Goal: Task Accomplishment & Management: Complete application form

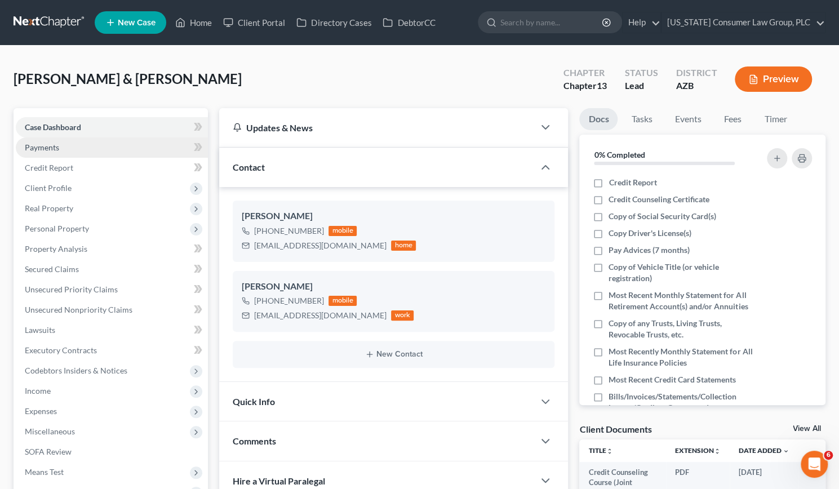
scroll to position [300, 0]
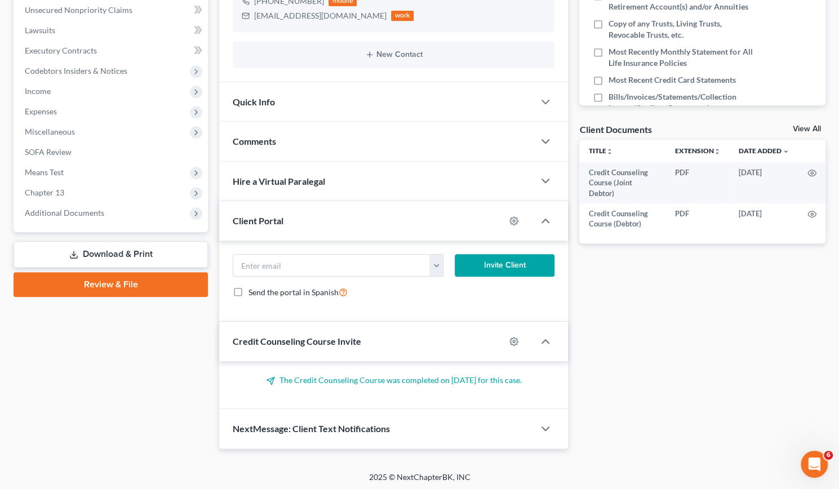
click at [112, 248] on link "Download & Print" at bounding box center [111, 254] width 194 height 26
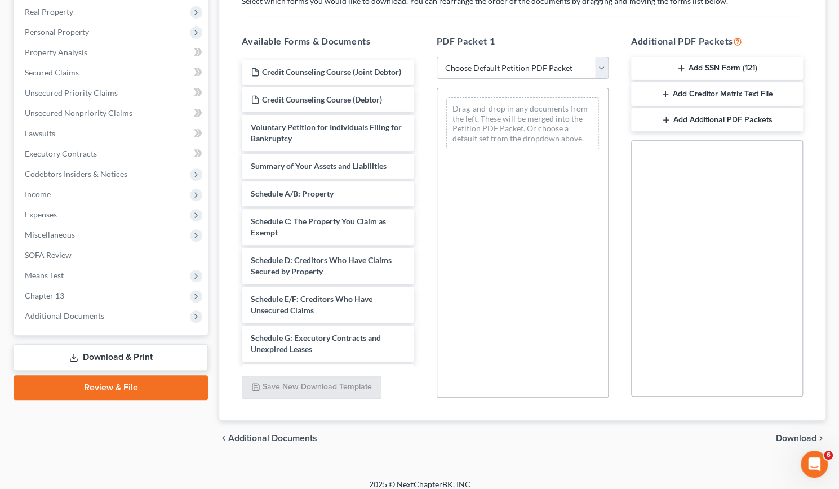
scroll to position [206, 0]
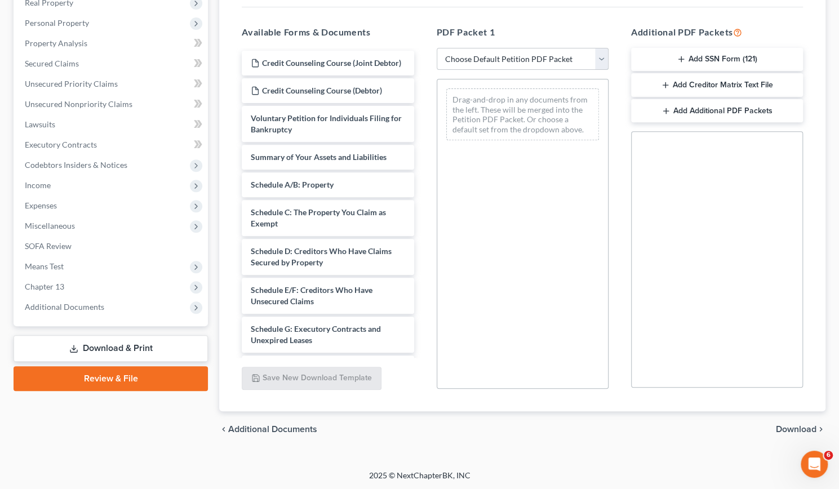
click at [598, 52] on select "Choose Default Petition PDF Packet Complete Bankruptcy Petition (all forms and …" at bounding box center [523, 59] width 172 height 23
select select "1"
click at [437, 48] on select "Choose Default Petition PDF Packet Complete Bankruptcy Petition (all forms and …" at bounding box center [523, 59] width 172 height 23
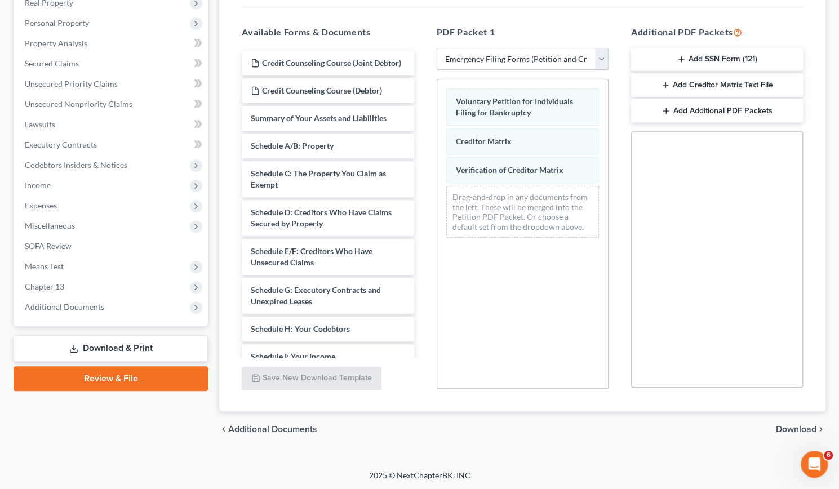
click at [789, 428] on span "Download" at bounding box center [796, 429] width 41 height 9
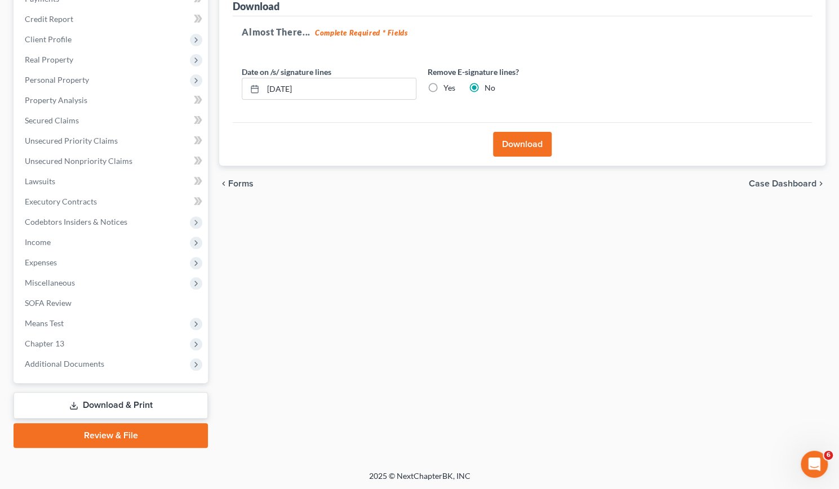
click at [443, 83] on label "Yes" at bounding box center [449, 87] width 12 height 11
click at [448, 83] on input "Yes" at bounding box center [451, 85] width 7 height 7
radio input "true"
radio input "false"
click at [532, 145] on button "Download" at bounding box center [522, 144] width 59 height 25
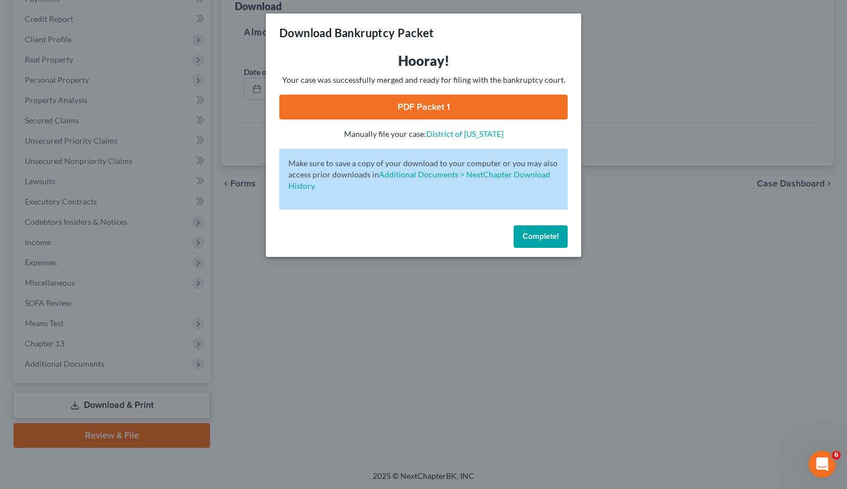
click at [444, 100] on link "PDF Packet 1" at bounding box center [423, 107] width 288 height 25
click at [392, 305] on div "Download Bankruptcy Packet Hooray! Your case was successfully merged and ready …" at bounding box center [423, 244] width 847 height 489
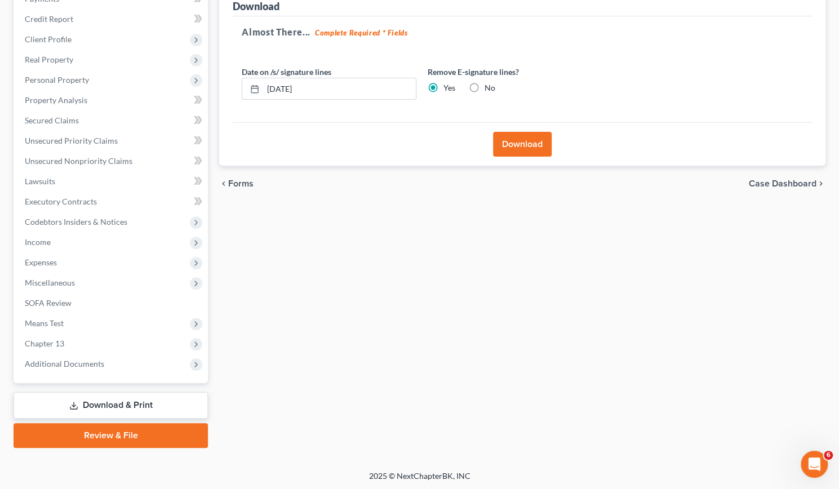
scroll to position [0, 0]
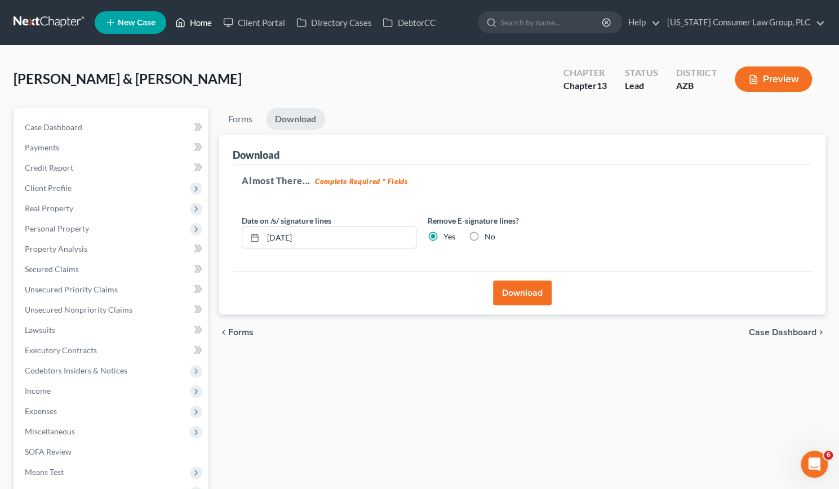
click at [191, 20] on link "Home" at bounding box center [194, 22] width 48 height 20
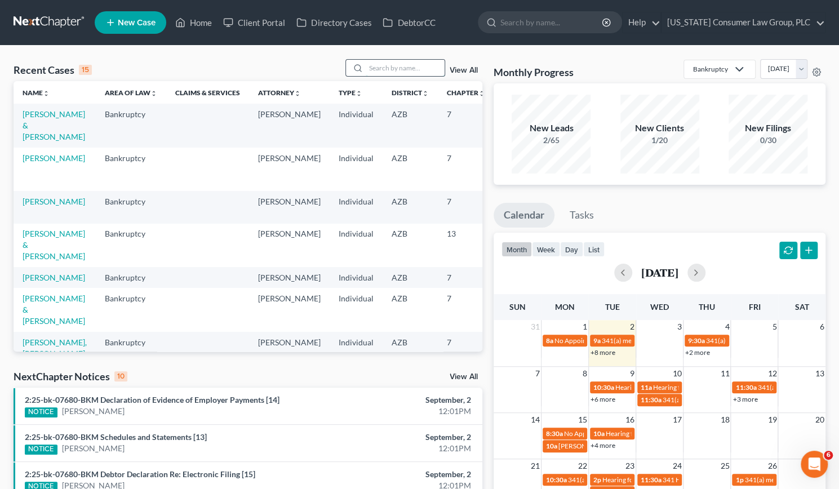
click at [386, 63] on input "search" at bounding box center [405, 68] width 79 height 16
click at [386, 68] on input "search" at bounding box center [405, 68] width 79 height 16
click at [34, 237] on link "[PERSON_NAME] & [PERSON_NAME]" at bounding box center [54, 245] width 63 height 32
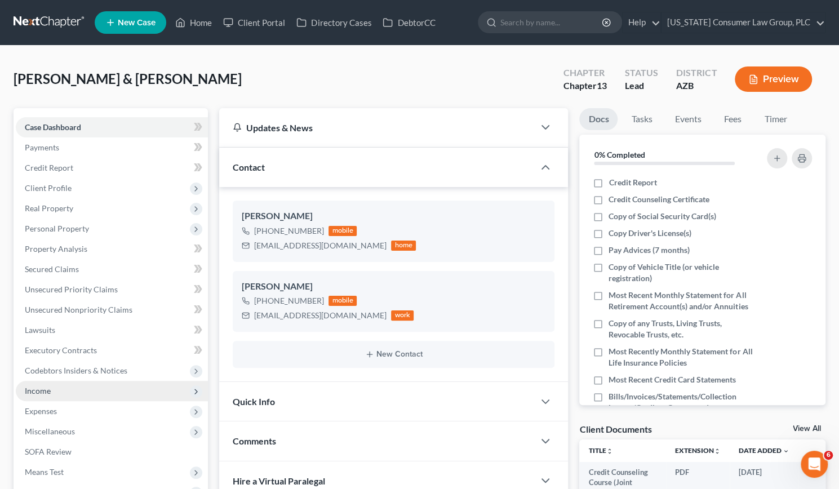
click at [44, 389] on span "Income" at bounding box center [38, 391] width 26 height 10
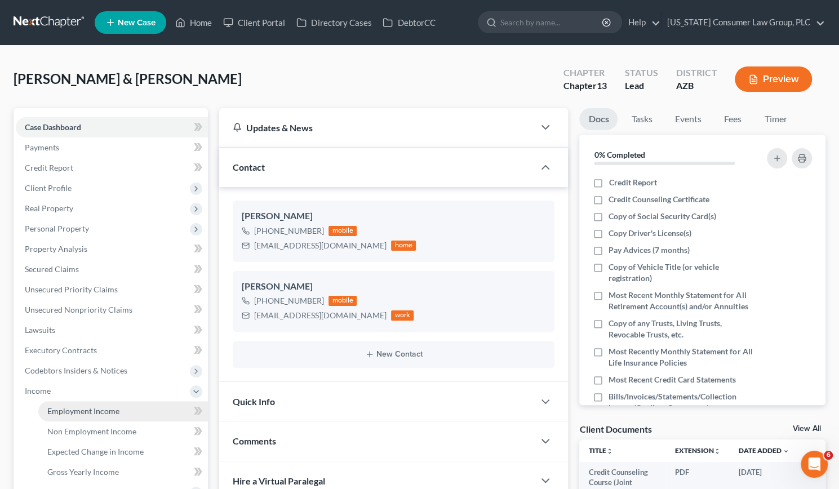
click at [68, 411] on span "Employment Income" at bounding box center [83, 411] width 72 height 10
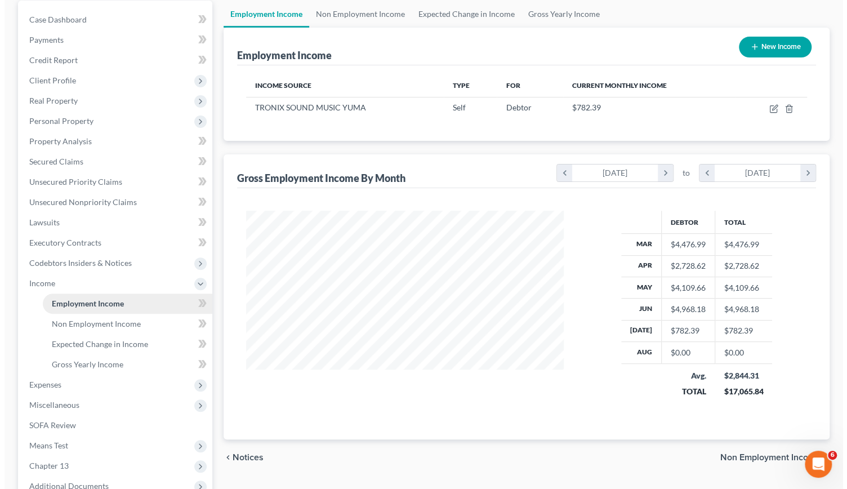
scroll to position [99, 0]
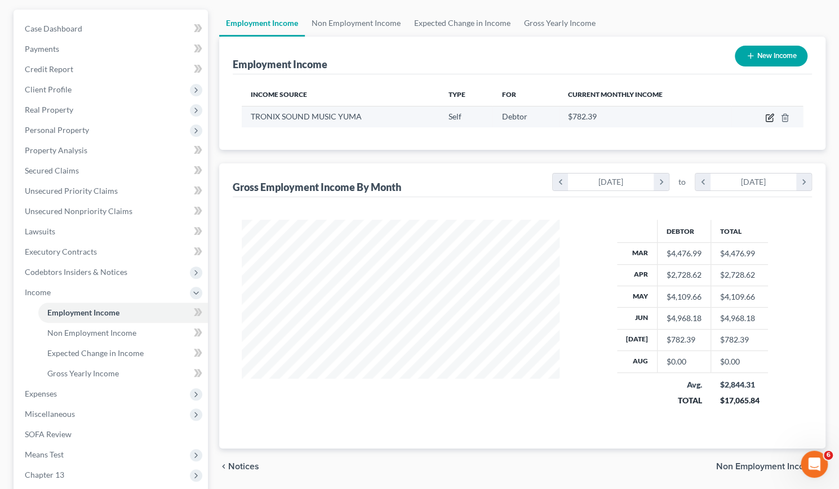
click at [765, 115] on icon "button" at bounding box center [769, 117] width 9 height 9
select select "1"
select select "3"
select select "0"
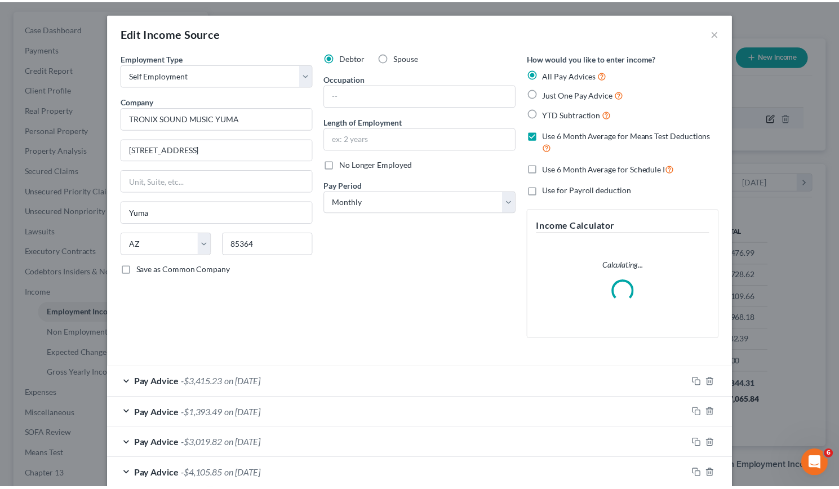
scroll to position [201, 344]
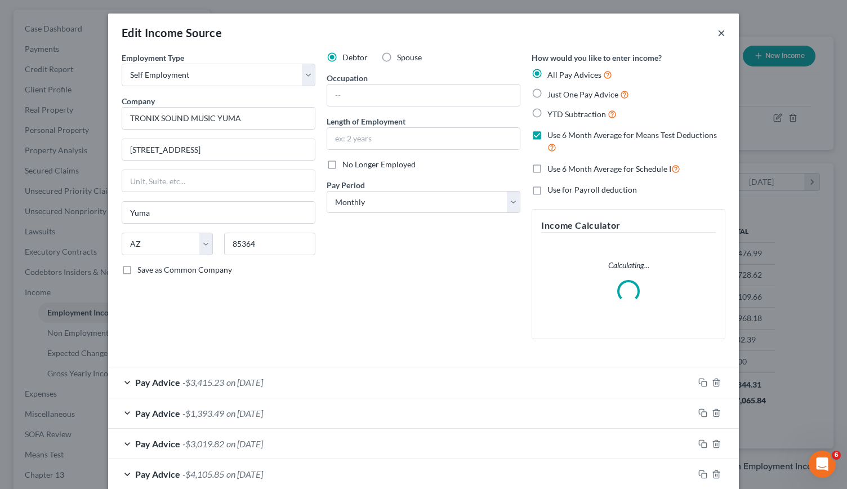
click at [718, 33] on button "×" at bounding box center [722, 33] width 8 height 14
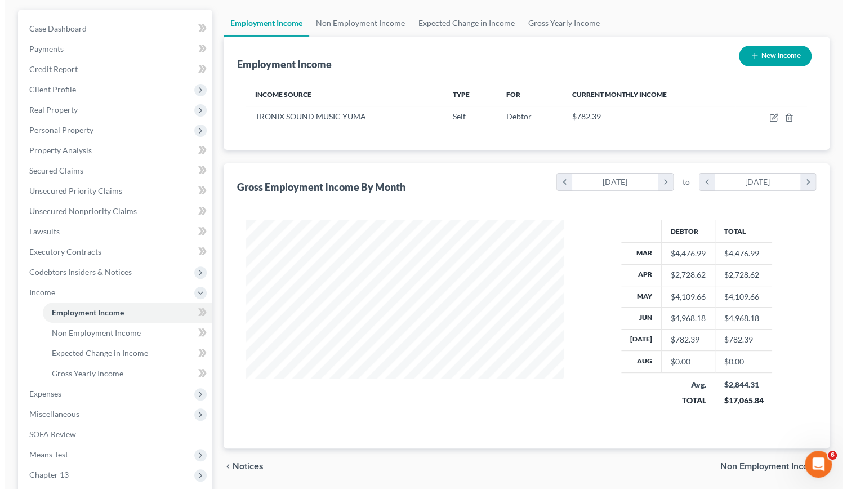
scroll to position [563087, 562947]
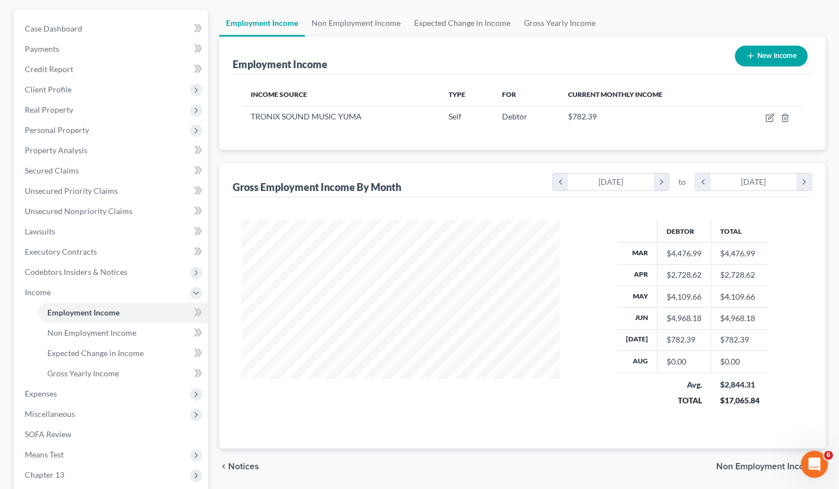
click at [769, 55] on button "New Income" at bounding box center [771, 56] width 73 height 21
select select "0"
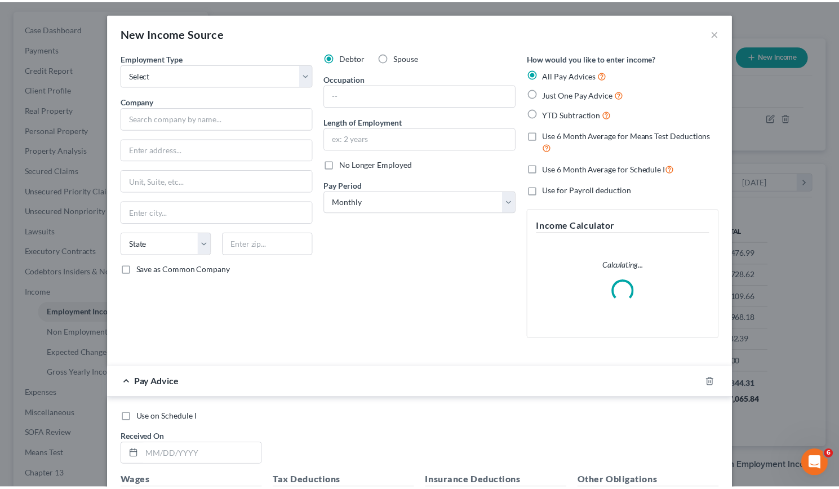
scroll to position [201, 344]
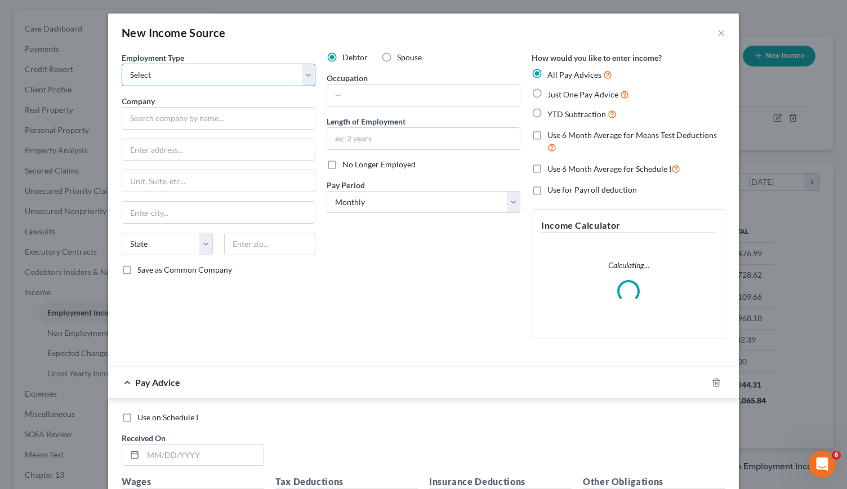
click at [303, 72] on select "Select Full or [DEMOGRAPHIC_DATA] Employment Self Employment" at bounding box center [219, 75] width 194 height 23
select select "0"
click at [122, 64] on select "Select Full or [DEMOGRAPHIC_DATA] Employment Self Employment" at bounding box center [219, 75] width 194 height 23
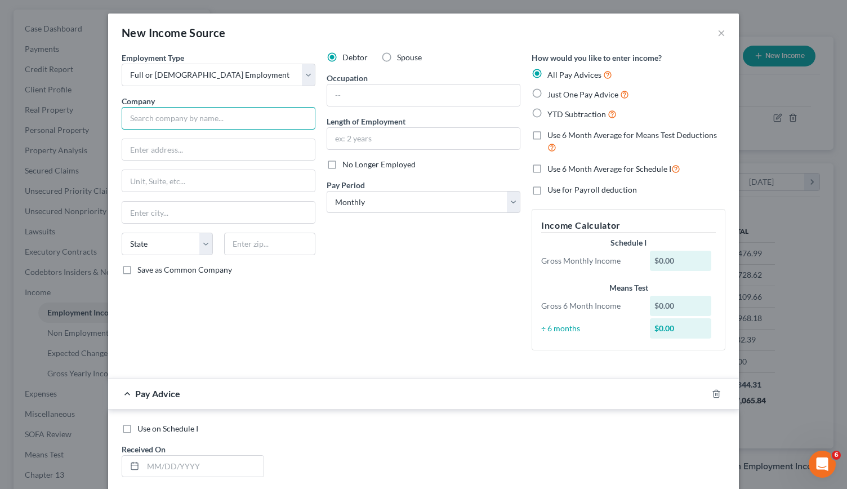
click at [175, 115] on input "text" at bounding box center [219, 118] width 194 height 23
click at [718, 35] on button "×" at bounding box center [722, 33] width 8 height 14
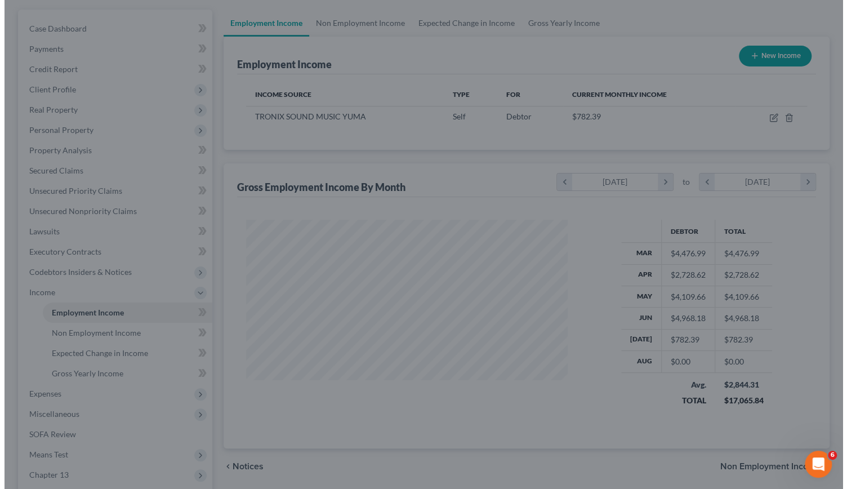
scroll to position [563087, 562947]
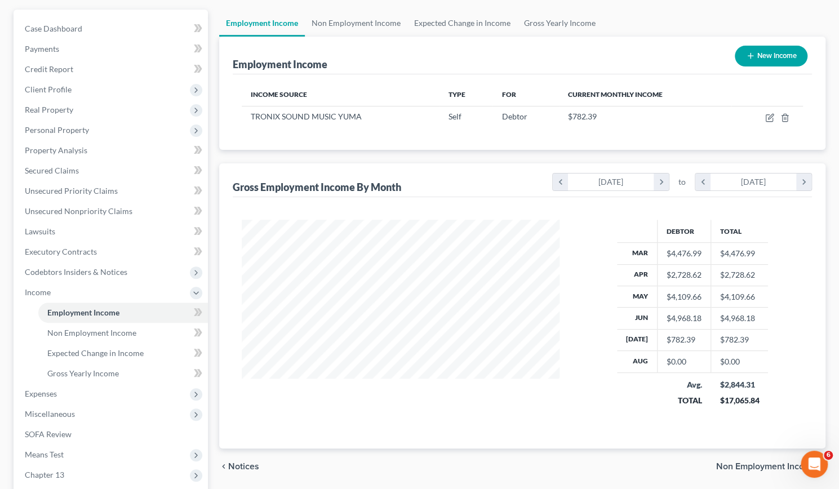
click at [780, 57] on button "New Income" at bounding box center [771, 56] width 73 height 21
select select "0"
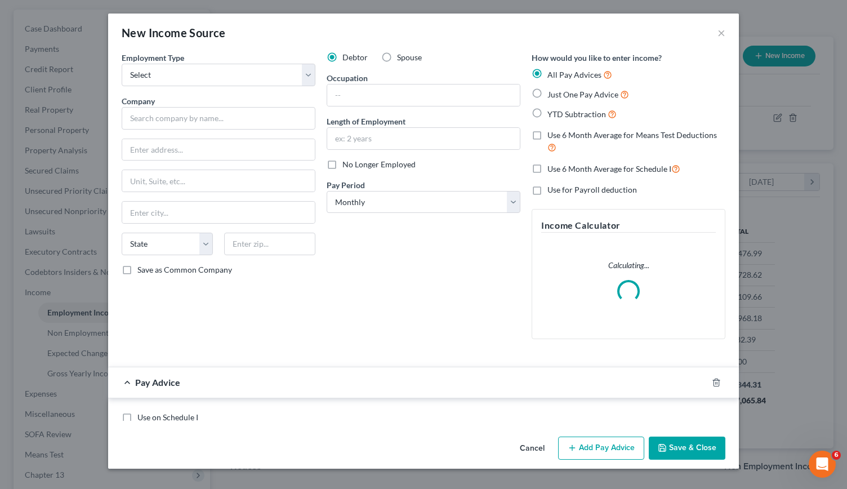
scroll to position [201, 344]
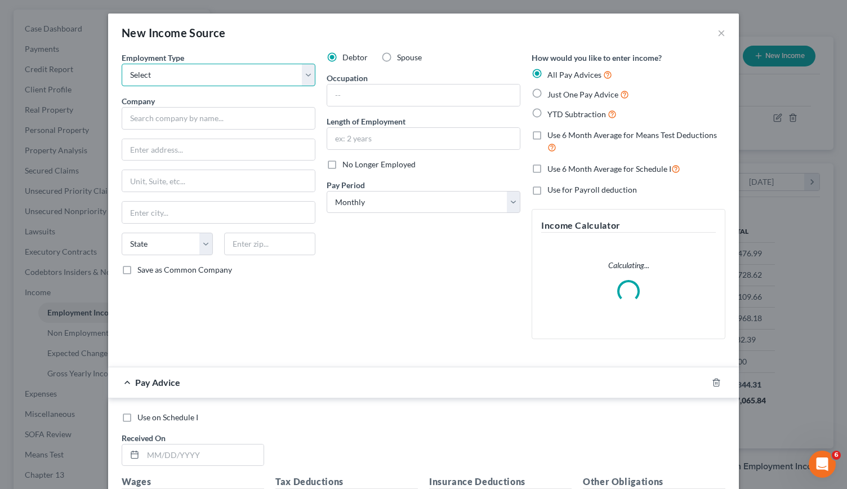
click at [301, 73] on select "Select Full or [DEMOGRAPHIC_DATA] Employment Self Employment" at bounding box center [219, 75] width 194 height 23
select select "0"
click at [122, 64] on select "Select Full or [DEMOGRAPHIC_DATA] Employment Self Employment" at bounding box center [219, 75] width 194 height 23
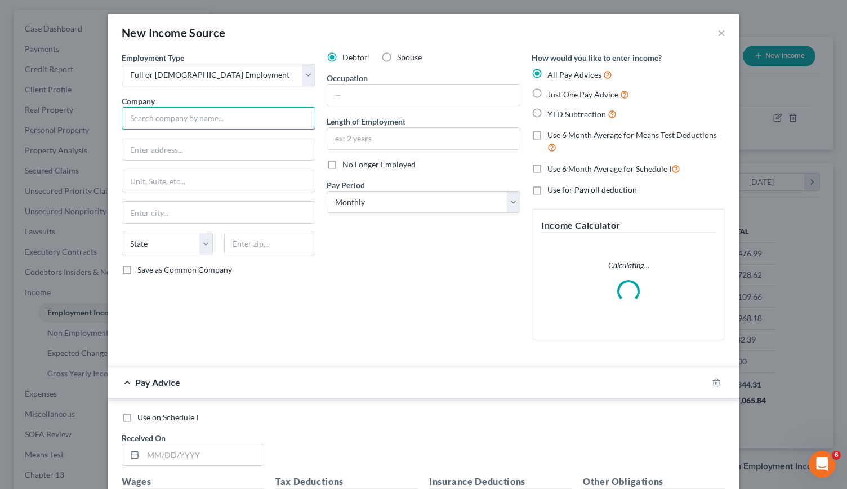
click at [165, 119] on input "text" at bounding box center [219, 118] width 194 height 23
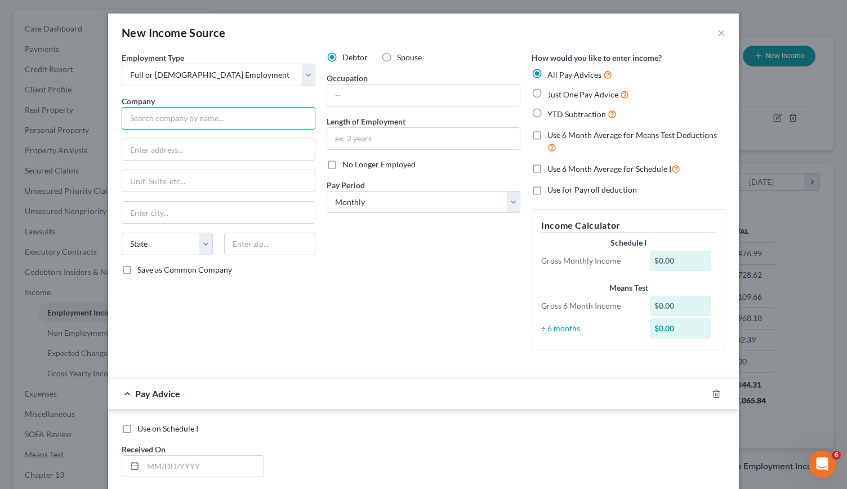
click at [183, 111] on input "text" at bounding box center [219, 118] width 194 height 23
type input "Quechan Indian Tribe of [GEOGRAPHIC_DATA]"
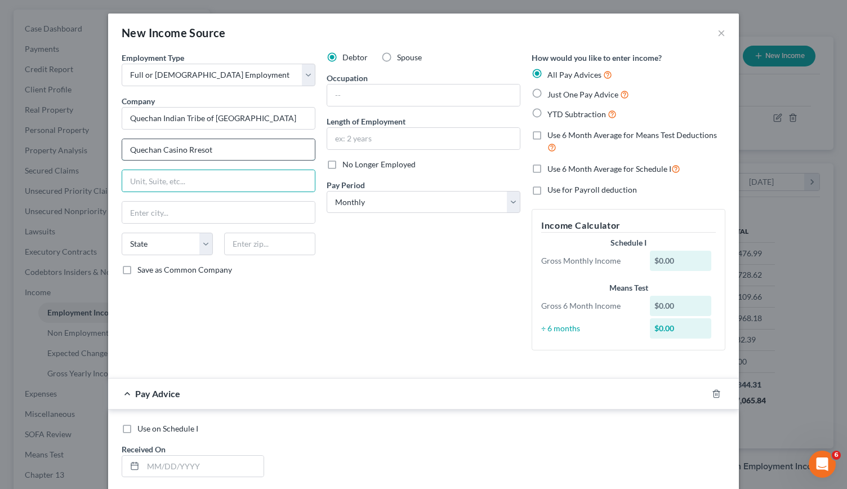
click at [216, 147] on input "Quechan Casino Rresot" at bounding box center [218, 149] width 193 height 21
click at [216, 147] on input "Quechan Casino Resert" at bounding box center [218, 149] width 193 height 21
type input "[GEOGRAPHIC_DATA]"
type input "[STREET_ADDRESS]"
type input "85364"
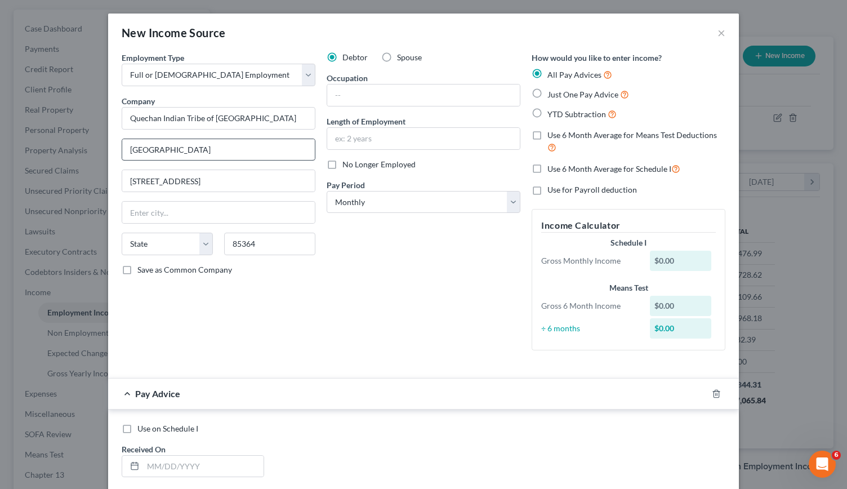
type input "Yuma"
select select "3"
click at [508, 201] on select "Select Monthly Twice Monthly Every Other Week Weekly" at bounding box center [424, 202] width 194 height 23
select select "1"
click at [327, 191] on select "Select Monthly Twice Monthly Every Other Week Weekly" at bounding box center [424, 202] width 194 height 23
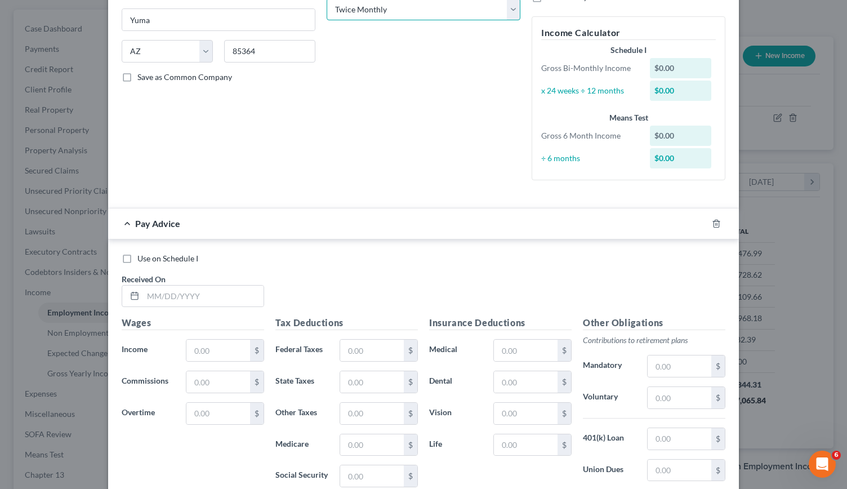
scroll to position [198, 0]
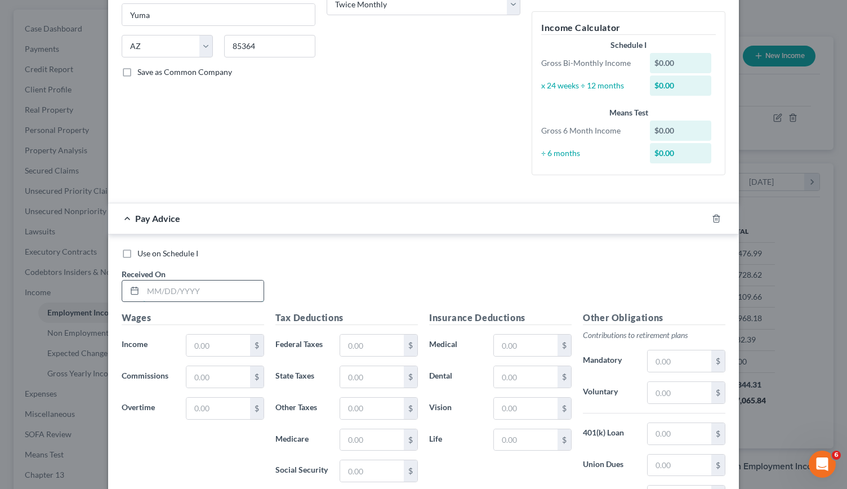
click at [167, 290] on input "text" at bounding box center [203, 291] width 121 height 21
type input "[DATE]"
type input "3,800.48"
click at [363, 340] on input "text" at bounding box center [372, 345] width 64 height 21
type input "433.09"
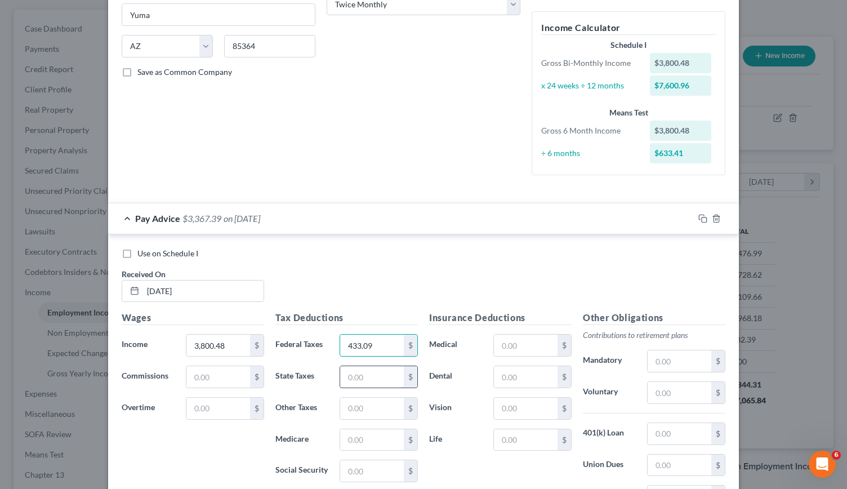
click at [350, 377] on input "text" at bounding box center [372, 376] width 64 height 21
click at [348, 439] on input "text" at bounding box center [372, 439] width 64 height 21
click at [354, 366] on input "text" at bounding box center [372, 376] width 64 height 21
type input "183.28"
click at [350, 440] on input "text" at bounding box center [372, 439] width 64 height 21
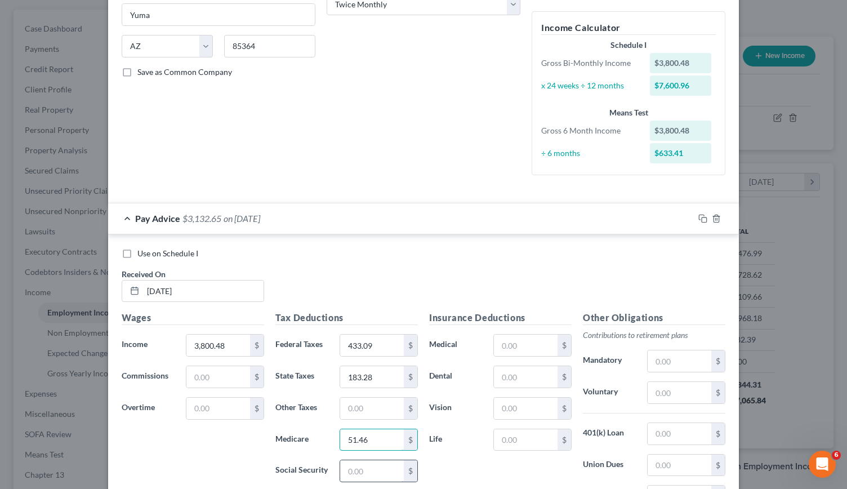
type input "51.46"
click at [353, 465] on input "text" at bounding box center [372, 470] width 64 height 21
type input "220.01"
click at [522, 342] on input "text" at bounding box center [526, 345] width 64 height 21
click at [355, 406] on input "text" at bounding box center [372, 408] width 64 height 21
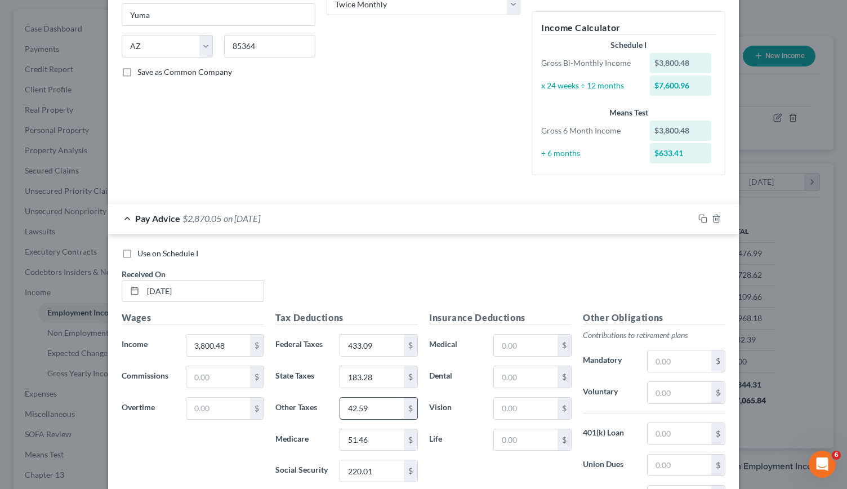
scroll to position [295, 0]
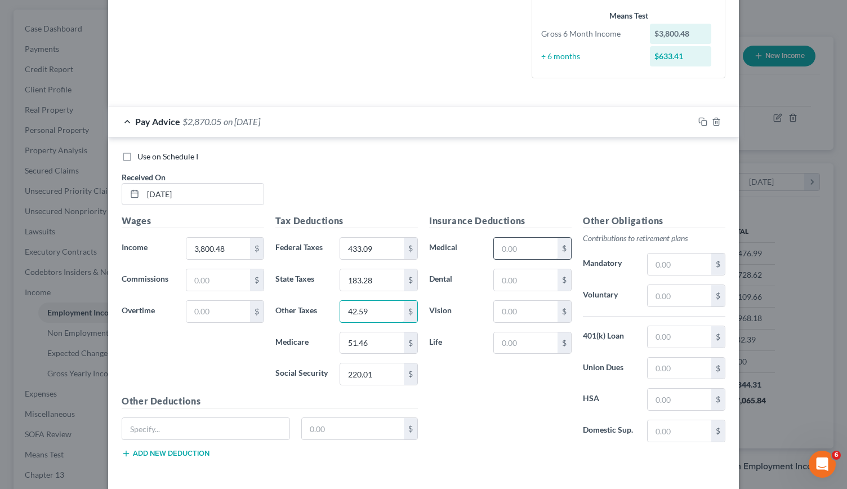
type input "42.59"
click at [522, 247] on input "text" at bounding box center [526, 248] width 64 height 21
click at [655, 293] on input "text" at bounding box center [680, 295] width 64 height 21
type input "114.01"
click at [514, 246] on input "text" at bounding box center [526, 248] width 64 height 21
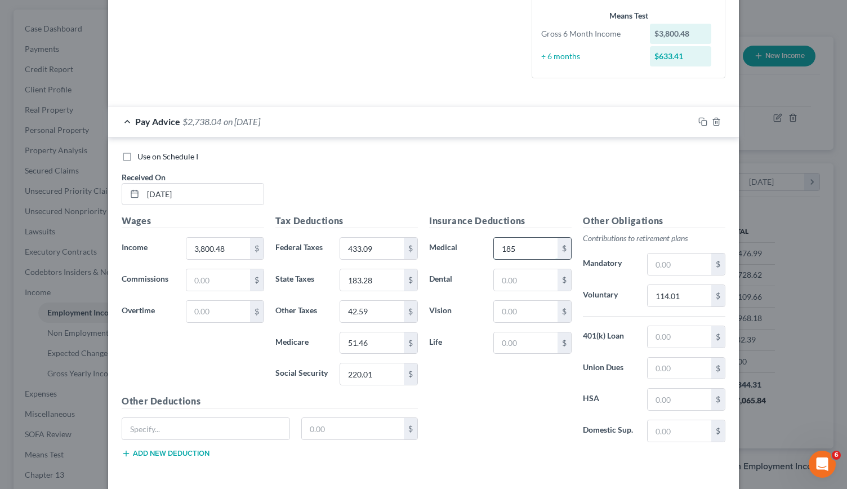
type input "185"
click at [500, 344] on input "text" at bounding box center [526, 342] width 64 height 21
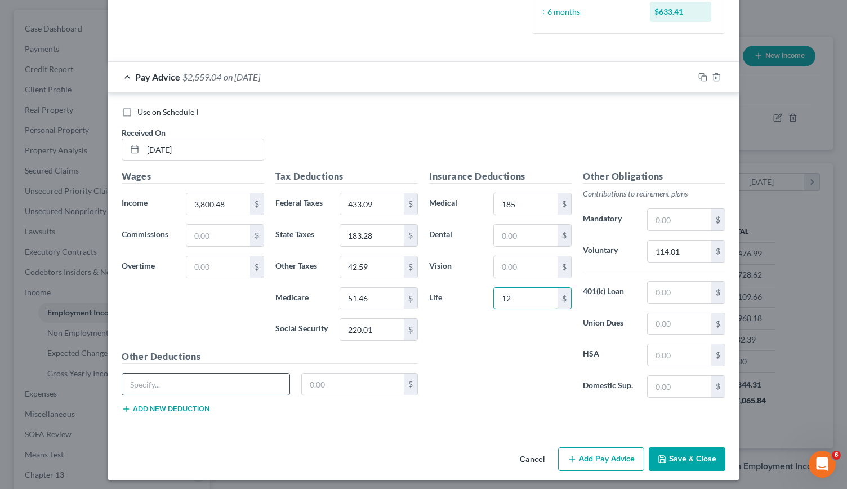
type input "12"
click at [143, 387] on input "text" at bounding box center [205, 383] width 167 height 21
type input "ACCPRO"
type input "19.94"
click at [140, 404] on button "Add new deduction" at bounding box center [166, 408] width 88 height 9
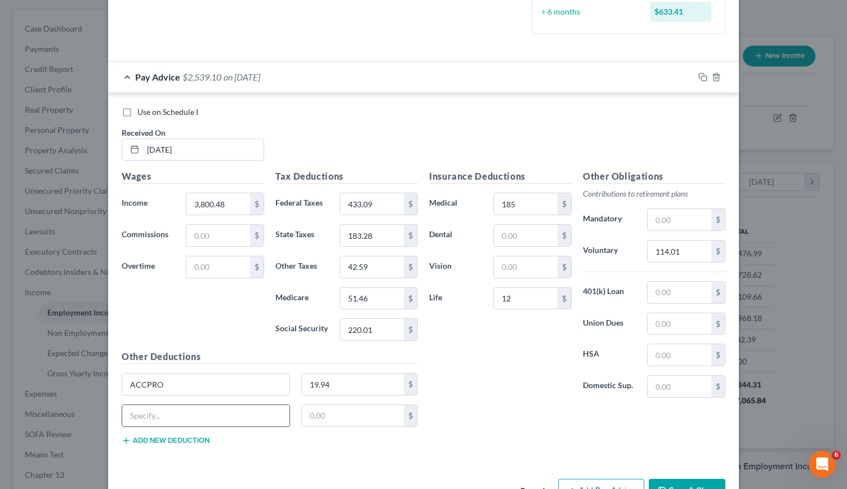
click at [150, 411] on input "text" at bounding box center [205, 415] width 167 height 21
type input "AFLAC"
type input "30.18"
click at [136, 430] on div "AFLAC 30.18 $" at bounding box center [270, 420] width 308 height 32
click at [152, 436] on button "Add new deduction" at bounding box center [166, 440] width 88 height 9
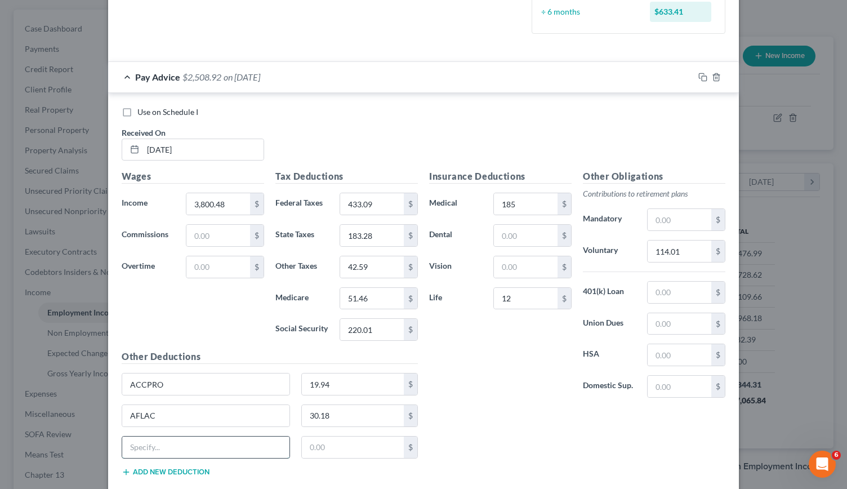
click at [144, 441] on input "text" at bounding box center [205, 447] width 167 height 21
type input "r"
type input "RECVRY"
type input "15.33"
click at [146, 468] on button "Add new deduction" at bounding box center [166, 472] width 88 height 9
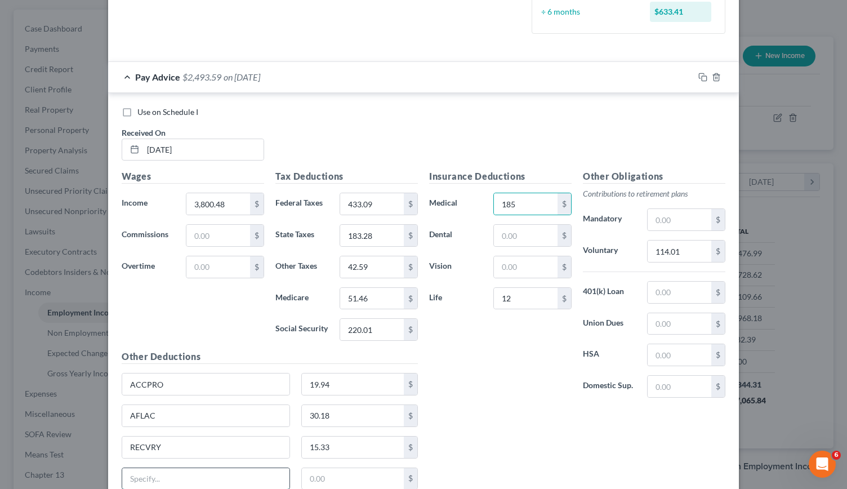
click at [144, 470] on input "text" at bounding box center [205, 478] width 167 height 21
type input "STD"
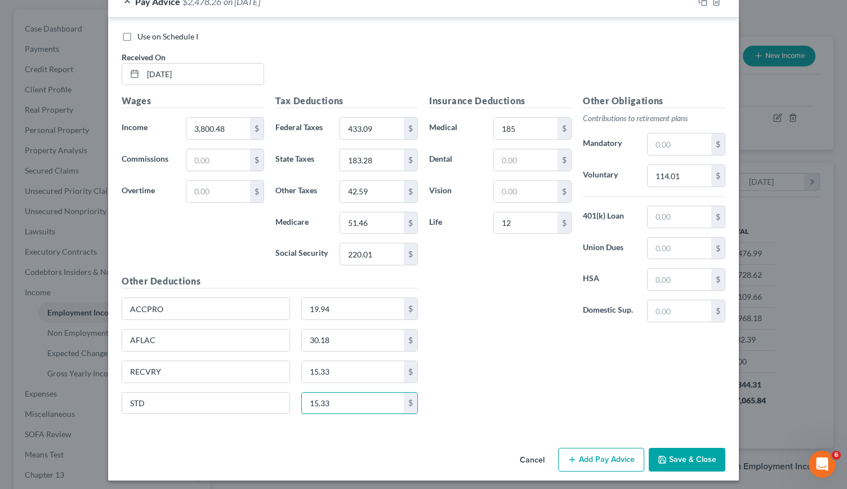
type input "15.33"
click at [597, 451] on button "Add Pay Advice" at bounding box center [601, 460] width 86 height 24
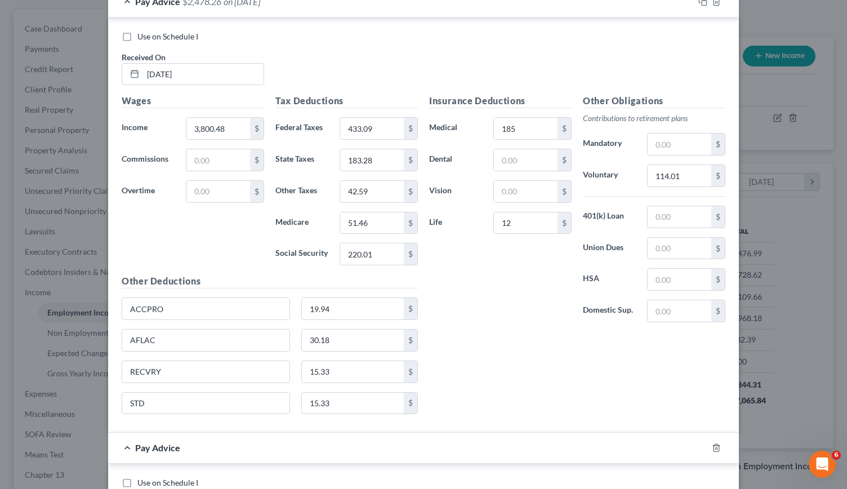
scroll to position [705, 0]
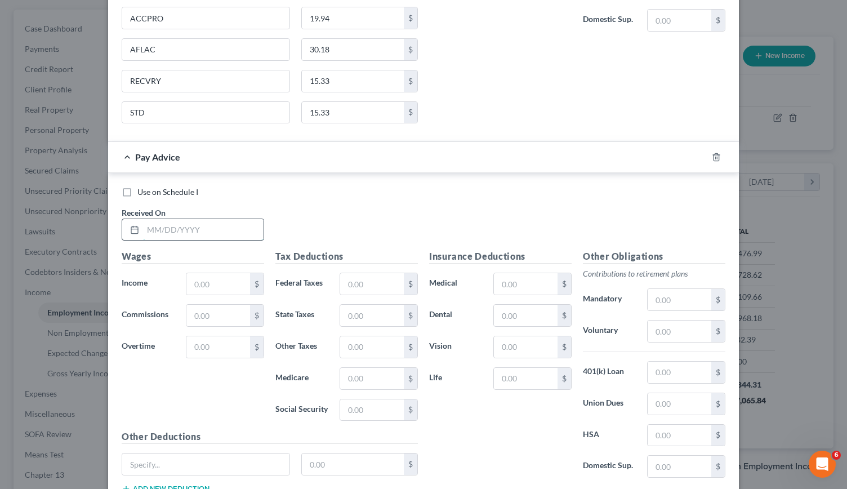
click at [156, 224] on input "text" at bounding box center [203, 229] width 121 height 21
type input "[DATE]"
type input "2,403.48"
click at [363, 281] on input "text" at bounding box center [372, 283] width 64 height 21
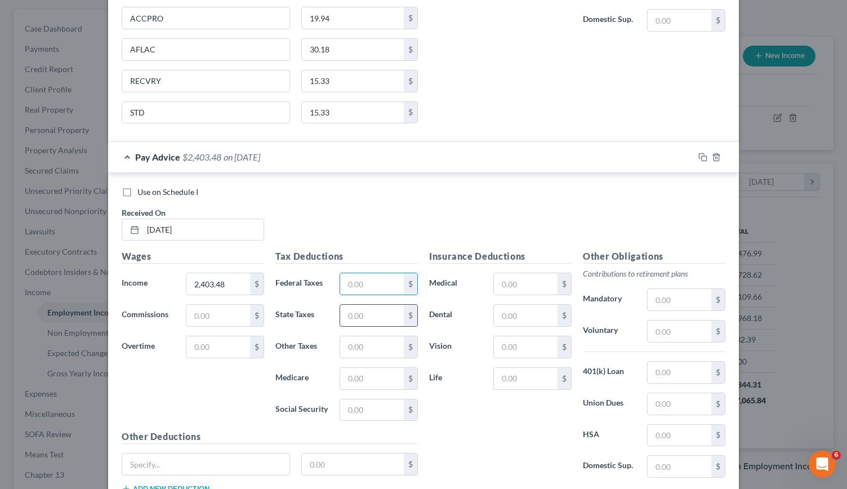
click at [366, 305] on input "text" at bounding box center [372, 315] width 64 height 21
click at [348, 313] on input "text" at bounding box center [372, 315] width 64 height 21
type input "25.82"
click at [364, 368] on input "text" at bounding box center [372, 378] width 64 height 21
click at [357, 341] on input "text" at bounding box center [372, 346] width 64 height 21
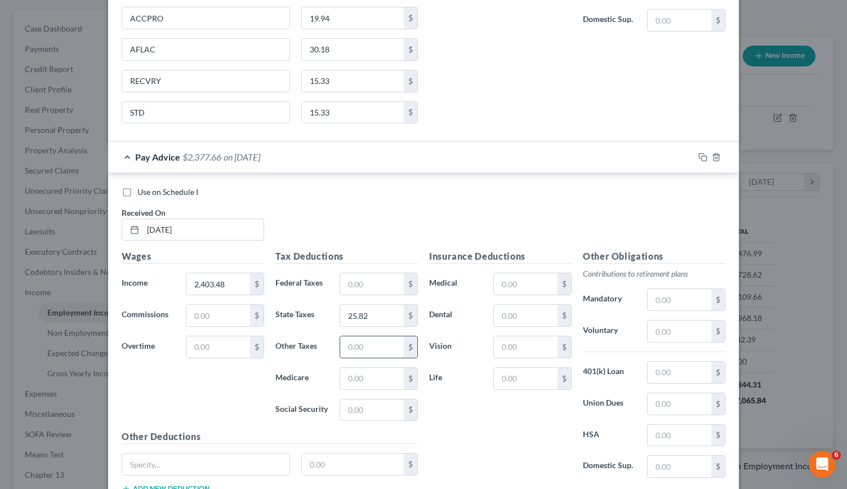
type input "2"
click at [348, 371] on input "text" at bounding box center [372, 378] width 64 height 21
type input "31.20"
click at [353, 400] on input "text" at bounding box center [372, 409] width 64 height 21
type input "133.41"
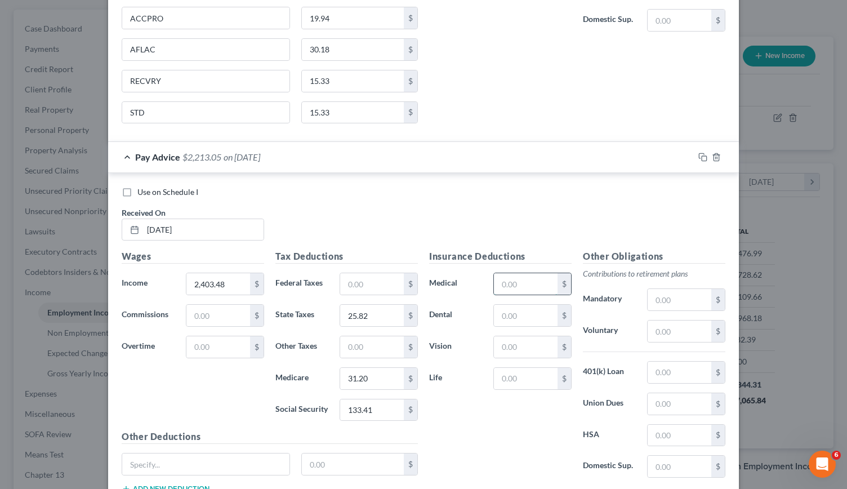
click at [498, 277] on input "text" at bounding box center [526, 283] width 64 height 21
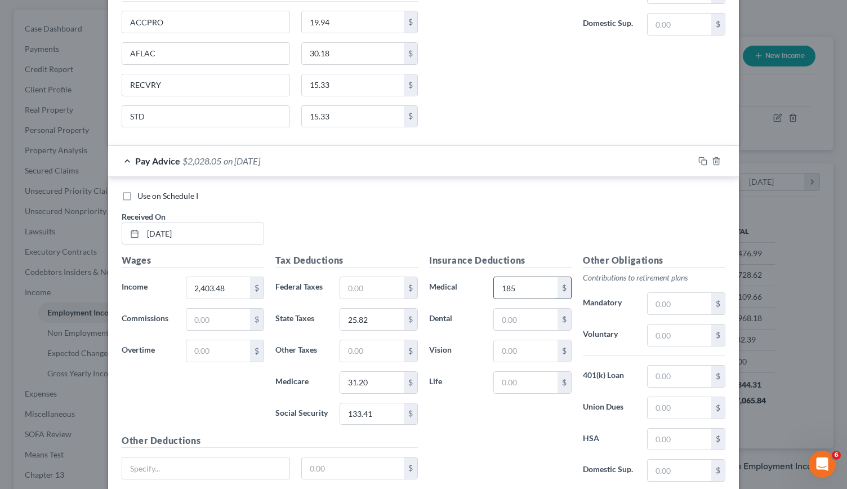
scroll to position [704, 0]
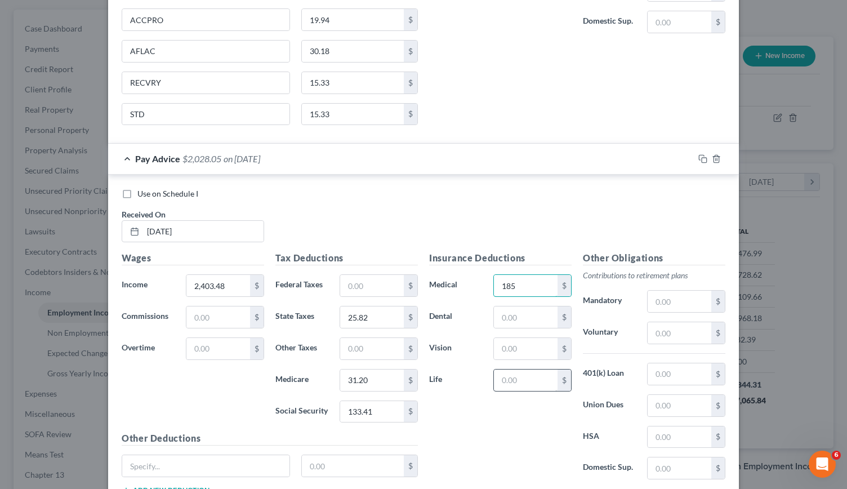
type input "185"
click at [502, 378] on input "text" at bounding box center [526, 380] width 64 height 21
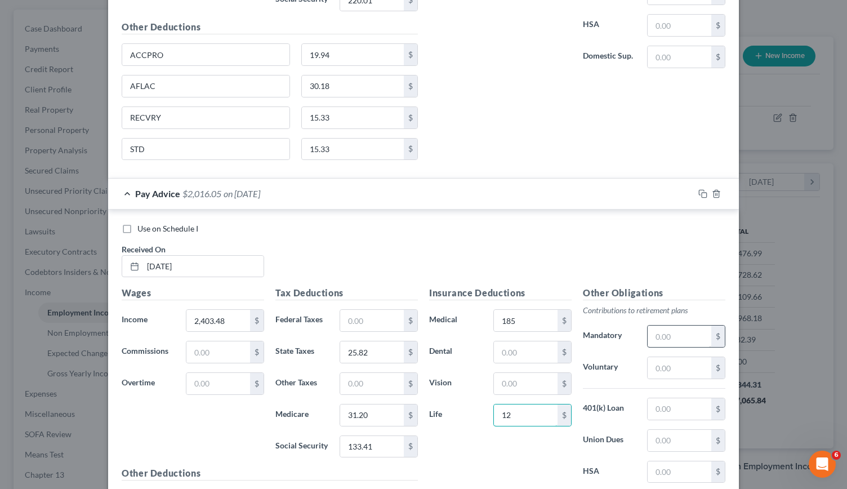
type input "12"
click at [662, 333] on input "text" at bounding box center [680, 336] width 64 height 21
click at [656, 366] on input "text" at bounding box center [680, 367] width 64 height 21
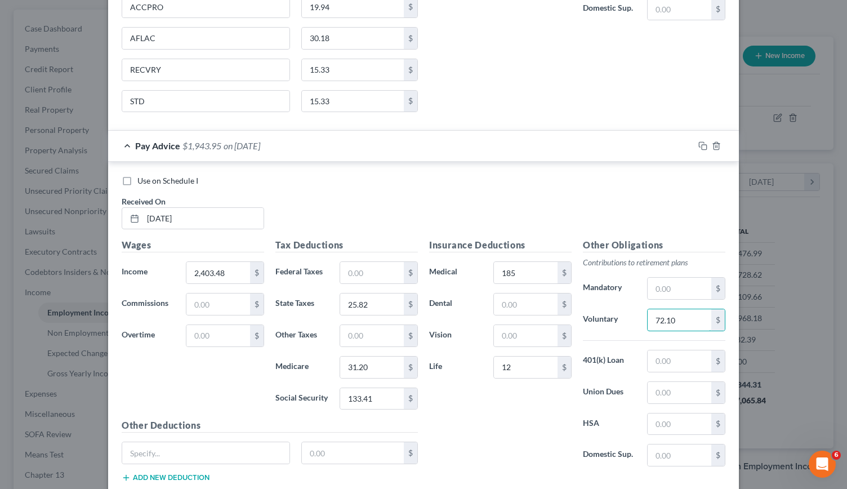
scroll to position [673, 0]
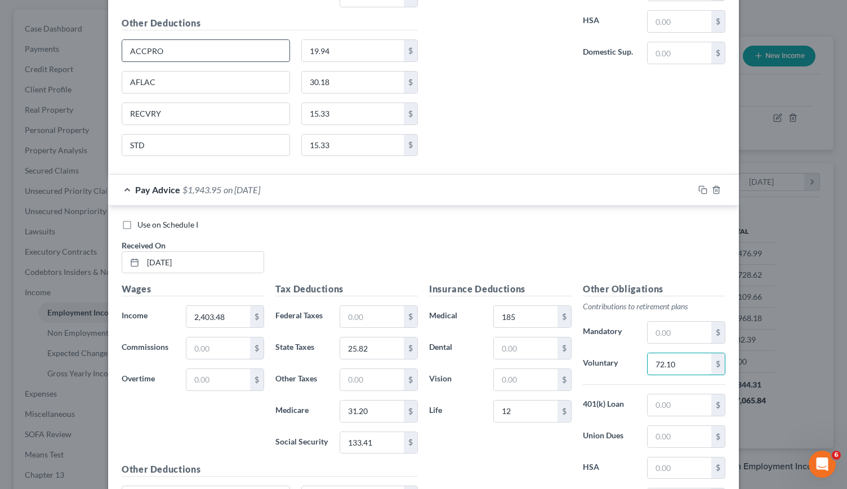
type input "72.10"
drag, startPoint x: 177, startPoint y: 46, endPoint x: 107, endPoint y: 47, distance: 70.4
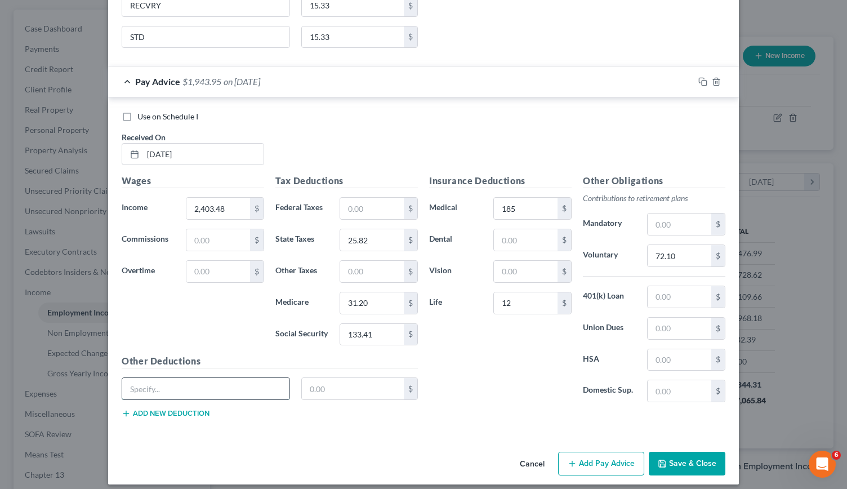
click at [132, 388] on input "text" at bounding box center [205, 388] width 167 height 21
paste input "ACCPRO"
type input "ACCPRO"
click at [326, 387] on input "text" at bounding box center [353, 388] width 103 height 21
type input "19.94"
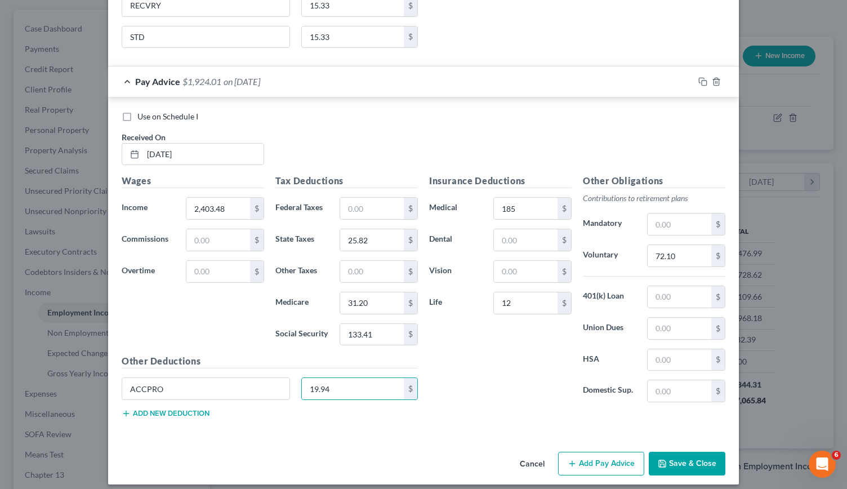
click at [184, 410] on div "Other Deductions ACCPRO 19.94 $ Add new deduction" at bounding box center [270, 390] width 308 height 73
click at [182, 409] on button "Add new deduction" at bounding box center [166, 413] width 88 height 9
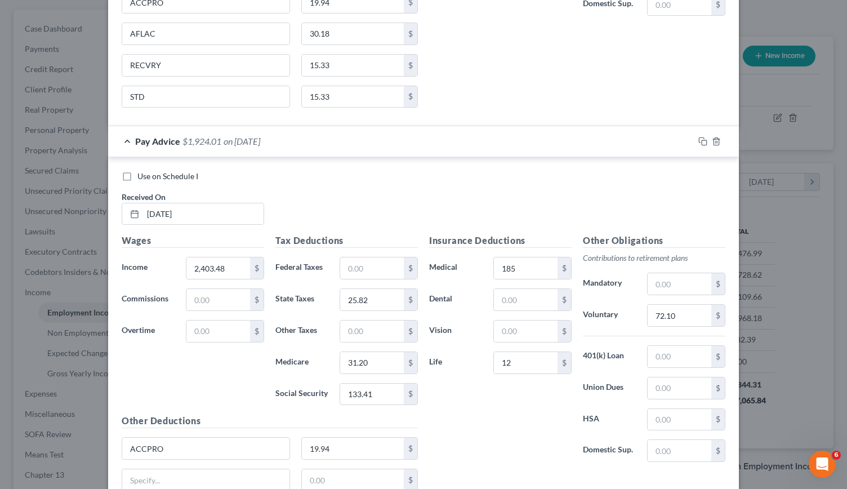
scroll to position [720, 0]
drag, startPoint x: 188, startPoint y: 30, endPoint x: 99, endPoint y: 32, distance: 89.0
click at [99, 32] on div "New Income Source × Employment Type * Select Full or [DEMOGRAPHIC_DATA] Employm…" at bounding box center [423, 244] width 847 height 489
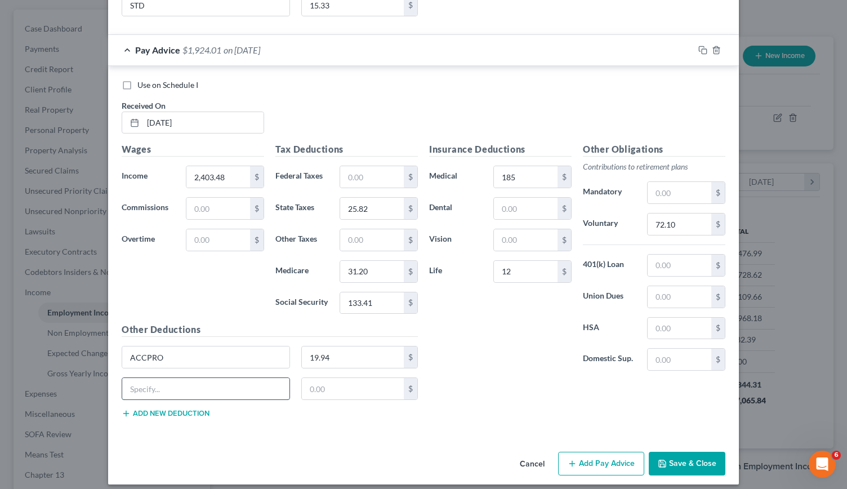
click at [163, 381] on input "text" at bounding box center [205, 388] width 167 height 21
paste input "AFLAC"
type input "AFLAC"
click at [360, 379] on input "text" at bounding box center [353, 388] width 103 height 21
type input "30.18"
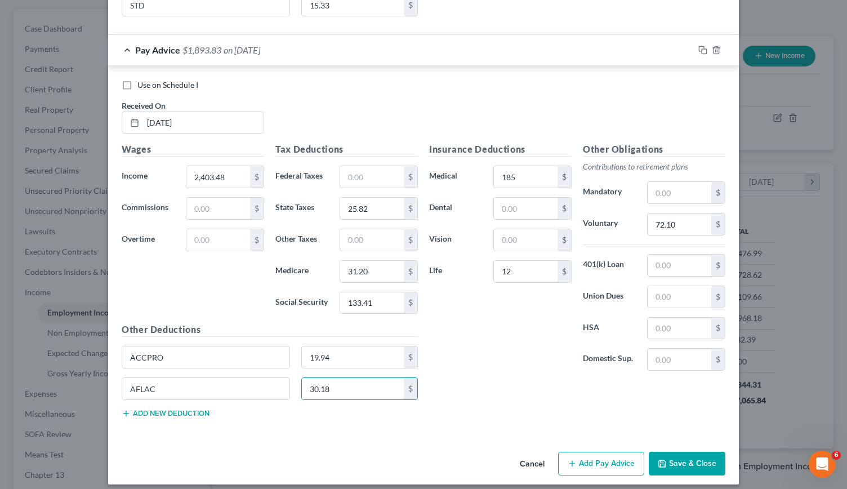
click at [192, 409] on button "Add new deduction" at bounding box center [166, 413] width 88 height 9
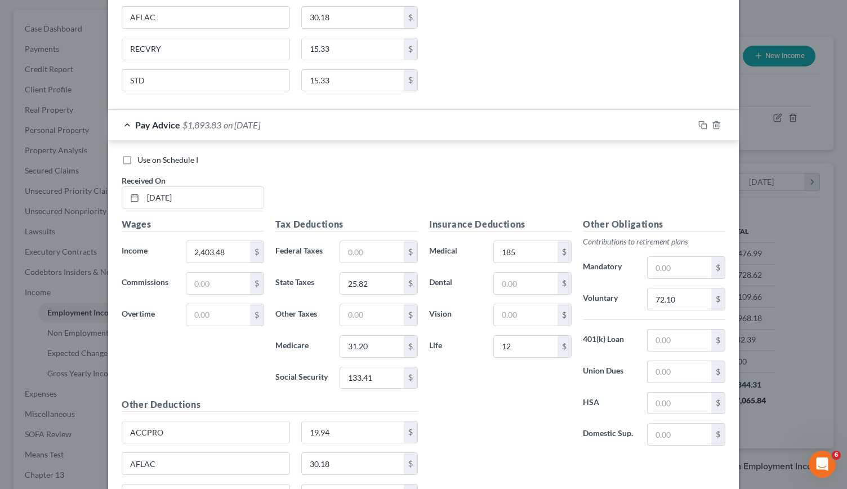
scroll to position [737, 0]
drag, startPoint x: 164, startPoint y: 43, endPoint x: 101, endPoint y: 40, distance: 63.7
click at [101, 40] on div "New Income Source × Employment Type * Select Full or [DEMOGRAPHIC_DATA] Employm…" at bounding box center [423, 244] width 847 height 489
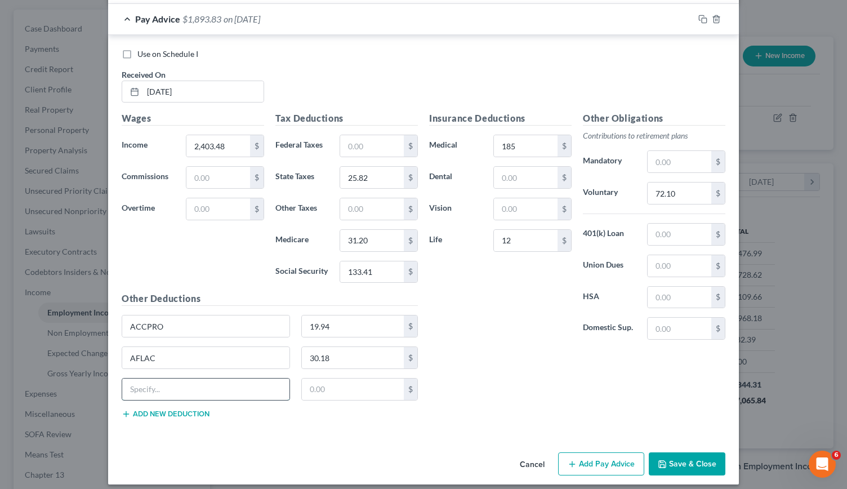
click at [142, 379] on input "text" at bounding box center [205, 389] width 167 height 21
paste input "RECVRY"
type input "RECVRY"
click at [142, 379] on input "RECVRY" at bounding box center [205, 389] width 167 height 21
type input "15.33"
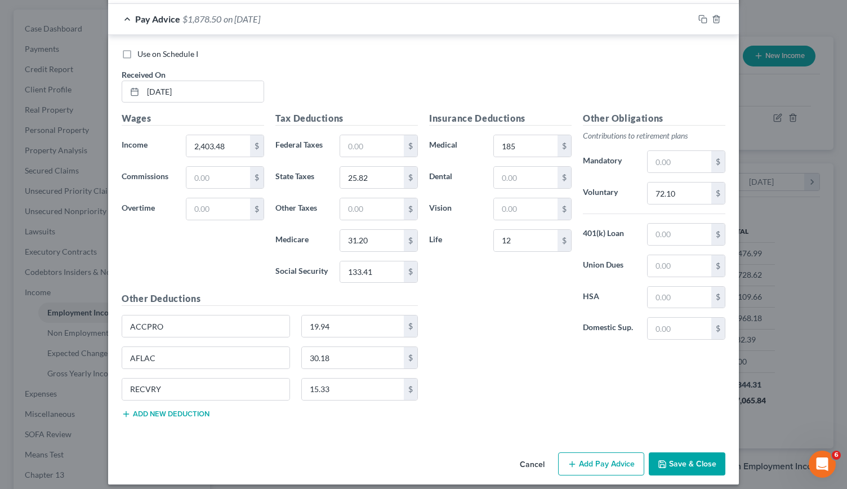
click at [145, 410] on button "Add new deduction" at bounding box center [166, 414] width 88 height 9
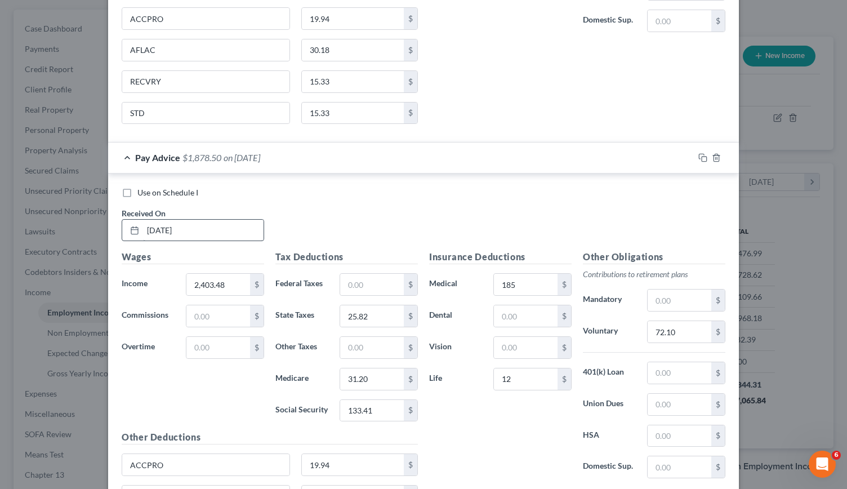
scroll to position [856, 0]
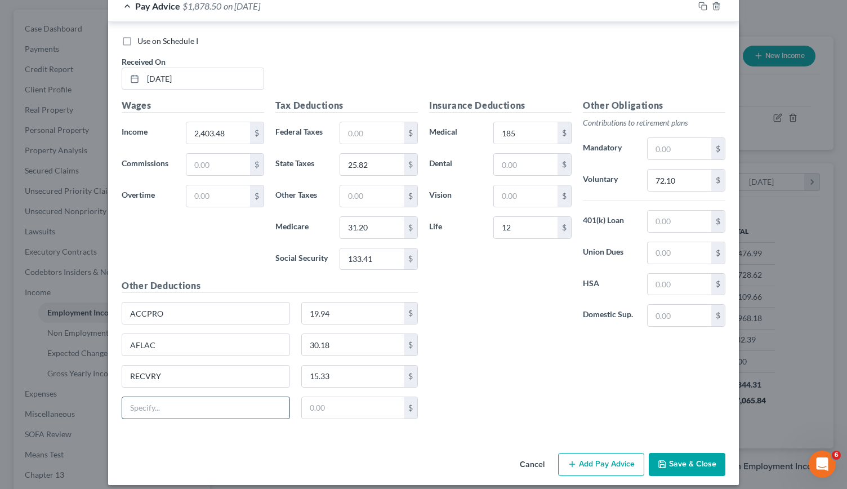
click at [157, 397] on input "text" at bounding box center [205, 407] width 167 height 21
drag, startPoint x: 142, startPoint y: 400, endPoint x: 99, endPoint y: 400, distance: 42.8
click at [99, 400] on div "New Income Source × Employment Type * Select Full or [DEMOGRAPHIC_DATA] Employm…" at bounding box center [423, 244] width 847 height 489
type input "STD"
type input "15.33"
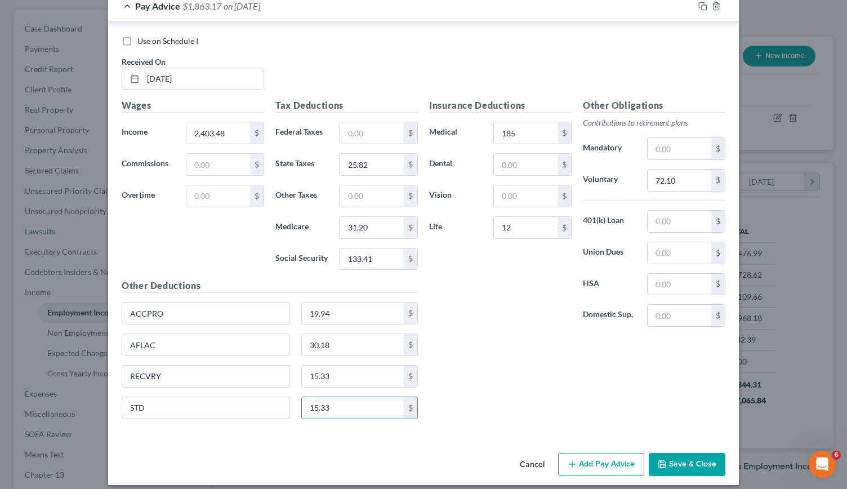
click at [578, 453] on button "Add Pay Advice" at bounding box center [601, 465] width 86 height 24
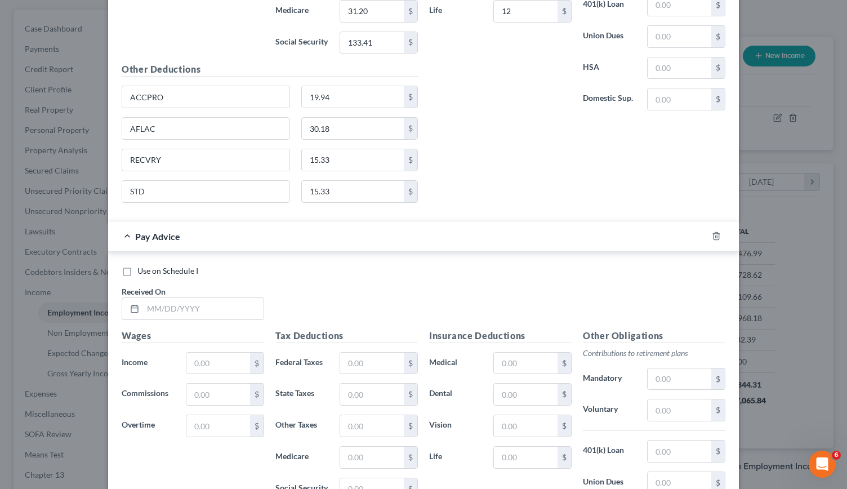
scroll to position [1076, 0]
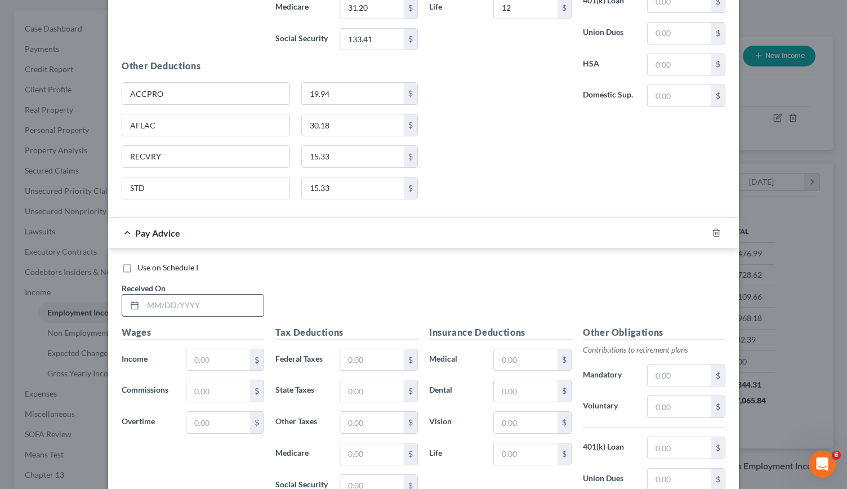
click at [189, 295] on input "text" at bounding box center [203, 305] width 121 height 21
type input "[DATE]"
type input "2,540"
click at [369, 349] on input "text" at bounding box center [372, 359] width 64 height 21
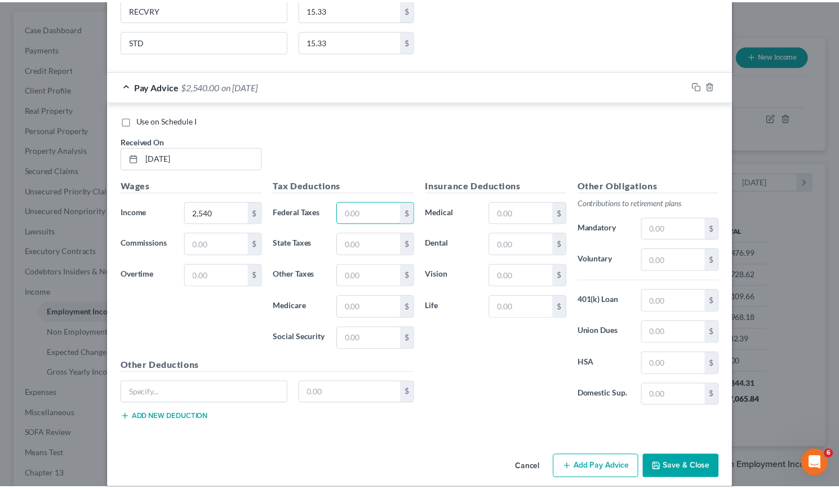
scroll to position [1222, 0]
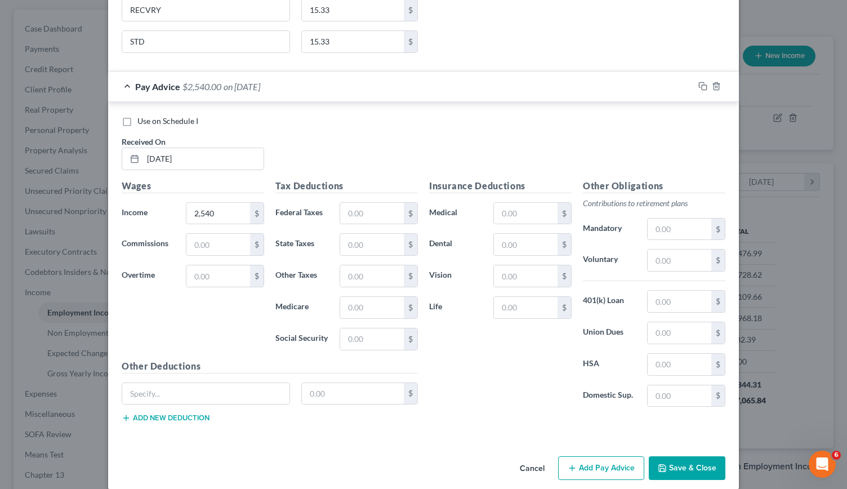
click at [702, 456] on button "Save & Close" at bounding box center [687, 468] width 77 height 24
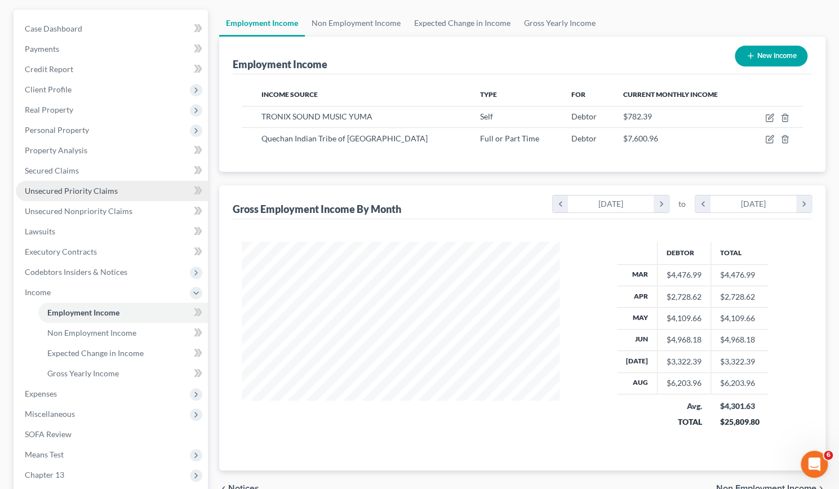
scroll to position [0, 0]
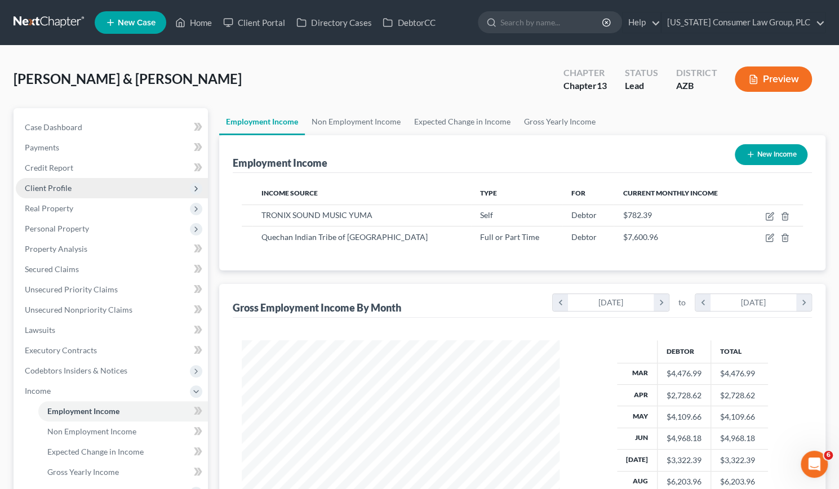
click at [48, 184] on span "Client Profile" at bounding box center [48, 188] width 47 height 10
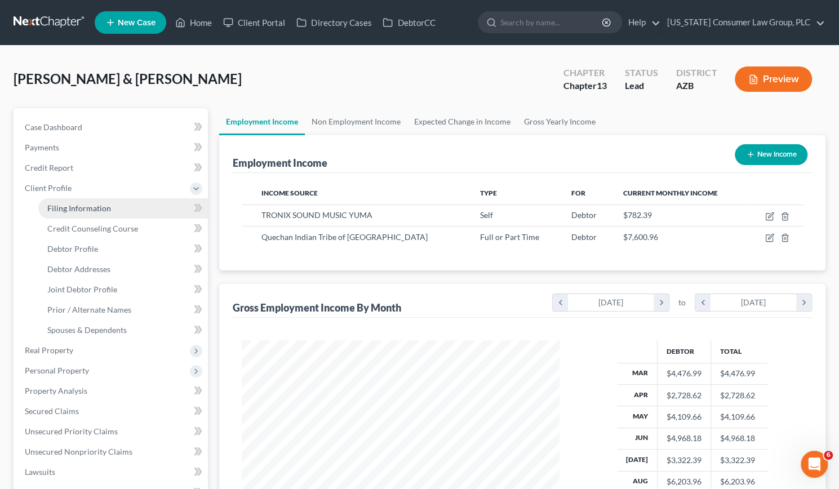
click at [62, 203] on span "Filing Information" at bounding box center [79, 208] width 64 height 10
select select "1"
select select "3"
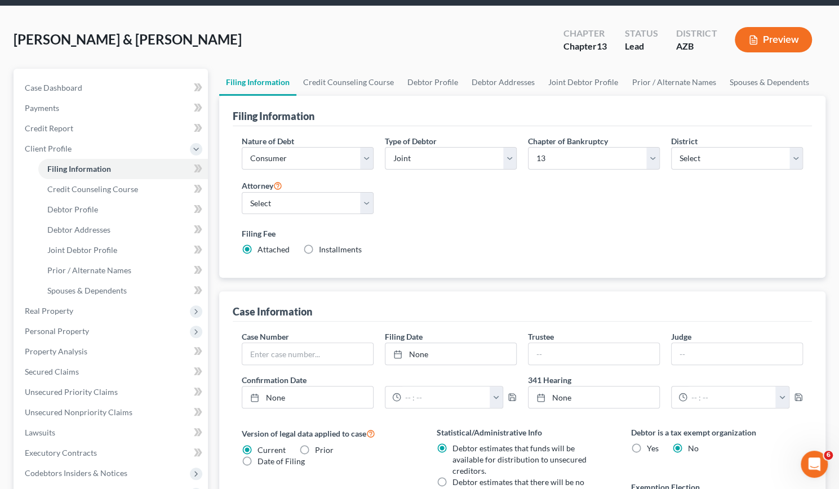
scroll to position [36, 0]
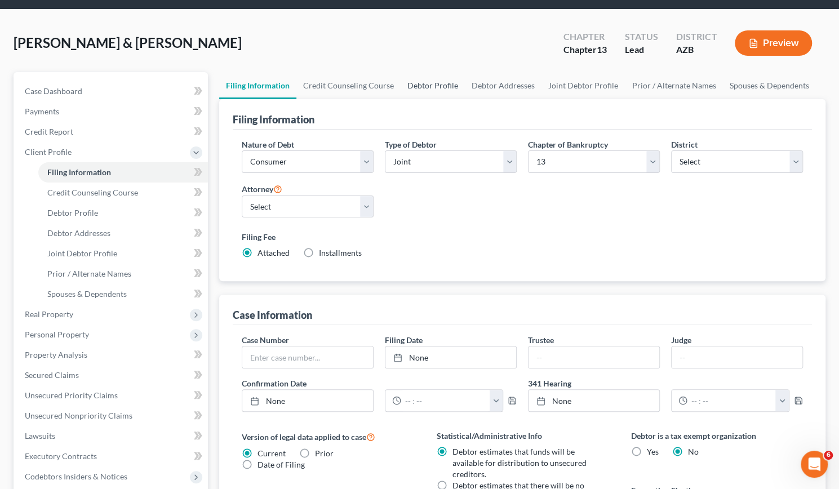
click at [436, 82] on link "Debtor Profile" at bounding box center [432, 85] width 64 height 27
select select "1"
select select "0"
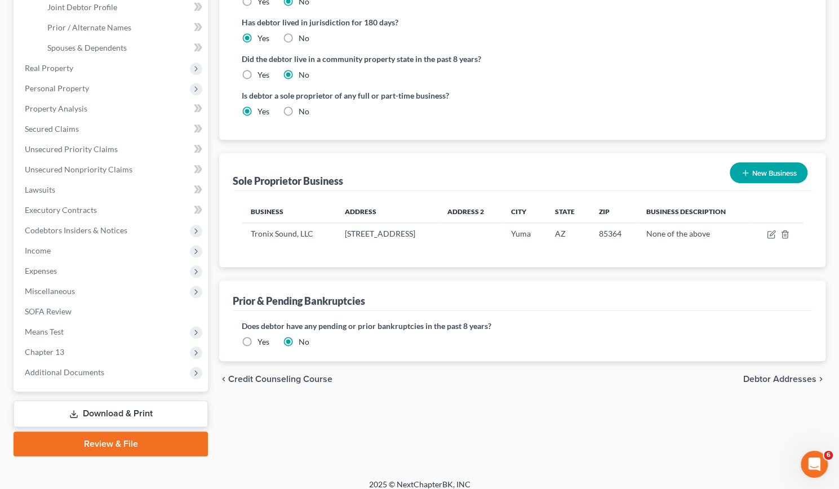
scroll to position [282, 0]
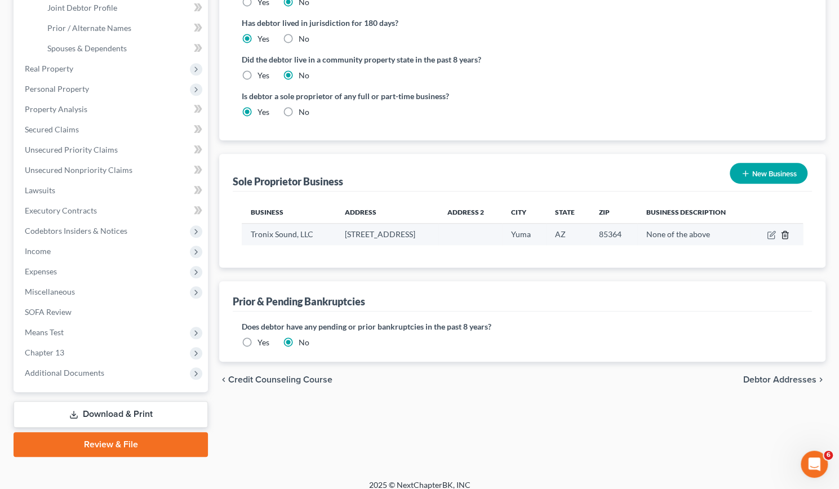
click at [782, 233] on polyline "button" at bounding box center [784, 233] width 7 height 0
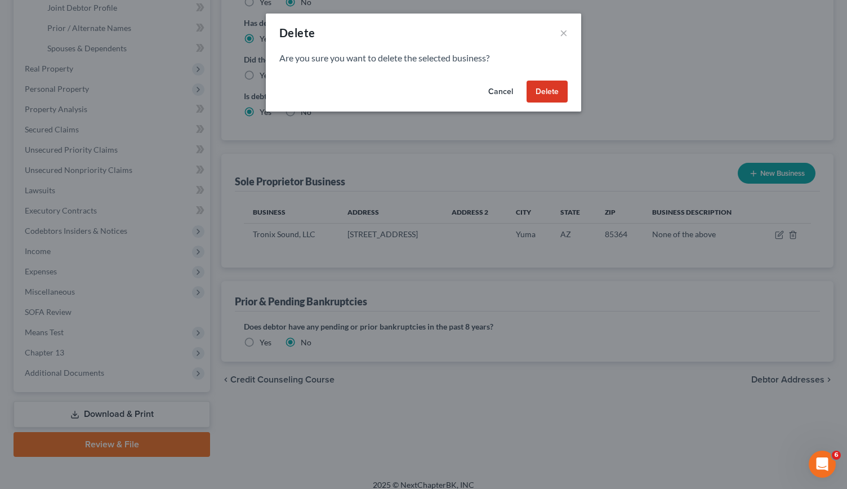
click at [543, 83] on button "Delete" at bounding box center [547, 92] width 41 height 23
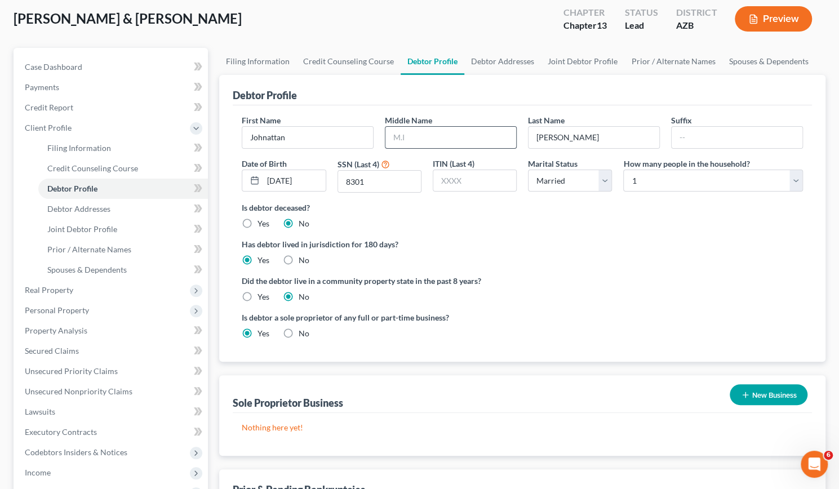
scroll to position [59, 0]
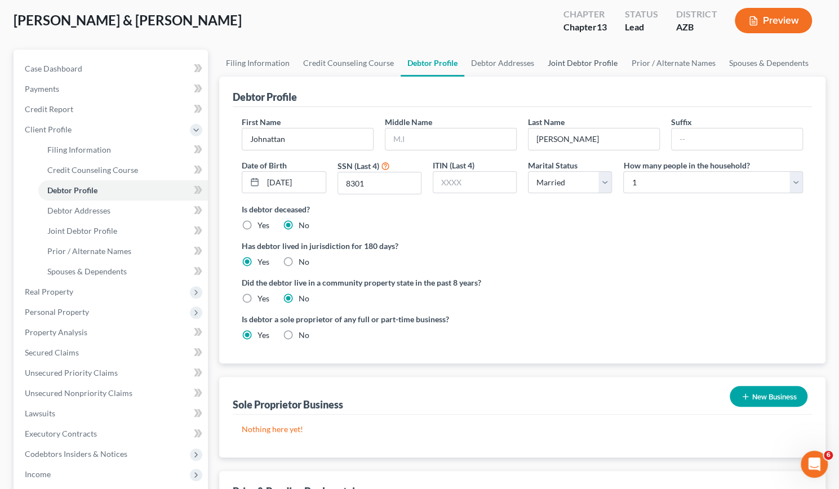
click at [567, 60] on link "Joint Debtor Profile" at bounding box center [582, 63] width 83 height 27
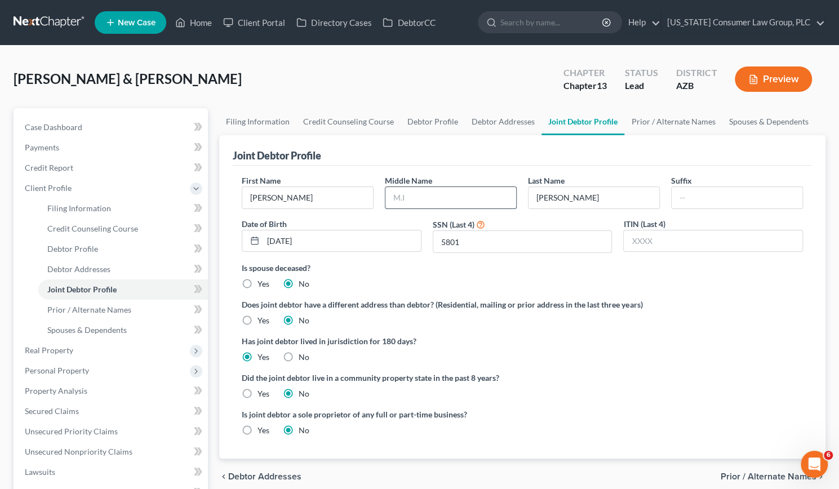
click at [402, 199] on input "text" at bounding box center [450, 197] width 131 height 21
type input "G."
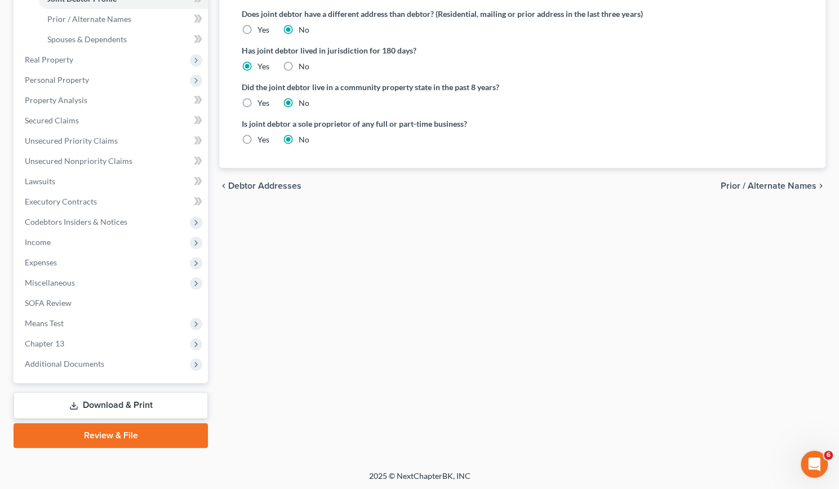
click at [112, 428] on link "Review & File" at bounding box center [111, 435] width 194 height 25
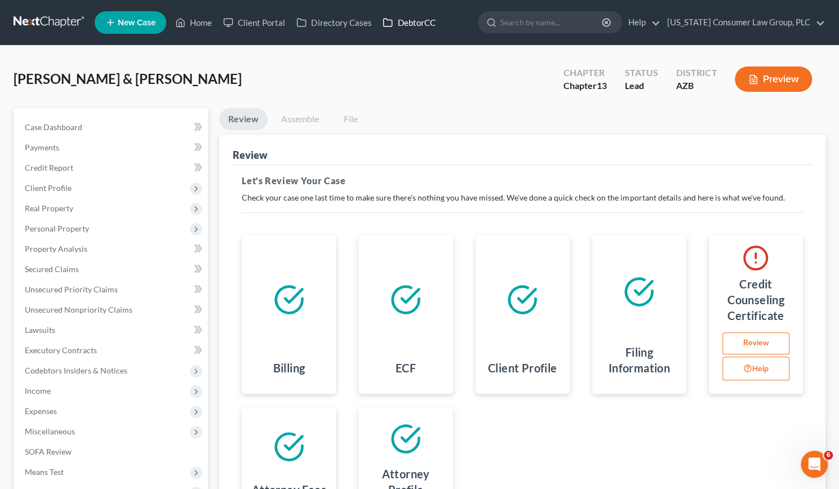
click at [416, 20] on link "DebtorCC" at bounding box center [409, 22] width 64 height 20
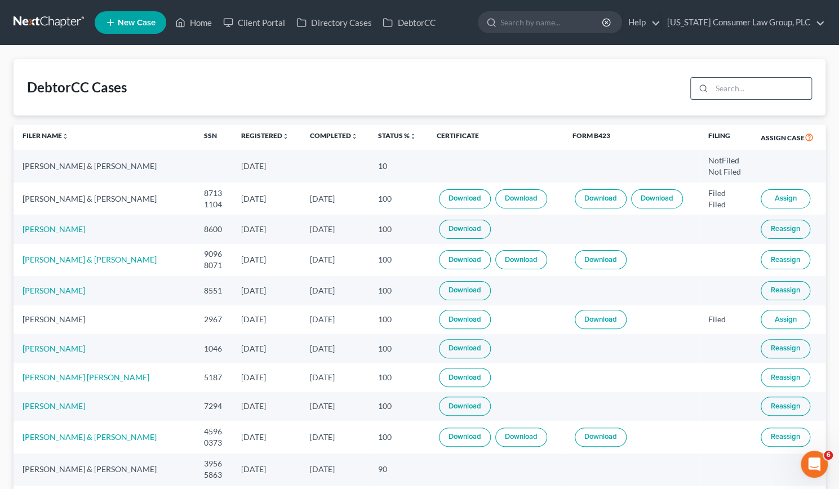
click at [751, 87] on input "search" at bounding box center [761, 88] width 100 height 21
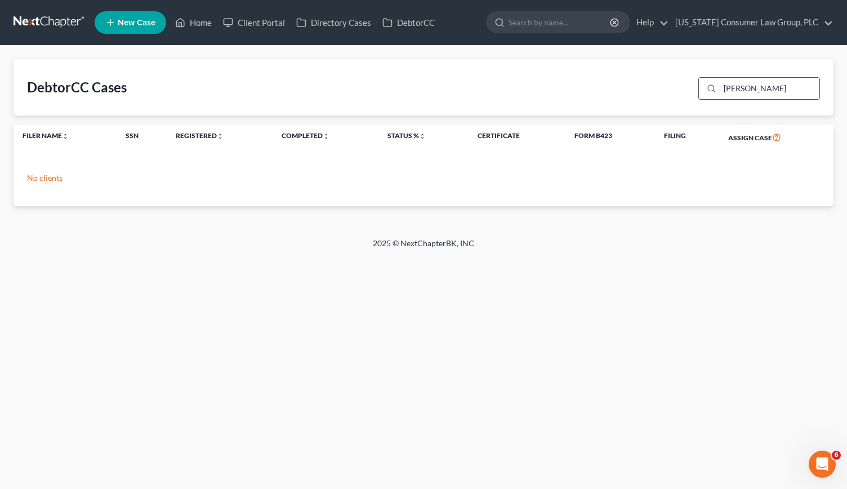
type input "[PERSON_NAME]"
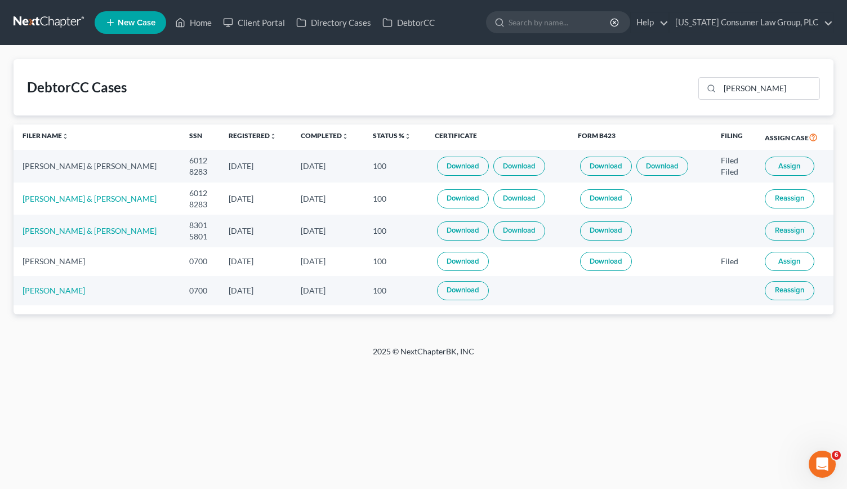
click at [794, 229] on span "Reassign" at bounding box center [789, 230] width 29 height 9
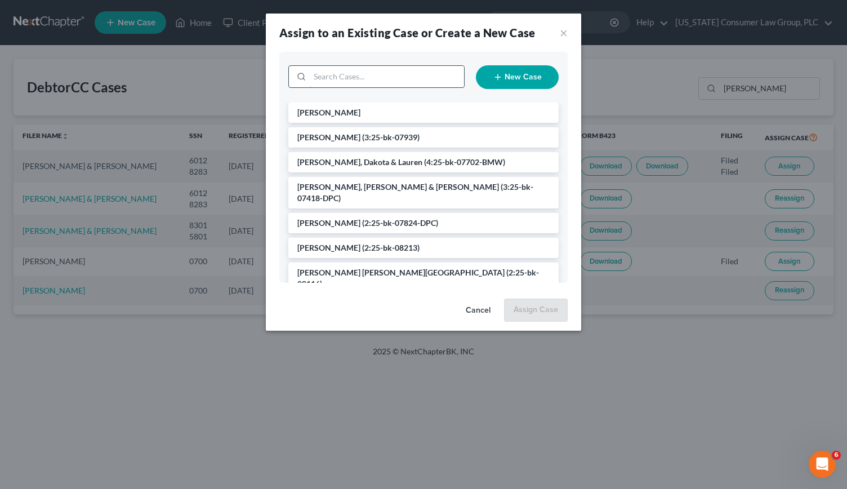
click at [355, 71] on input "search" at bounding box center [387, 76] width 154 height 21
type input "gon"
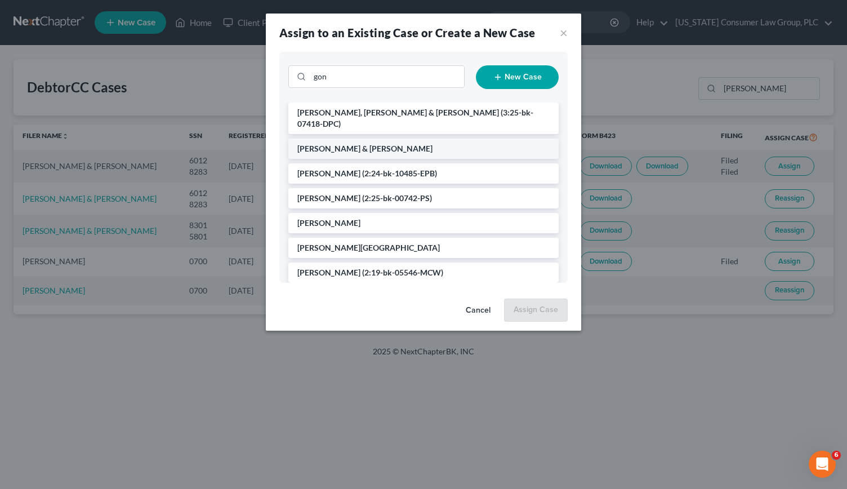
click at [353, 144] on span "[PERSON_NAME] & [PERSON_NAME]" at bounding box center [364, 149] width 135 height 10
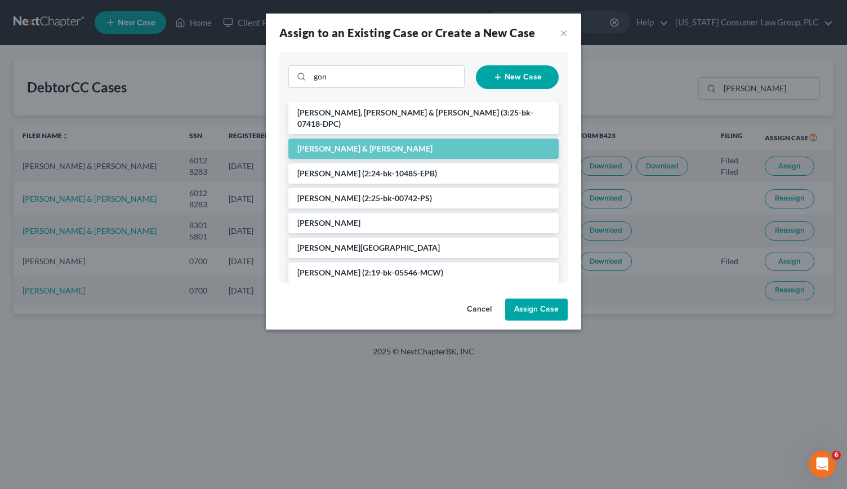
click at [536, 306] on button "Assign Case" at bounding box center [536, 310] width 63 height 23
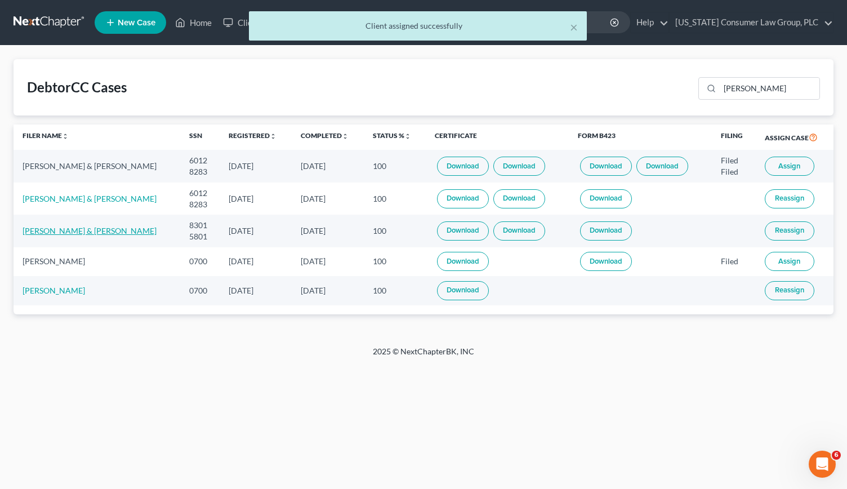
click at [103, 230] on link "[PERSON_NAME] & [PERSON_NAME]" at bounding box center [90, 231] width 134 height 10
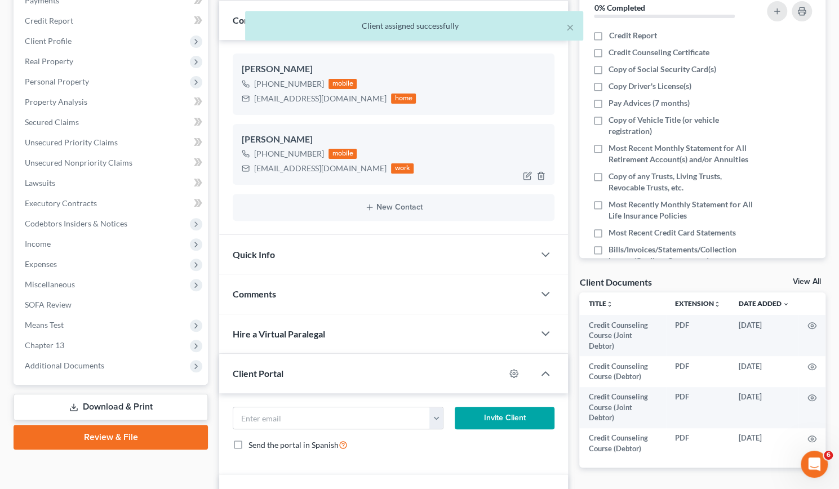
scroll to position [148, 0]
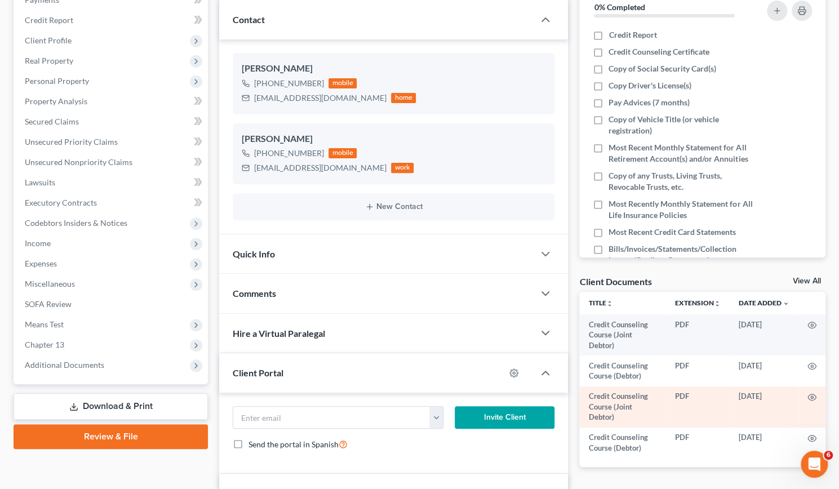
click at [761, 403] on td "[DATE]" at bounding box center [763, 406] width 69 height 41
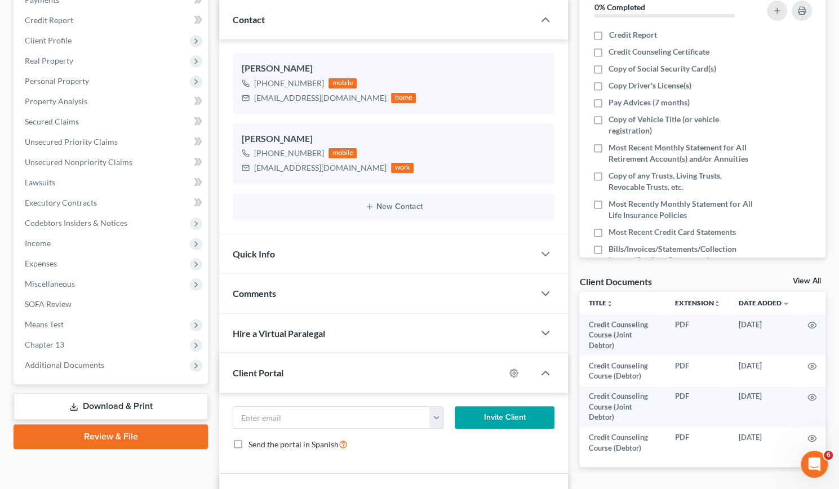
click at [804, 282] on link "View All" at bounding box center [807, 281] width 28 height 8
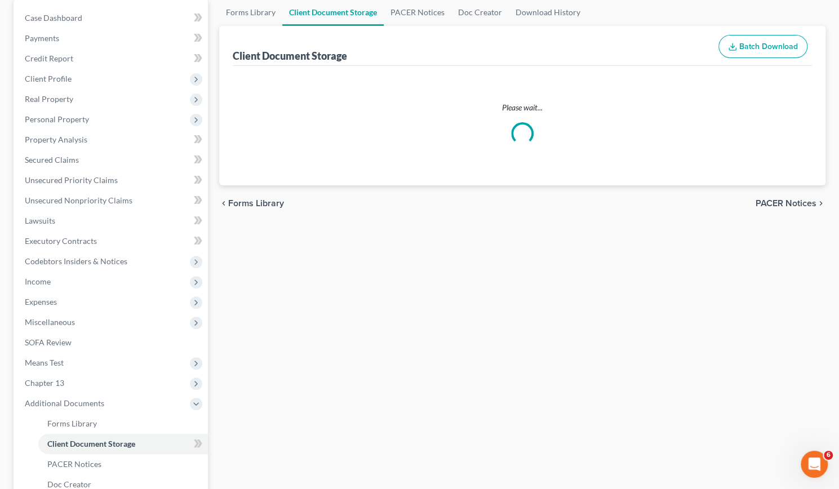
scroll to position [47, 0]
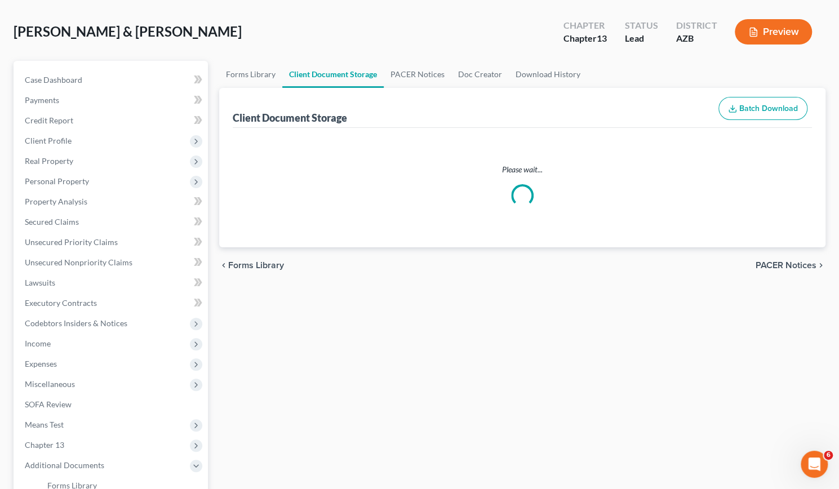
select select "14"
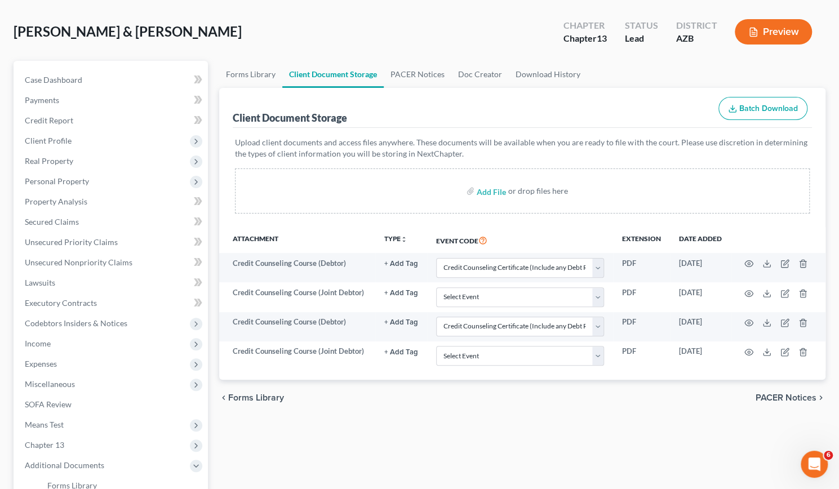
scroll to position [0, 0]
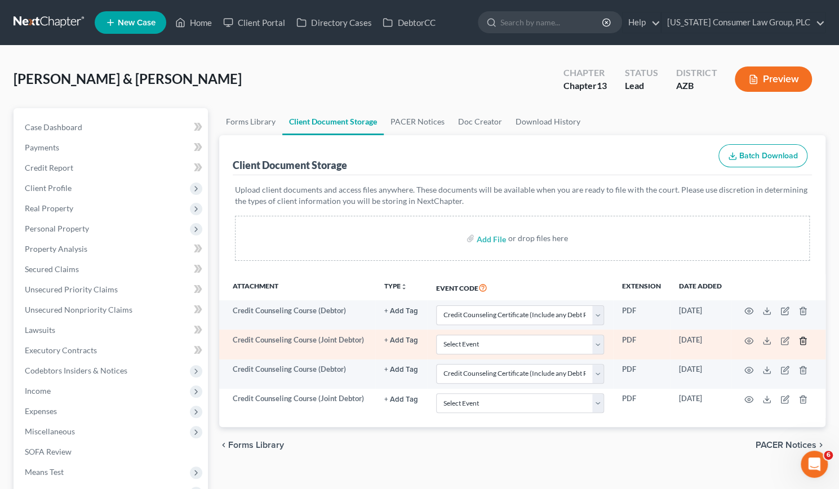
click at [800, 337] on icon "button" at bounding box center [802, 340] width 5 height 7
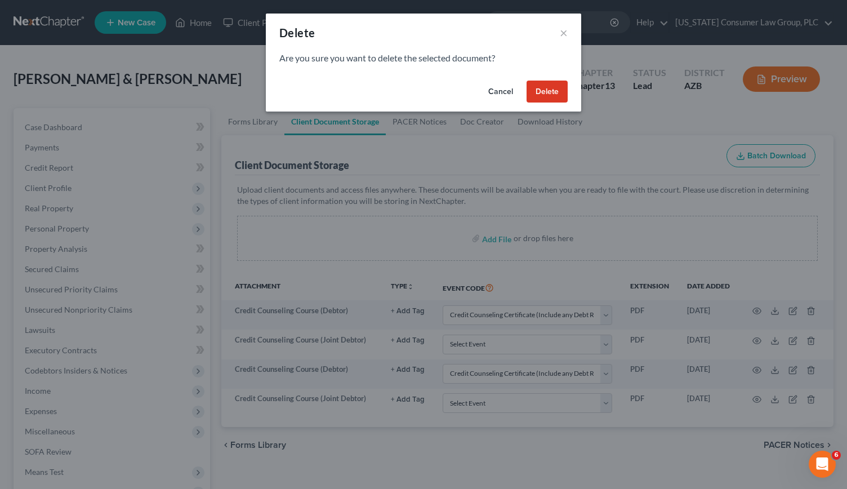
click at [548, 94] on button "Delete" at bounding box center [547, 92] width 41 height 23
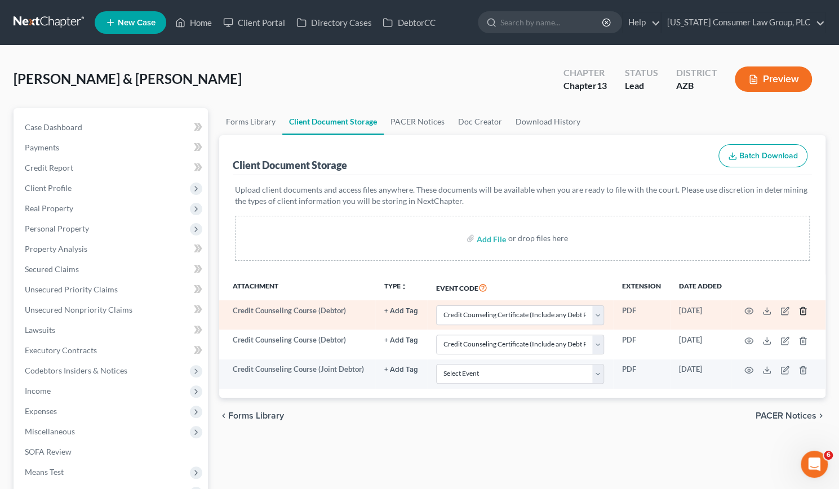
click at [799, 309] on polyline "button" at bounding box center [802, 309] width 7 height 0
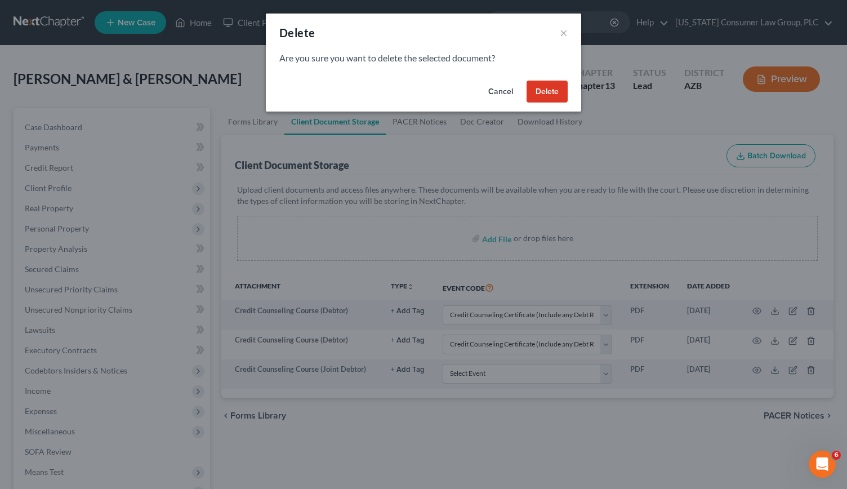
click at [552, 90] on button "Delete" at bounding box center [547, 92] width 41 height 23
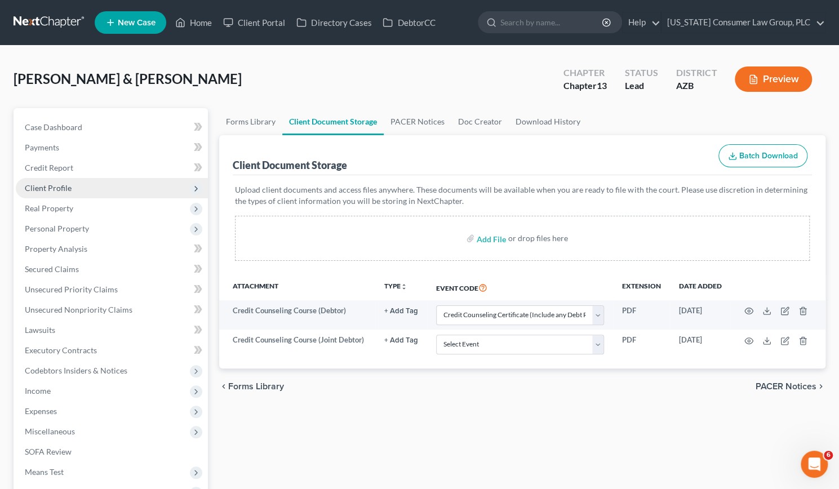
click at [48, 186] on span "Client Profile" at bounding box center [48, 188] width 47 height 10
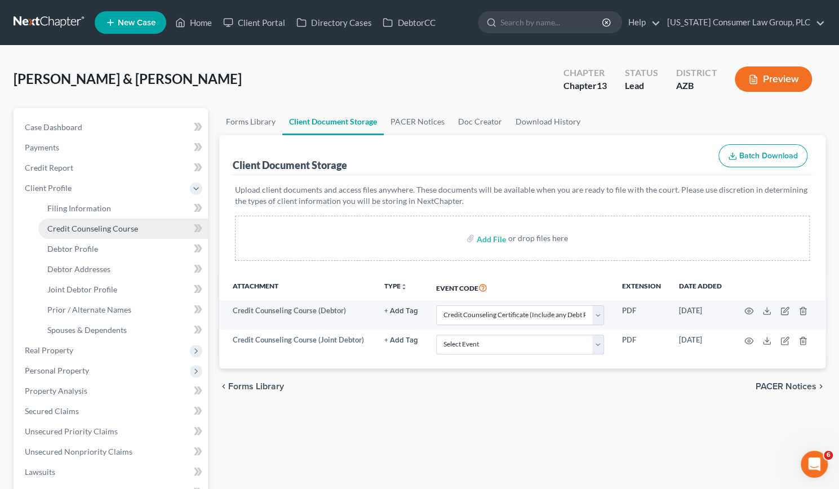
click at [95, 233] on span "Credit Counseling Course" at bounding box center [92, 229] width 91 height 10
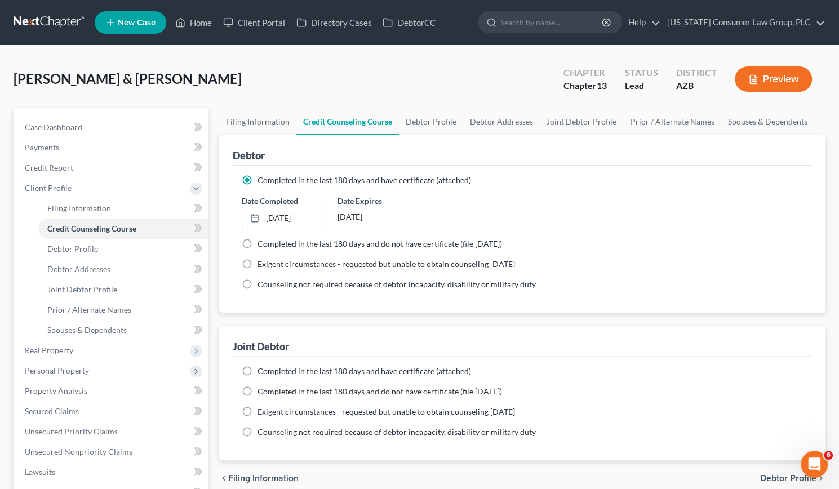
click at [257, 367] on label "Completed in the last 180 days and have certificate (attached)" at bounding box center [363, 371] width 213 height 11
click at [262, 367] on input "Completed in the last 180 days and have certificate (attached)" at bounding box center [265, 369] width 7 height 7
radio input "true"
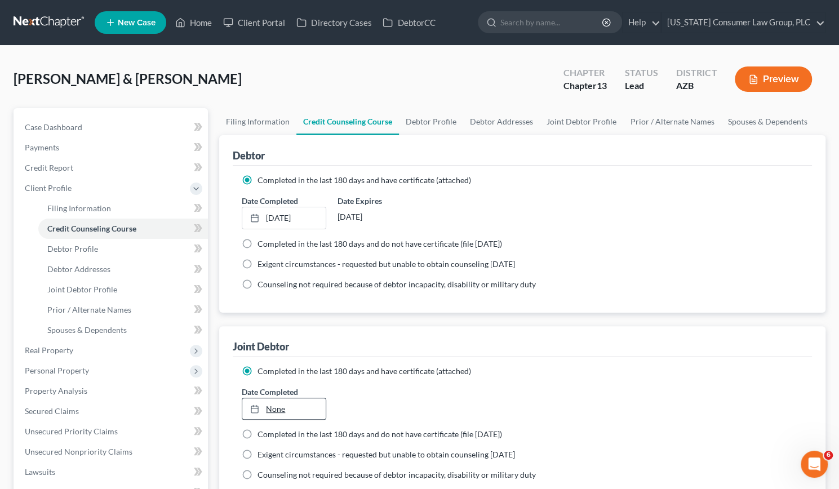
type input "[DATE]"
click at [275, 408] on link "None" at bounding box center [283, 408] width 83 height 21
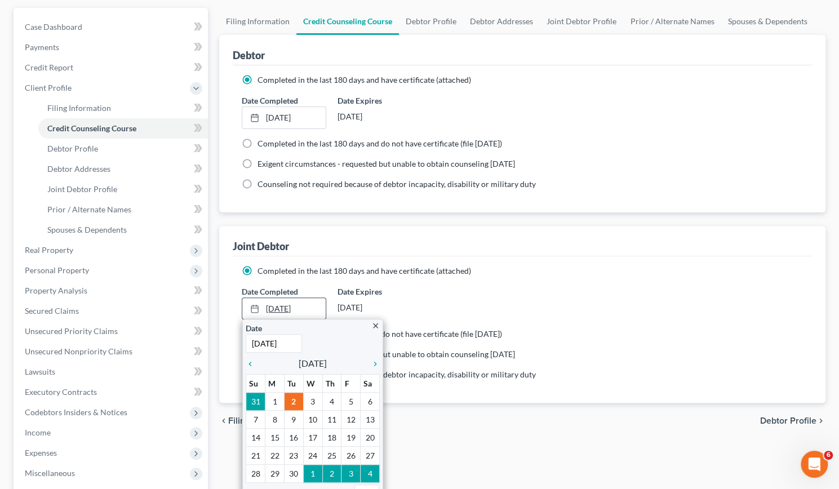
scroll to position [114, 0]
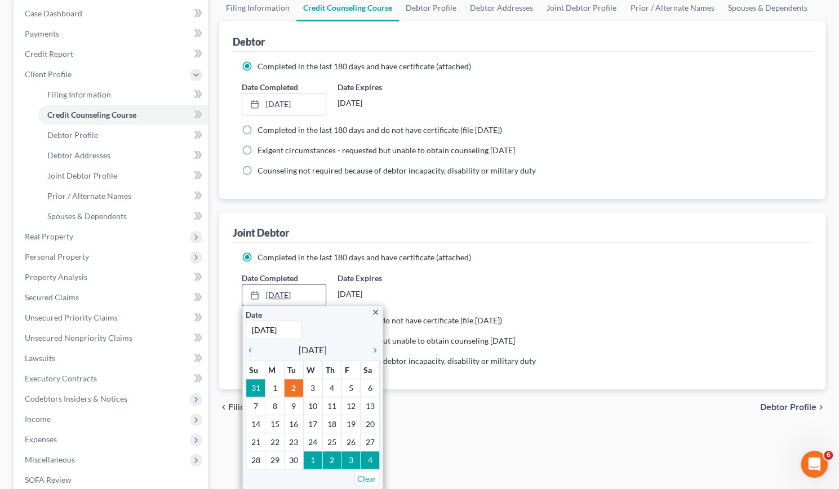
click at [256, 292] on icon at bounding box center [254, 295] width 9 height 9
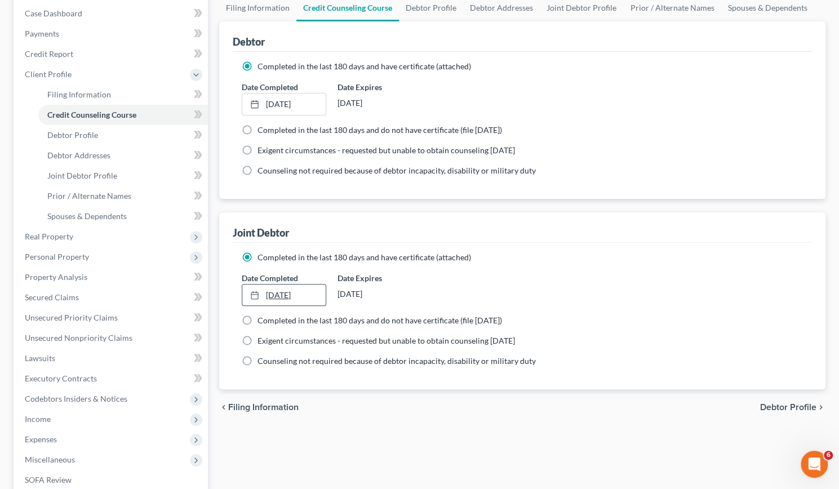
click at [256, 292] on icon at bounding box center [254, 295] width 9 height 9
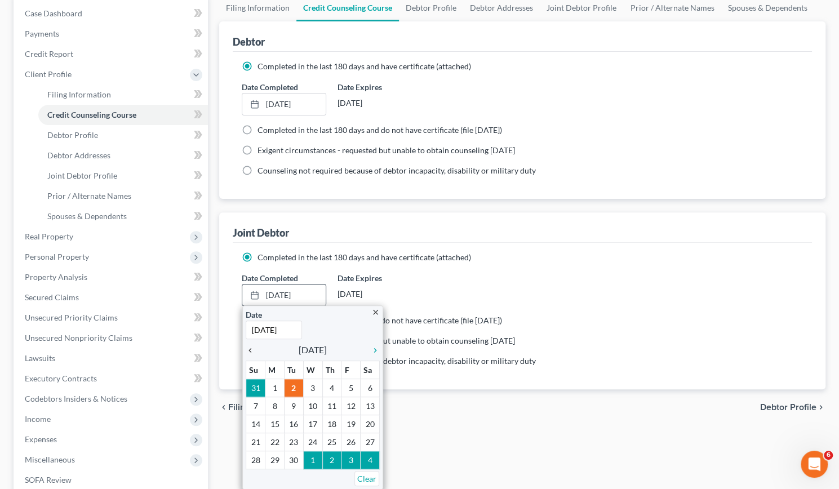
click at [247, 348] on icon "chevron_left" at bounding box center [253, 350] width 15 height 9
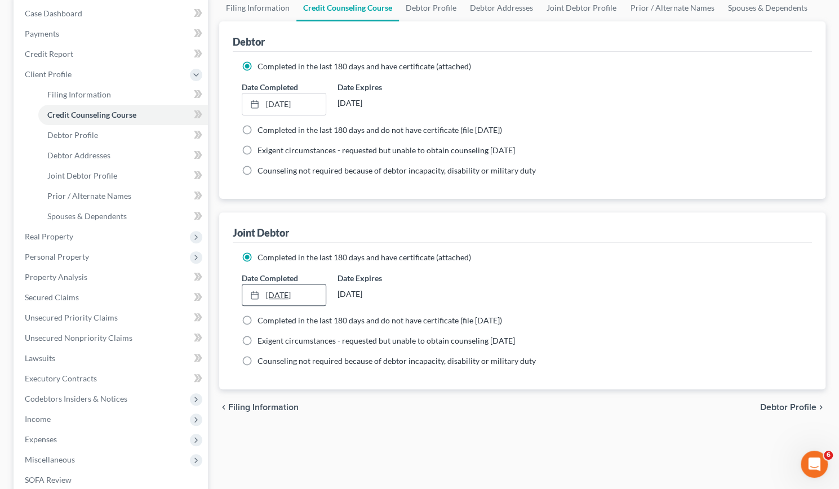
click at [252, 293] on icon at bounding box center [254, 295] width 9 height 9
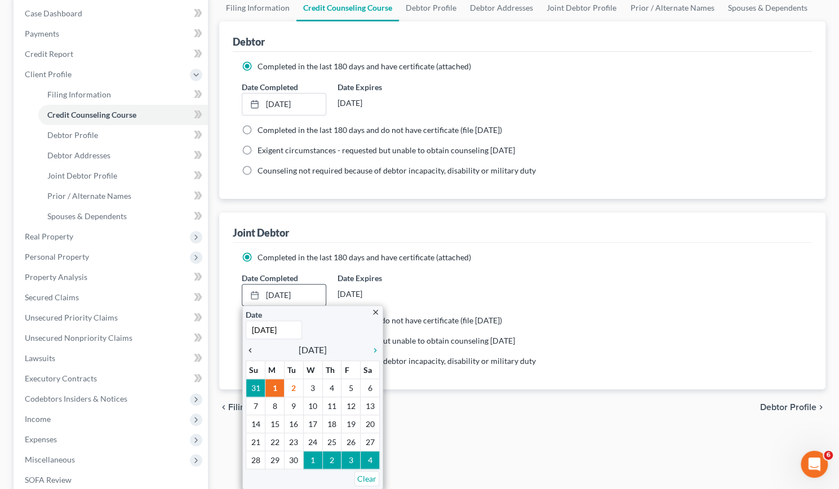
click at [247, 350] on icon "chevron_left" at bounding box center [253, 350] width 15 height 9
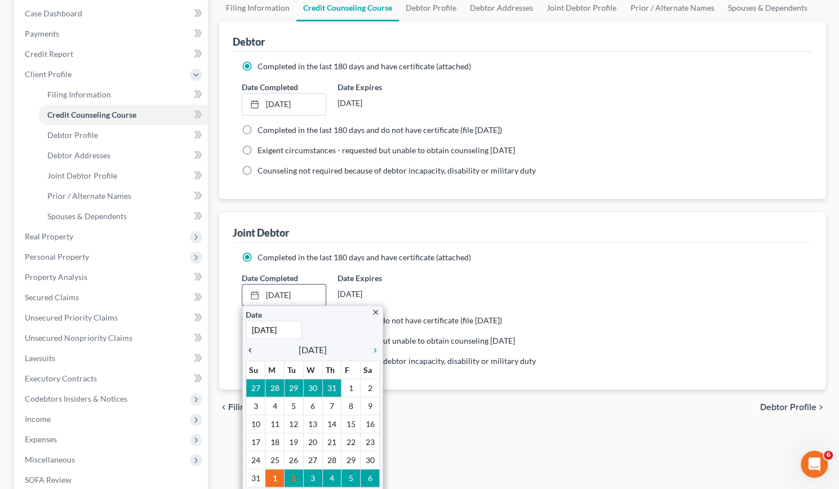
click at [247, 350] on icon "chevron_left" at bounding box center [253, 350] width 15 height 9
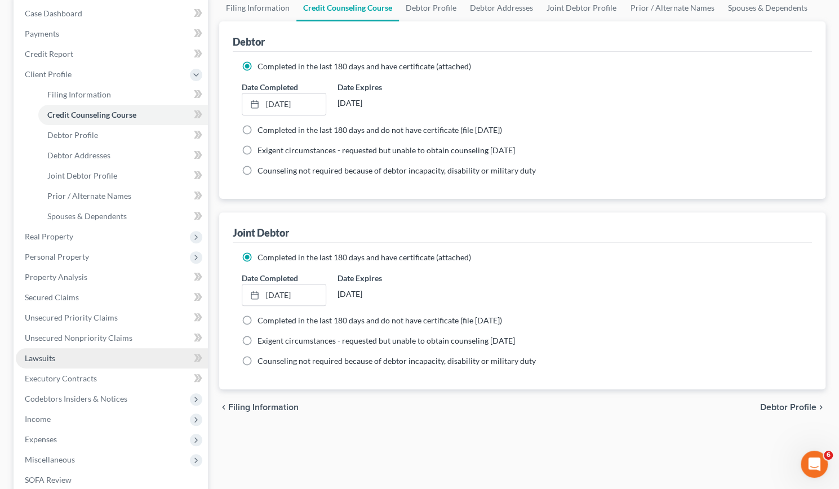
scroll to position [291, 0]
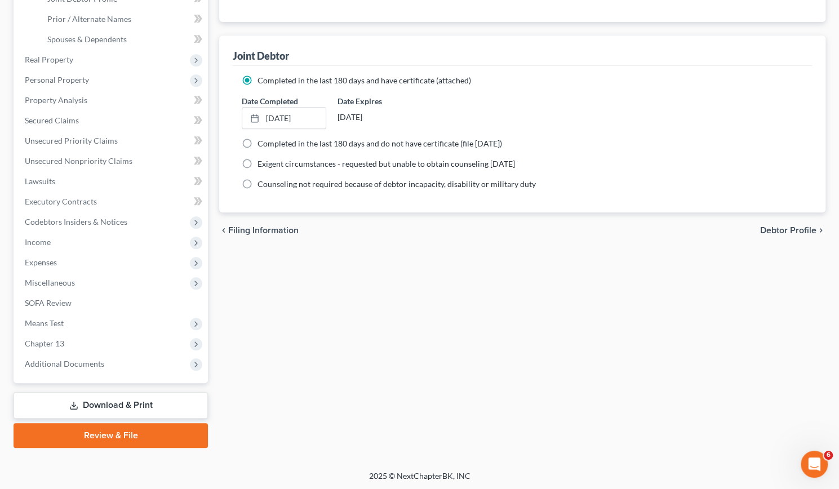
click at [138, 432] on link "Review & File" at bounding box center [111, 435] width 194 height 25
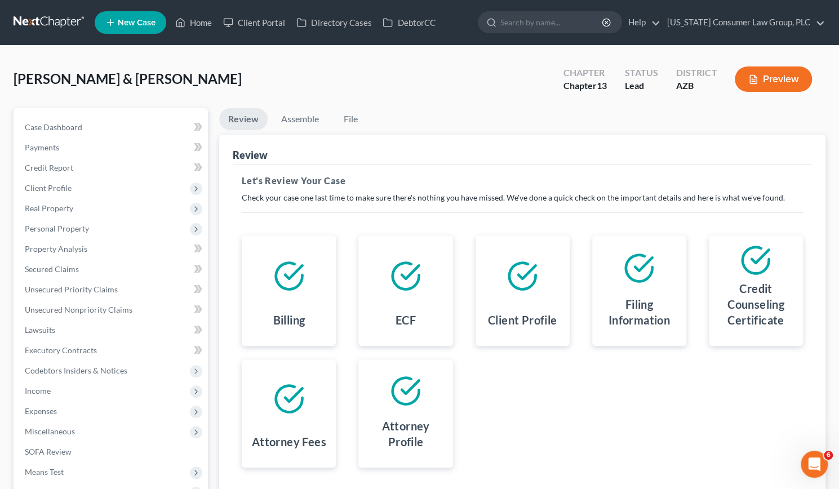
scroll to position [149, 0]
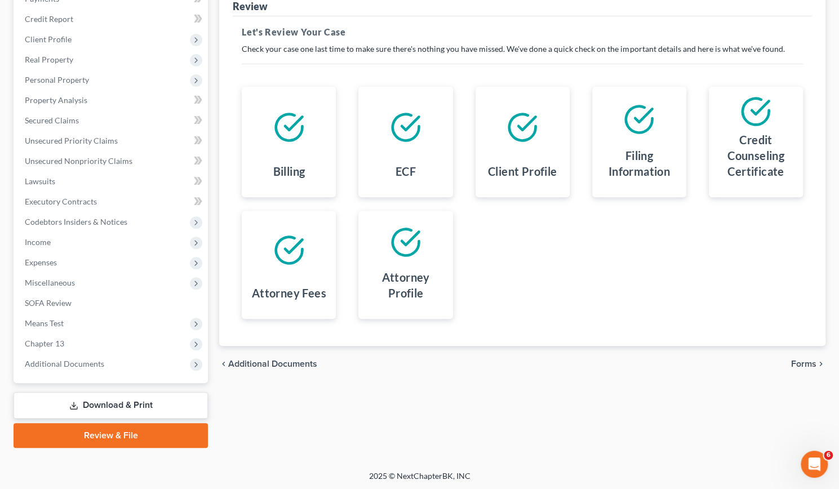
click at [799, 355] on div "chevron_left Additional Documents Forms chevron_right" at bounding box center [522, 364] width 606 height 36
click at [798, 362] on span "Forms" at bounding box center [803, 363] width 25 height 9
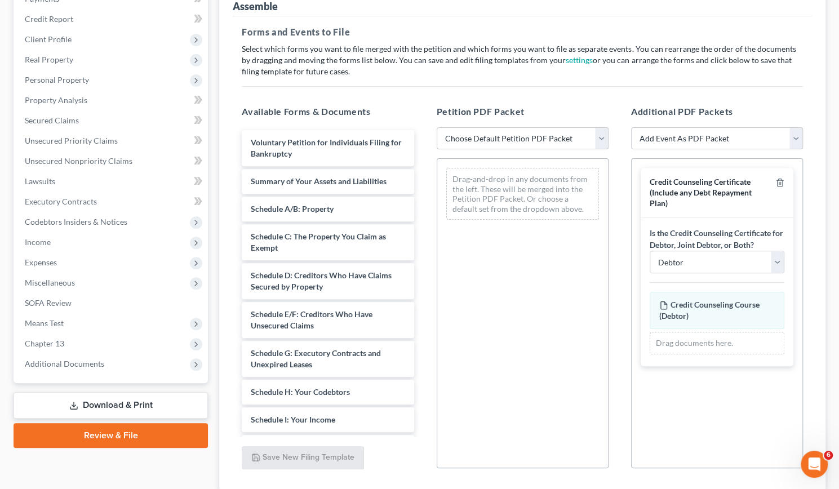
click at [599, 135] on select "Choose Default Petition PDF Packet Complete Bankruptcy Petition (all forms and …" at bounding box center [523, 138] width 172 height 23
select select "1"
click at [437, 127] on select "Choose Default Petition PDF Packet Complete Bankruptcy Petition (all forms and …" at bounding box center [523, 138] width 172 height 23
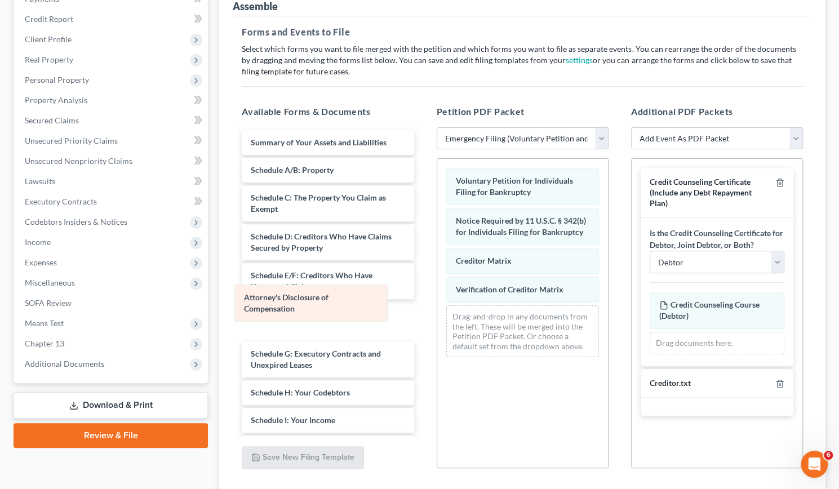
drag, startPoint x: 532, startPoint y: 319, endPoint x: 321, endPoint y: 299, distance: 212.3
click at [437, 299] on div "Attorney's Disclosure of Compensation Voluntary Petition for Individuals Filing…" at bounding box center [522, 262] width 171 height 207
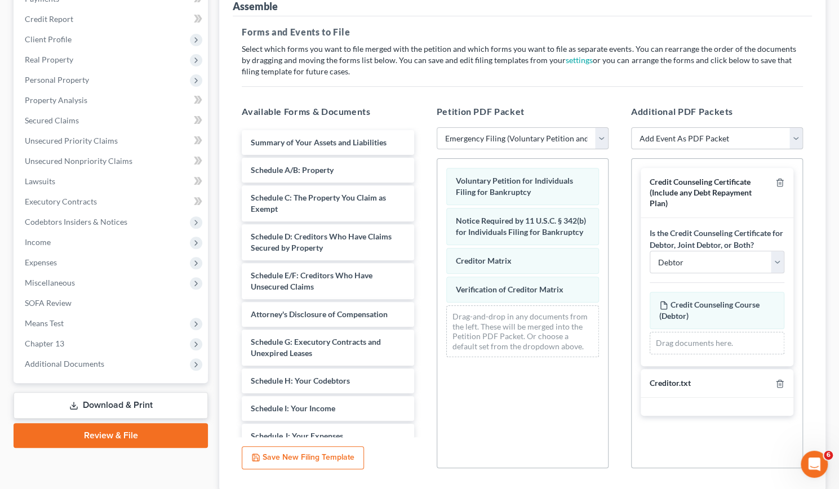
scroll to position [228, 0]
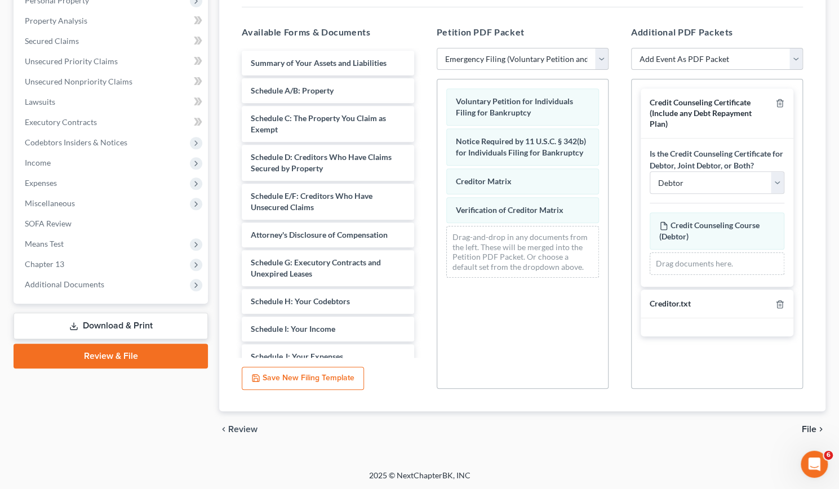
click at [810, 426] on span "File" at bounding box center [809, 429] width 15 height 9
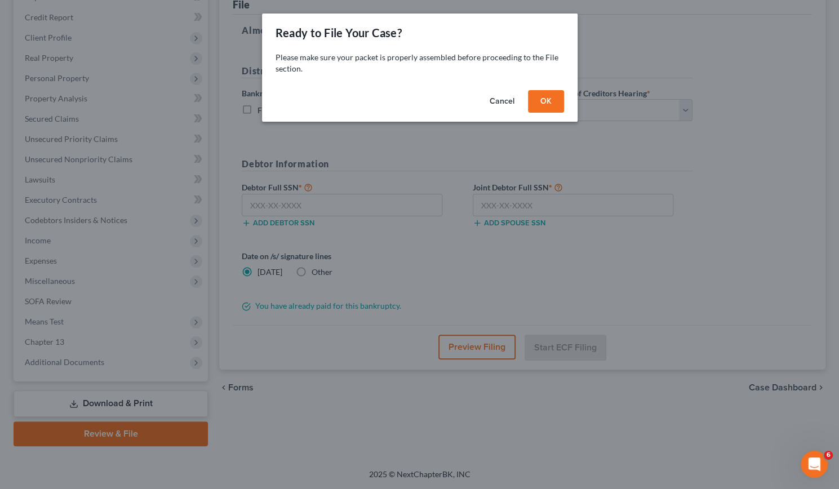
scroll to position [149, 0]
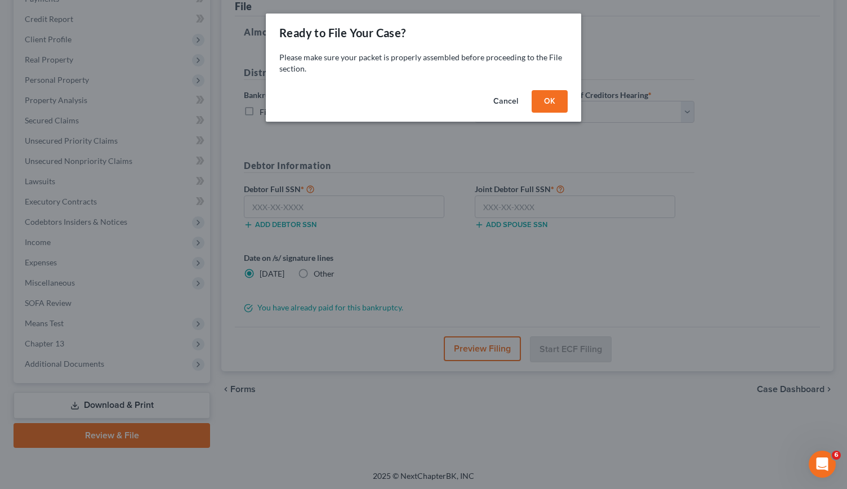
click at [549, 96] on button "OK" at bounding box center [550, 101] width 36 height 23
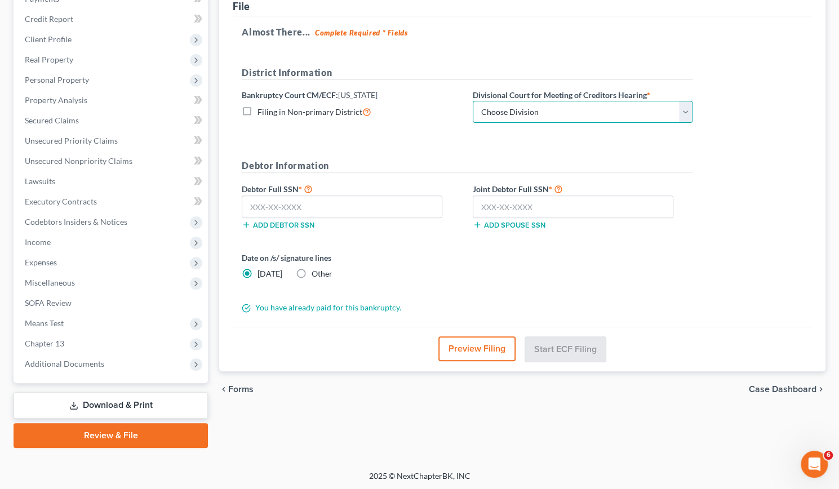
click at [687, 110] on select "Choose Division Phoenix [GEOGRAPHIC_DATA] [PERSON_NAME]" at bounding box center [583, 112] width 220 height 23
select select "2"
click at [473, 101] on select "Choose Division Phoenix [GEOGRAPHIC_DATA] [PERSON_NAME]" at bounding box center [583, 112] width 220 height 23
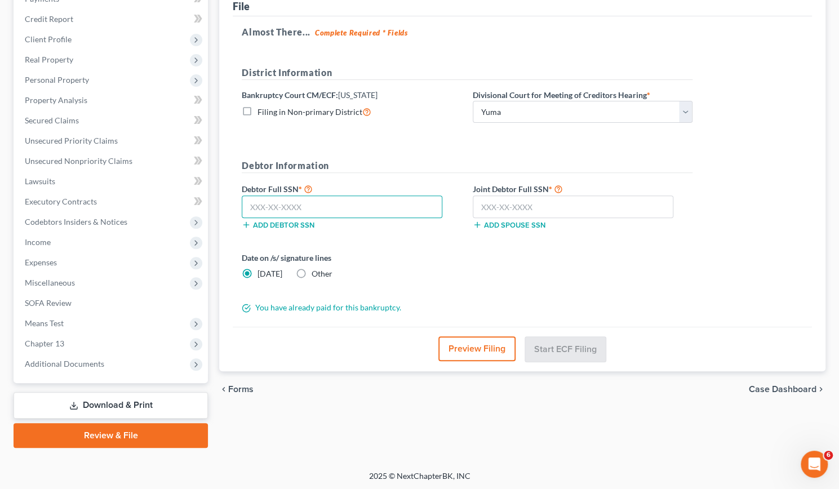
click at [297, 195] on input "text" at bounding box center [342, 206] width 201 height 23
type input "600-50-8301"
click at [511, 195] on input "text" at bounding box center [573, 206] width 201 height 23
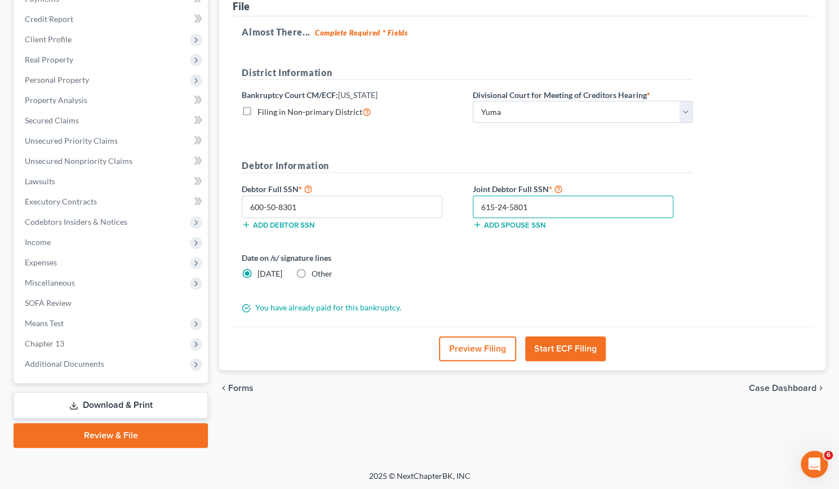
type input "615-24-5801"
click at [587, 345] on button "Start ECF Filing" at bounding box center [565, 348] width 81 height 25
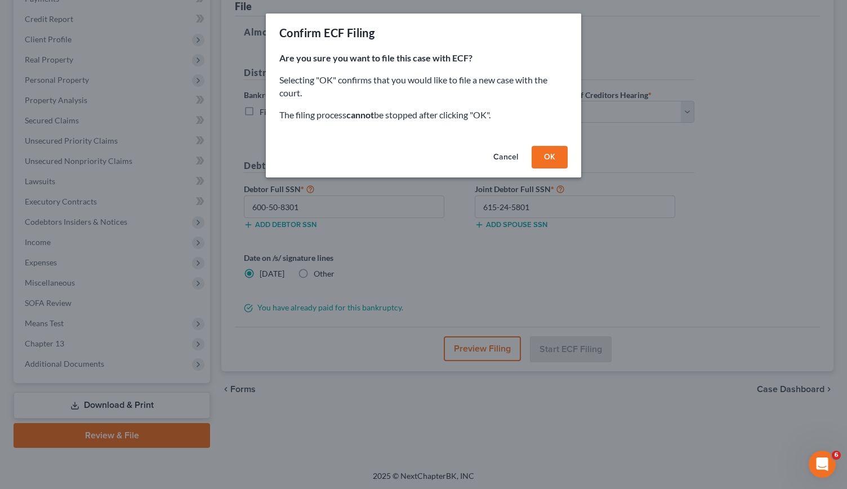
click at [551, 154] on button "OK" at bounding box center [550, 157] width 36 height 23
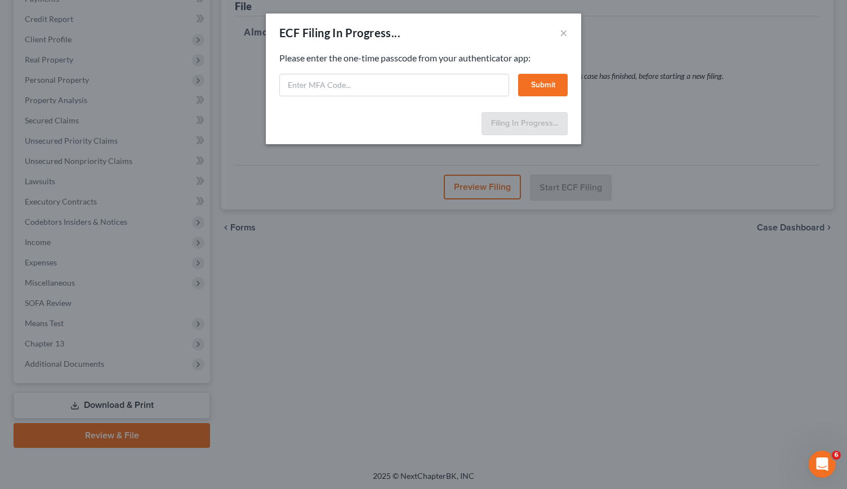
click at [545, 150] on div "ECF Filing In Progress... × Feel free to download your entire bankruptcy packet…" at bounding box center [423, 244] width 847 height 489
click at [350, 82] on input "text" at bounding box center [394, 85] width 230 height 23
type input "572369"
click at [544, 87] on button "Submit" at bounding box center [543, 85] width 50 height 23
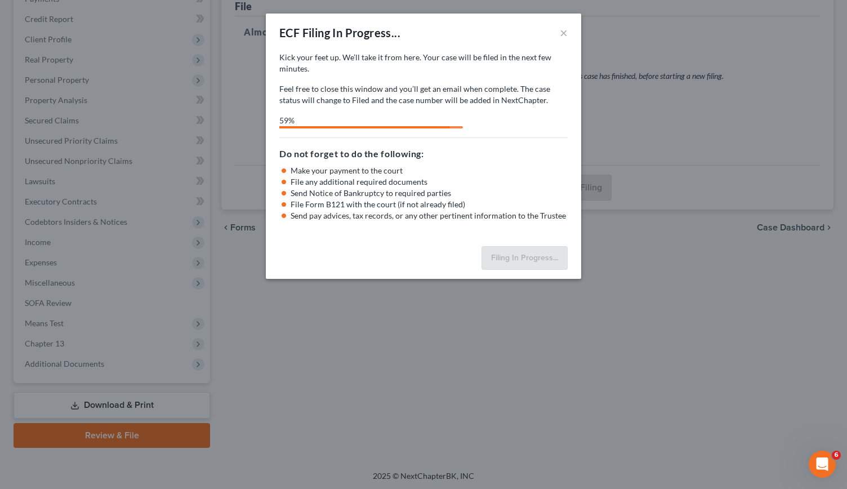
select select "2"
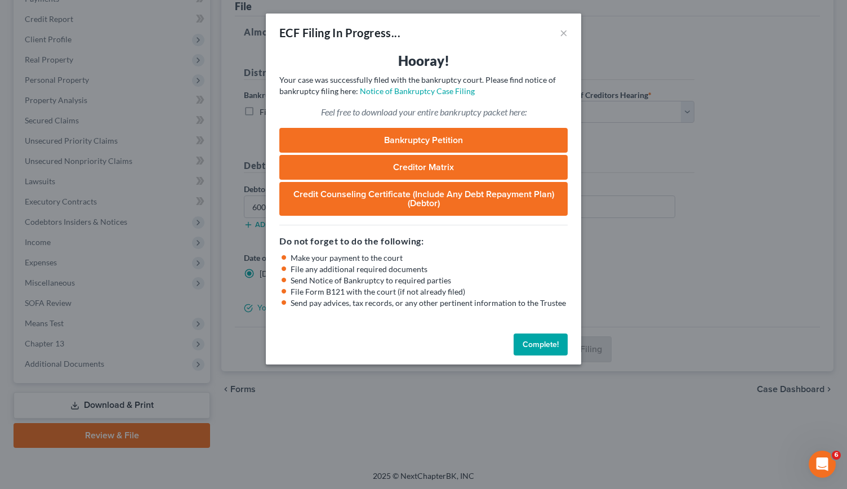
click at [536, 344] on button "Complete!" at bounding box center [541, 344] width 54 height 23
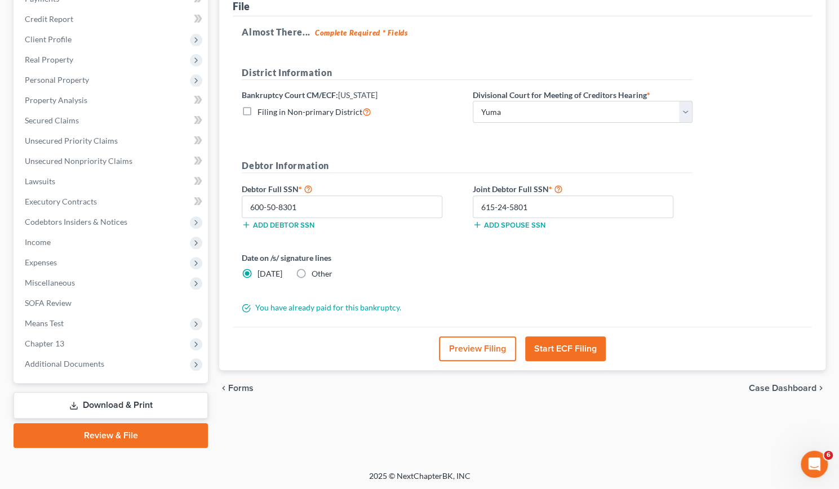
scroll to position [0, 0]
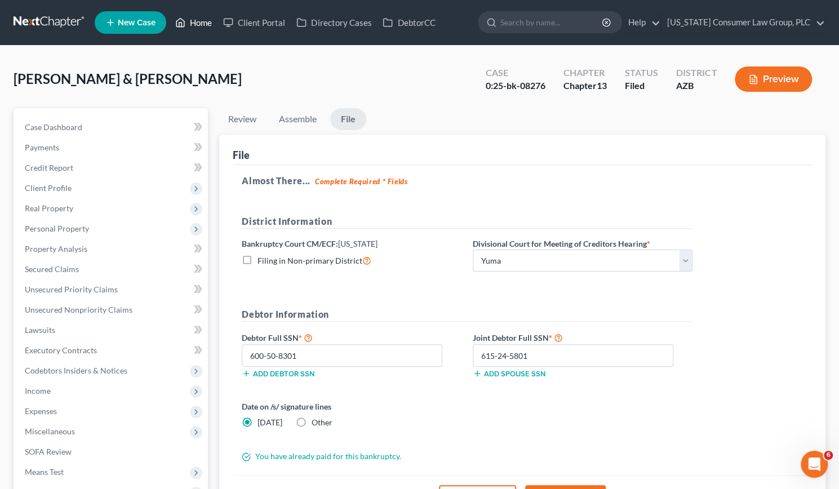
click at [192, 23] on link "Home" at bounding box center [194, 22] width 48 height 20
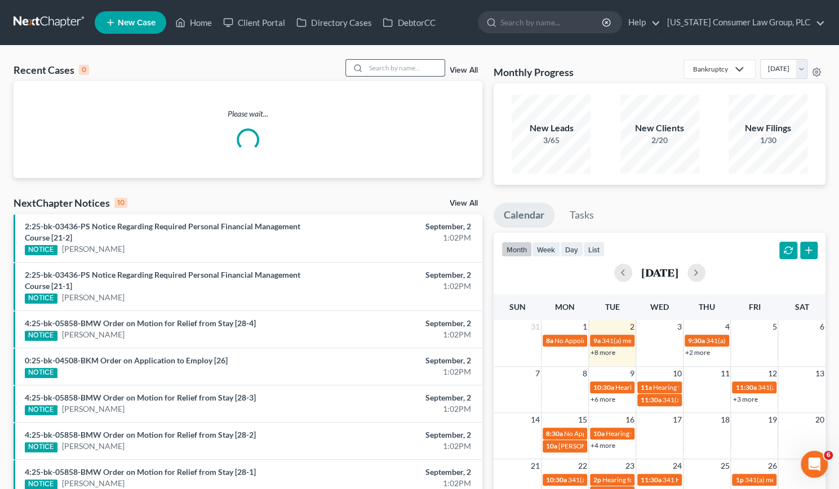
click at [385, 71] on input "search" at bounding box center [405, 68] width 79 height 16
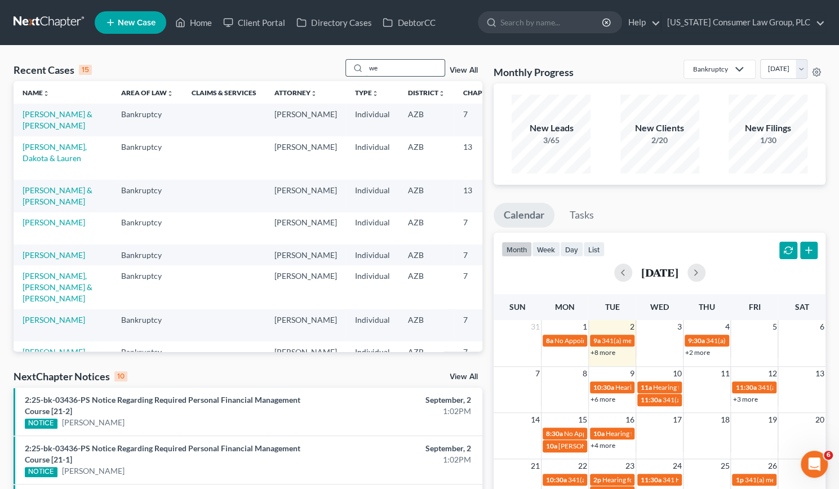
type input "w"
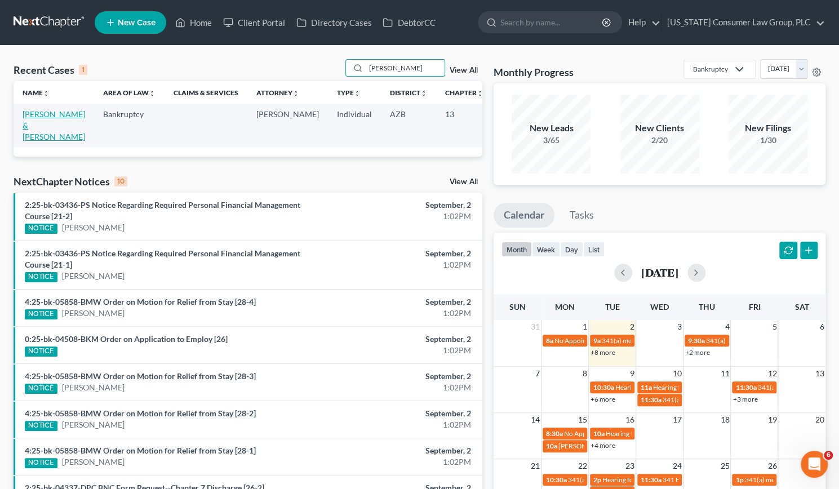
type input "[PERSON_NAME]"
click at [38, 122] on link "[PERSON_NAME] & [PERSON_NAME]" at bounding box center [54, 125] width 63 height 32
select select "8"
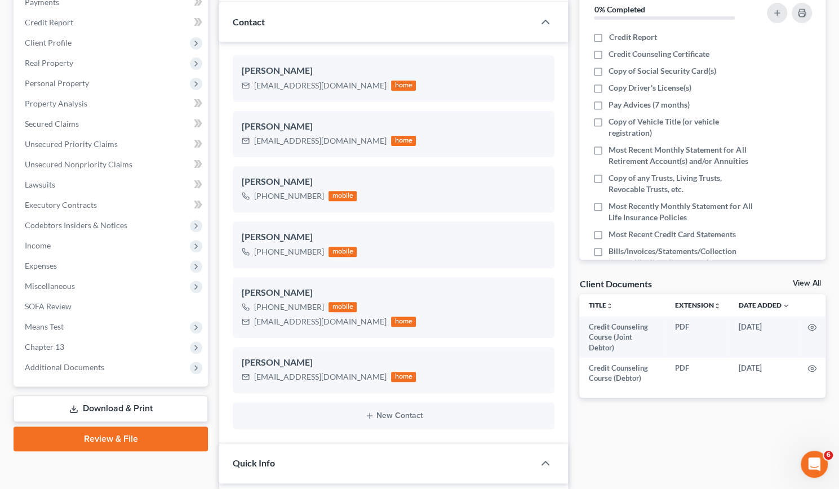
scroll to position [137, 0]
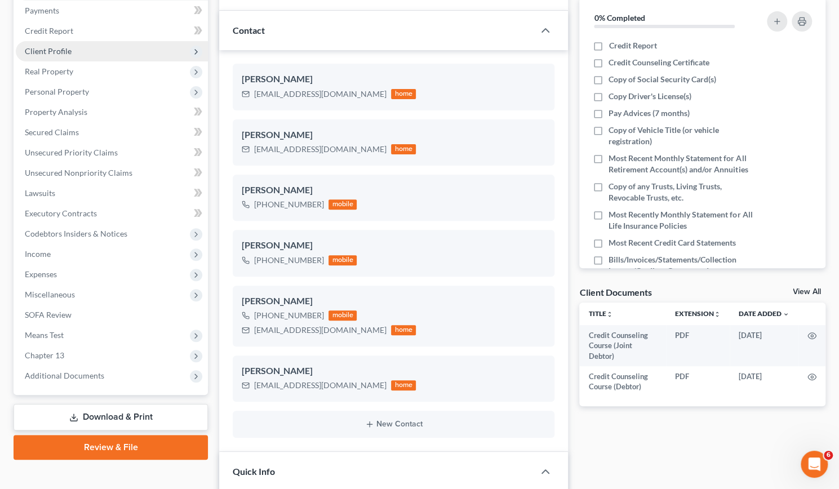
click at [47, 51] on span "Client Profile" at bounding box center [48, 51] width 47 height 10
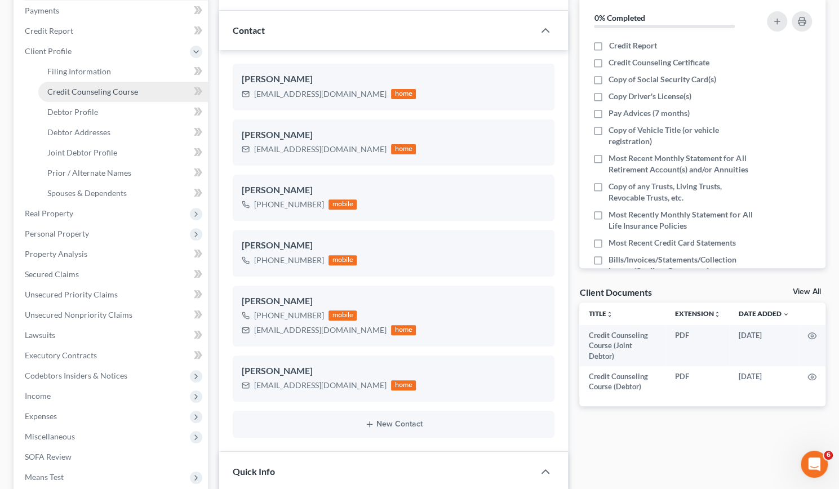
click at [70, 92] on span "Credit Counseling Course" at bounding box center [92, 92] width 91 height 10
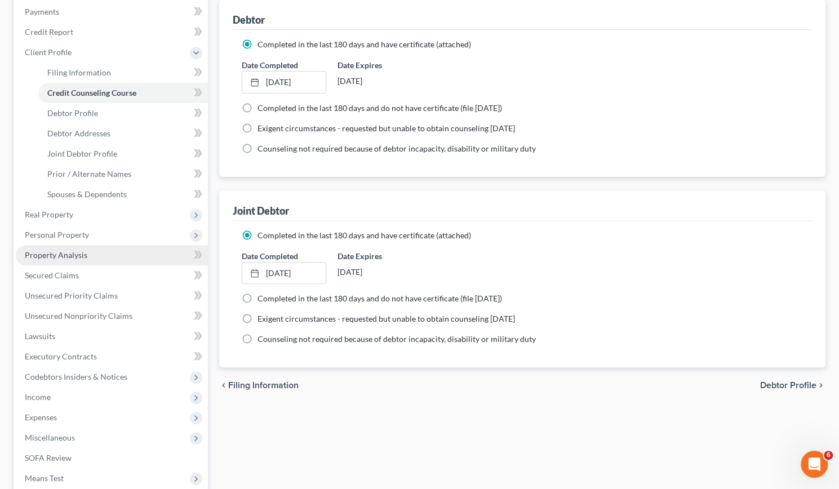
scroll to position [135, 0]
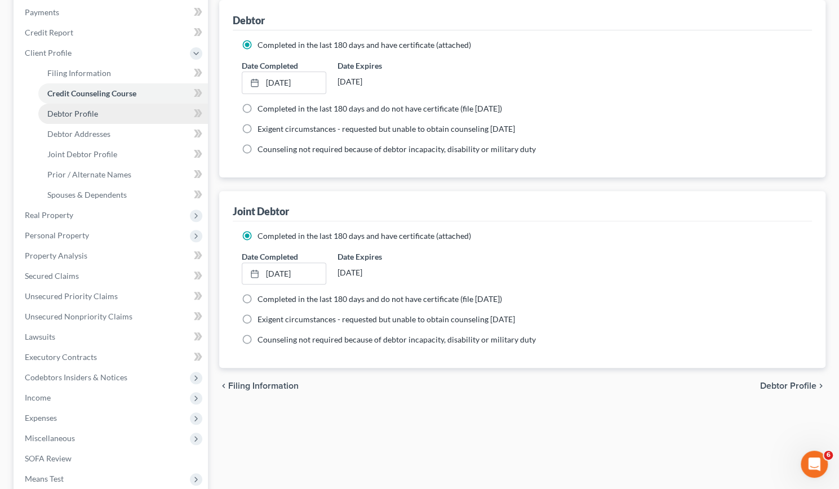
click at [82, 112] on span "Debtor Profile" at bounding box center [72, 114] width 51 height 10
select select "1"
select select "4"
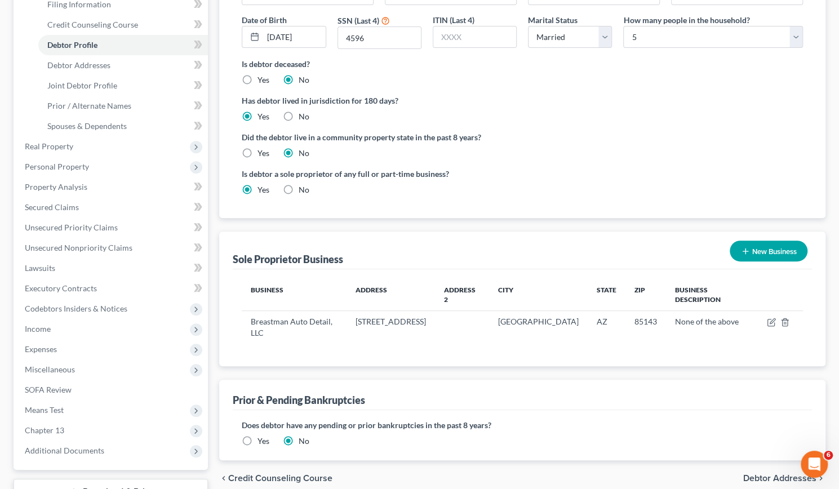
scroll to position [209, 0]
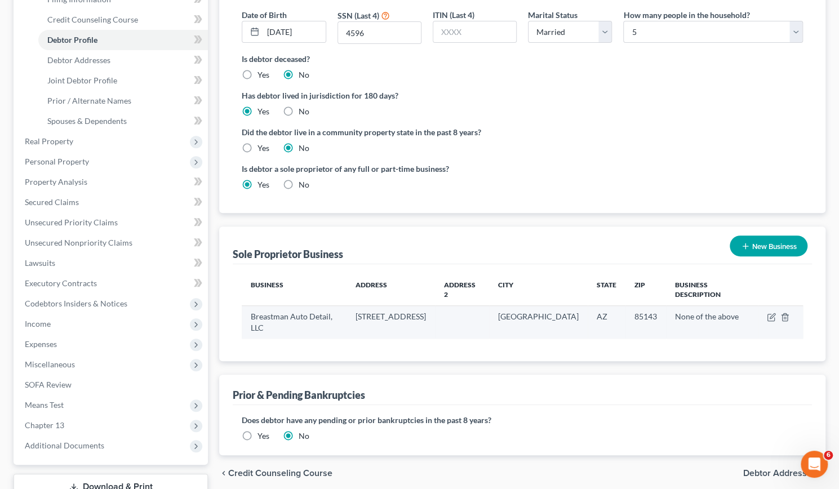
click at [782, 306] on td at bounding box center [780, 322] width 45 height 33
click at [784, 315] on polyline "button" at bounding box center [784, 315] width 7 height 0
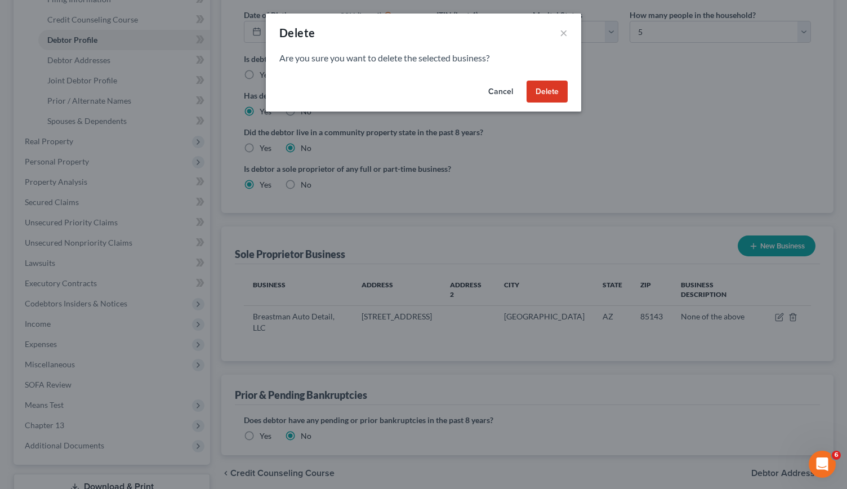
click at [537, 88] on button "Delete" at bounding box center [547, 92] width 41 height 23
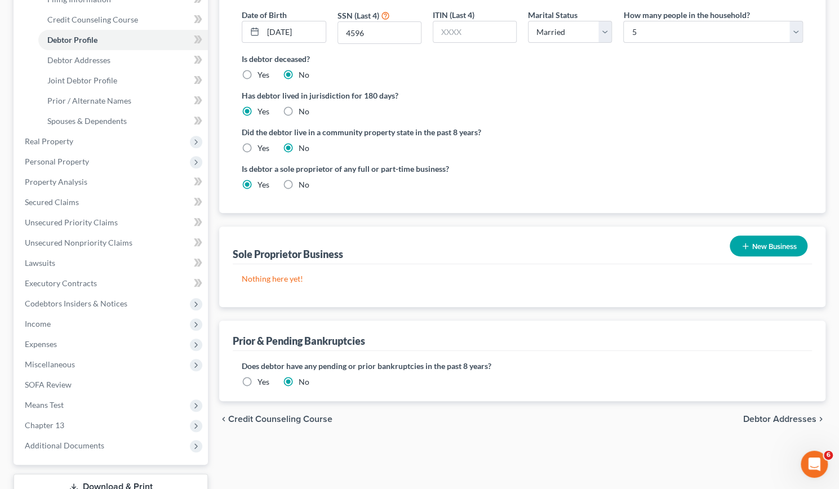
scroll to position [291, 0]
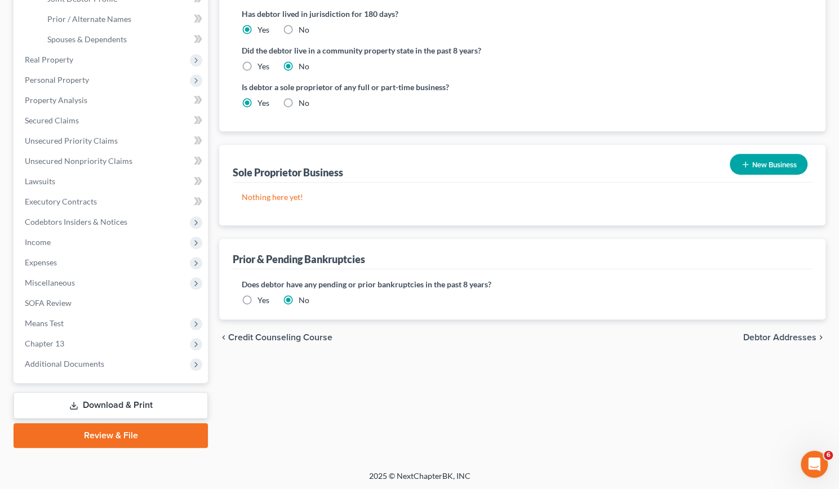
drag, startPoint x: 98, startPoint y: 427, endPoint x: 92, endPoint y: 433, distance: 8.4
drag, startPoint x: 92, startPoint y: 433, endPoint x: 78, endPoint y: 432, distance: 14.7
click at [78, 432] on link "Review & File" at bounding box center [111, 435] width 194 height 25
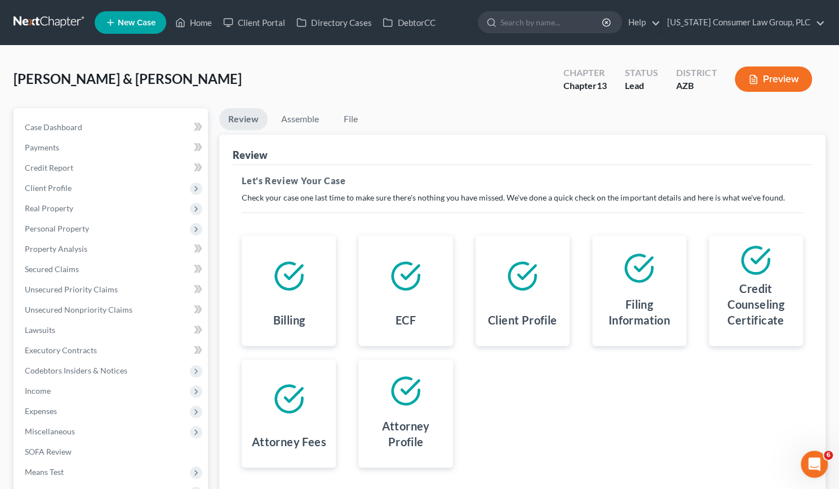
scroll to position [149, 0]
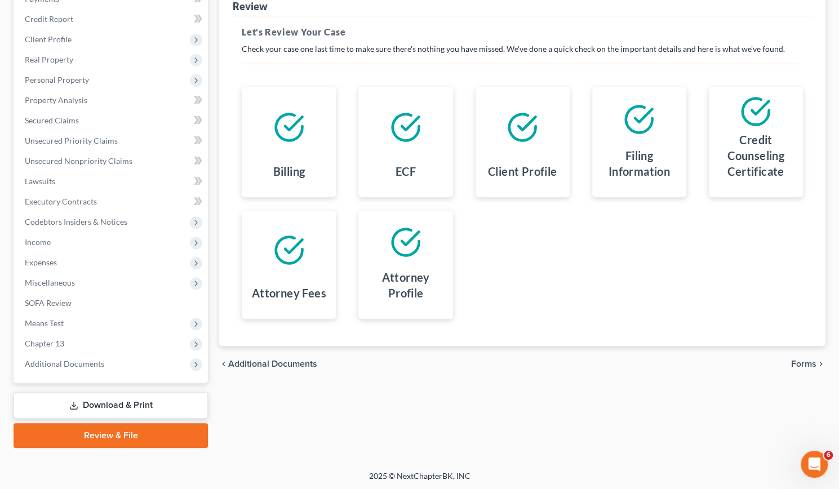
click at [806, 362] on span "Forms" at bounding box center [803, 363] width 25 height 9
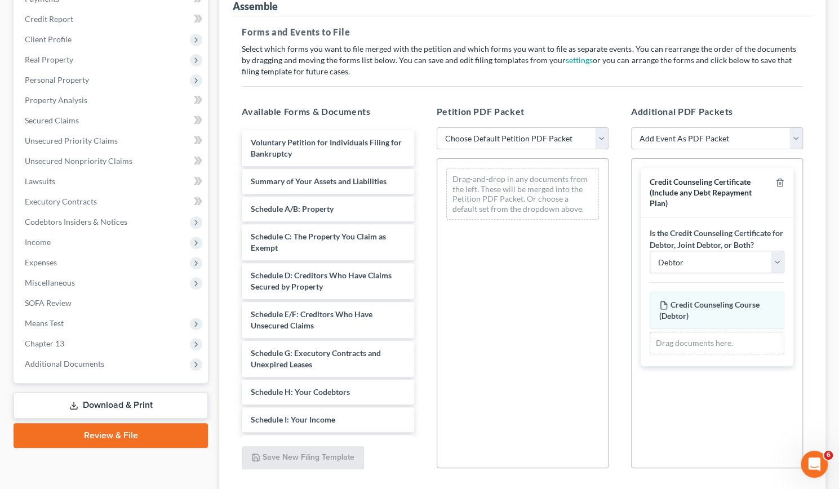
click at [599, 136] on select "Choose Default Petition PDF Packet Complete Bankruptcy Petition (all forms and …" at bounding box center [523, 138] width 172 height 23
select select "1"
click at [437, 127] on select "Choose Default Petition PDF Packet Complete Bankruptcy Petition (all forms and …" at bounding box center [523, 138] width 172 height 23
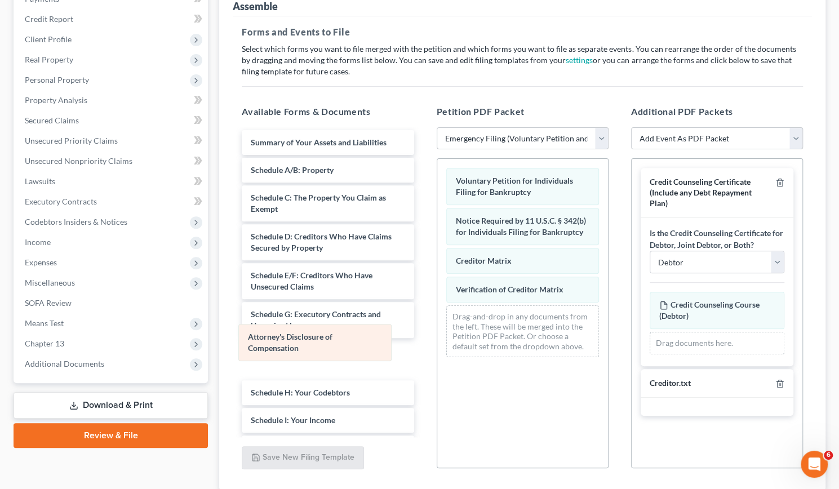
drag, startPoint x: 502, startPoint y: 323, endPoint x: 268, endPoint y: 345, distance: 235.4
click at [437, 345] on div "Attorney's Disclosure of Compensation Voluntary Petition for Individuals Filing…" at bounding box center [522, 262] width 171 height 207
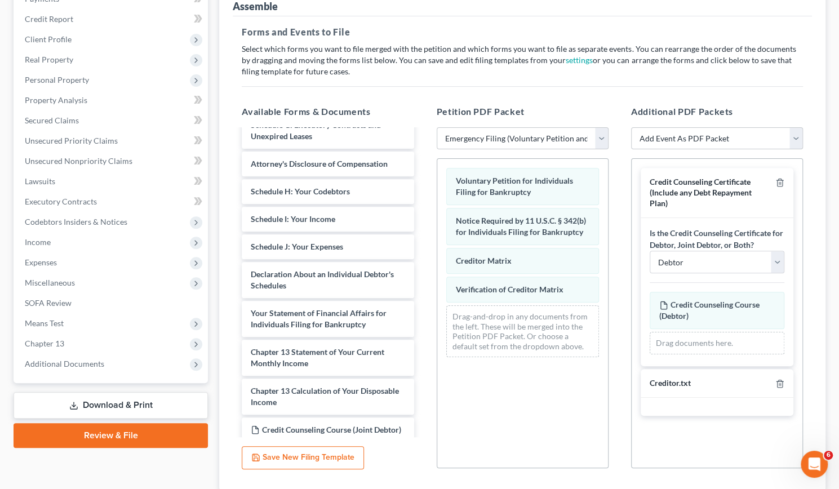
scroll to position [228, 0]
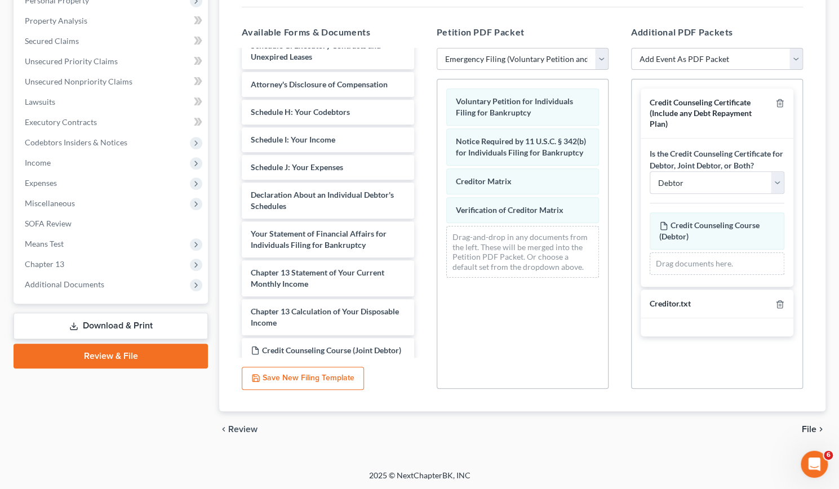
click at [812, 426] on span "File" at bounding box center [809, 429] width 15 height 9
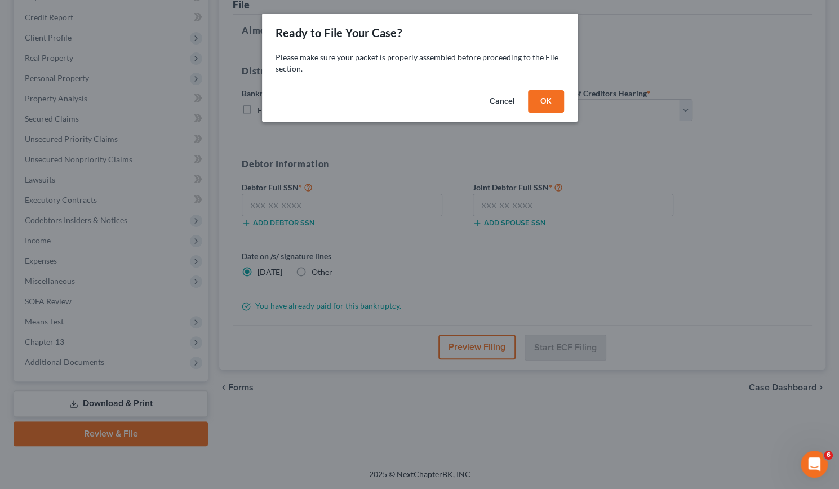
scroll to position [149, 0]
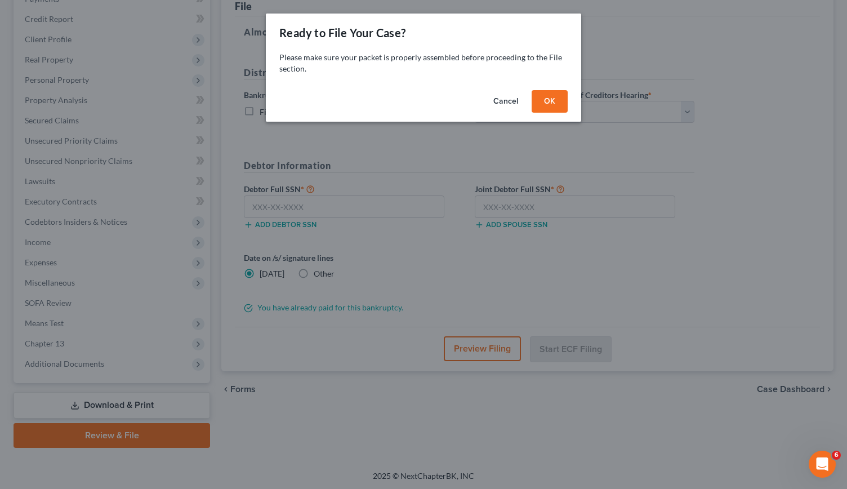
click at [546, 103] on button "OK" at bounding box center [550, 101] width 36 height 23
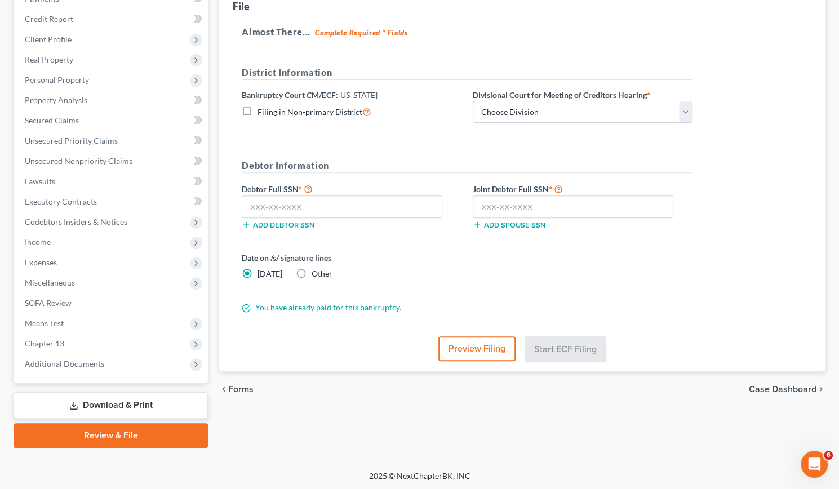
scroll to position [0, 0]
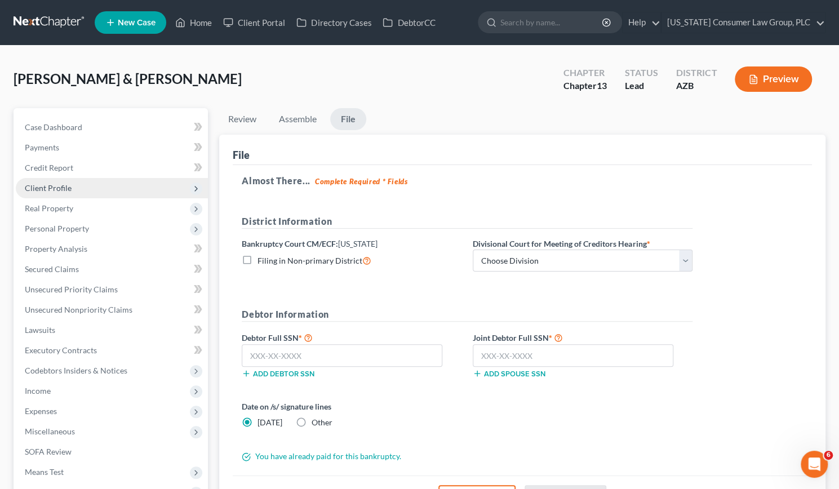
click at [70, 188] on span "Client Profile" at bounding box center [48, 188] width 47 height 10
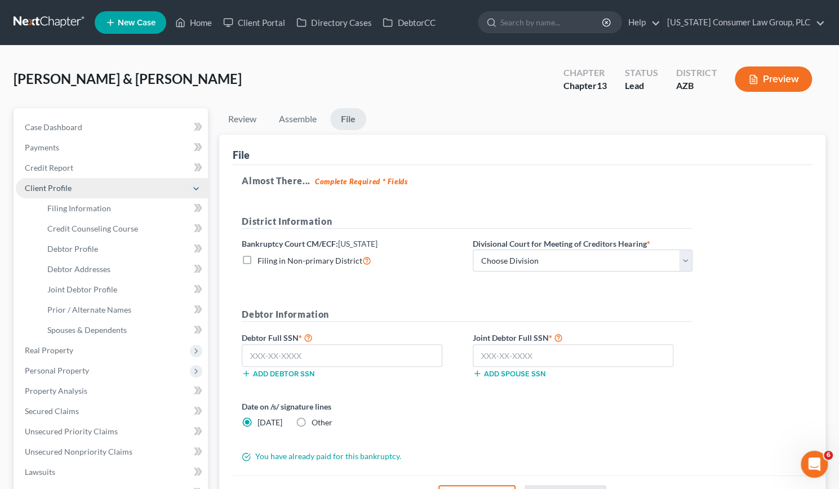
click at [70, 188] on span "Client Profile" at bounding box center [48, 188] width 47 height 10
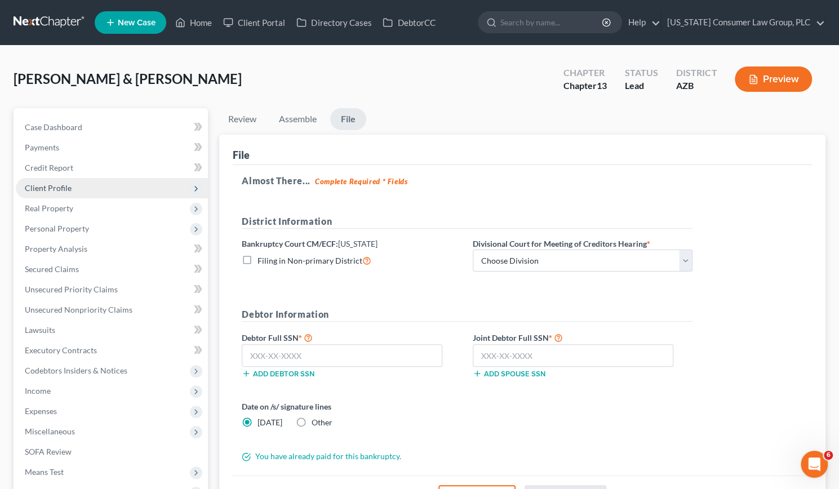
click at [66, 192] on span "Client Profile" at bounding box center [48, 188] width 47 height 10
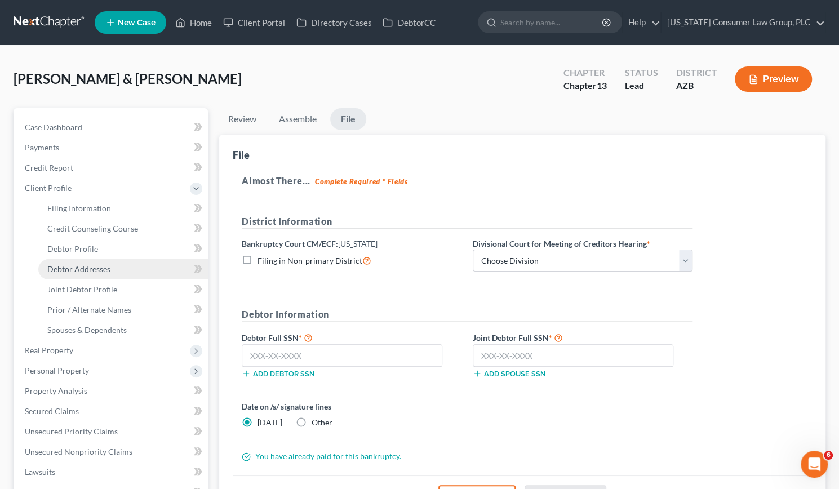
click at [72, 271] on span "Debtor Addresses" at bounding box center [78, 269] width 63 height 10
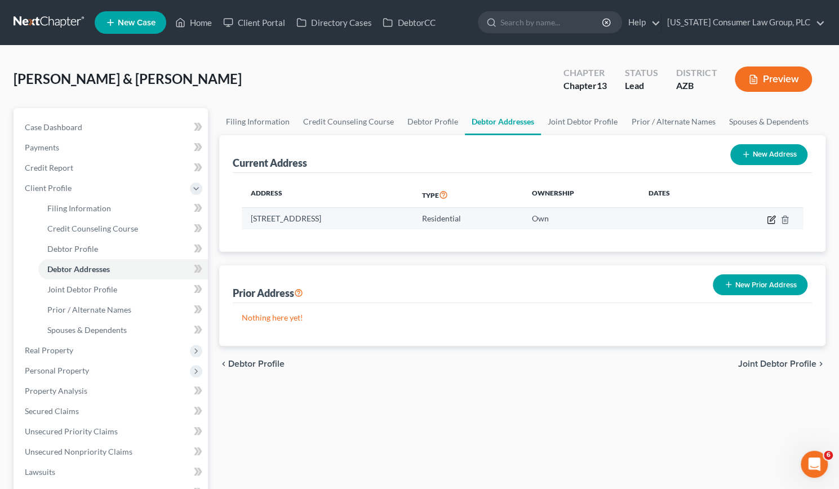
click at [773, 222] on icon "button" at bounding box center [770, 219] width 7 height 7
select select "3"
select select "11"
select select "0"
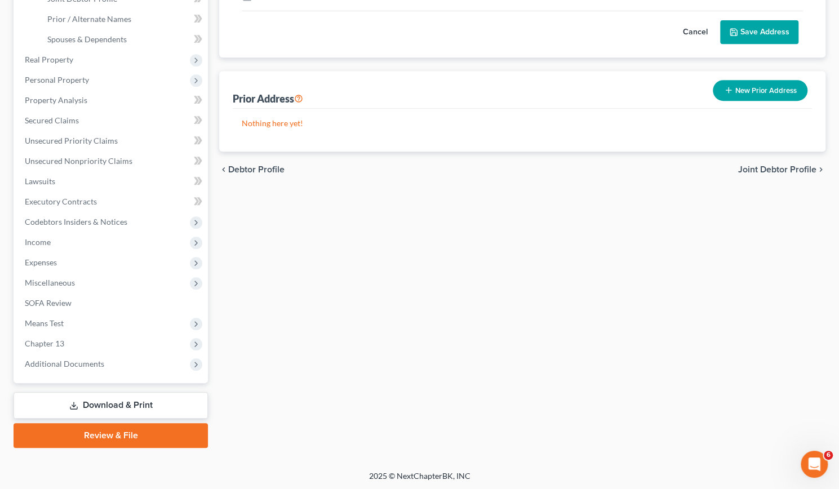
scroll to position [291, 0]
click at [96, 436] on link "Review & File" at bounding box center [111, 435] width 194 height 25
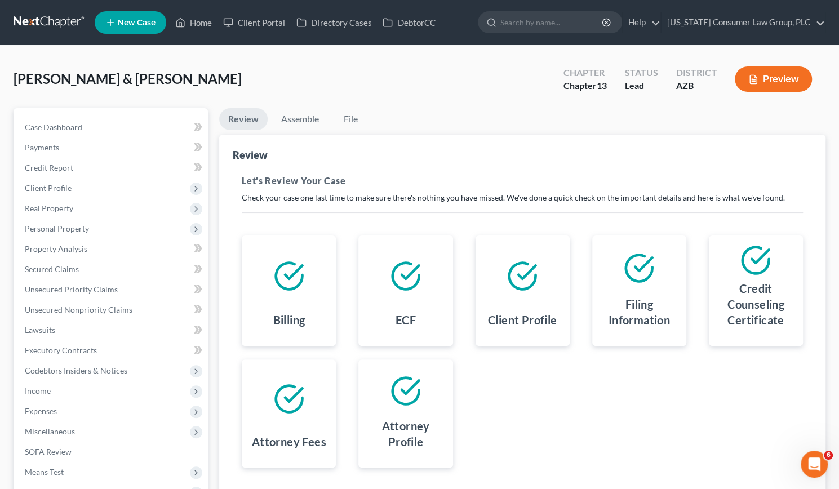
scroll to position [149, 0]
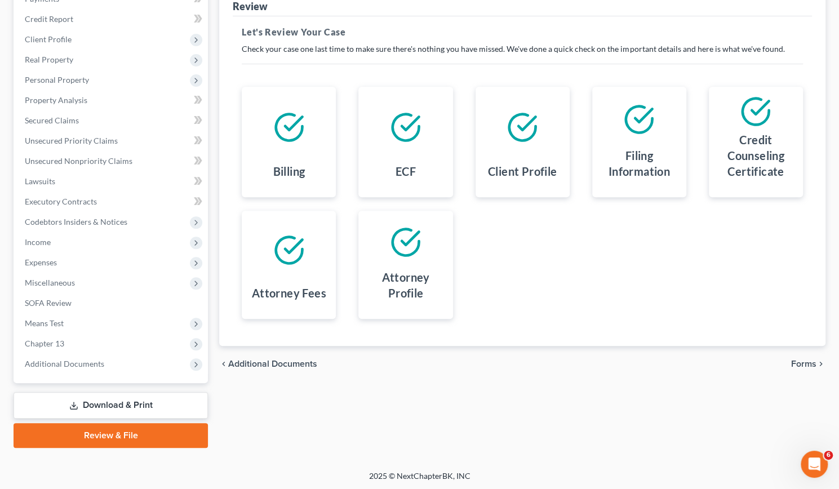
click at [808, 364] on span "Forms" at bounding box center [803, 363] width 25 height 9
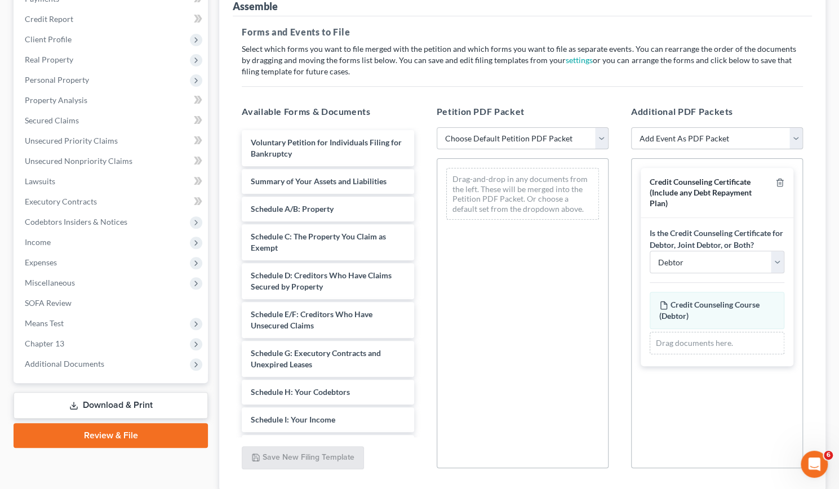
click at [602, 131] on select "Choose Default Petition PDF Packet Complete Bankruptcy Petition (all forms and …" at bounding box center [523, 138] width 172 height 23
select select "1"
click at [437, 127] on select "Choose Default Petition PDF Packet Complete Bankruptcy Petition (all forms and …" at bounding box center [523, 138] width 172 height 23
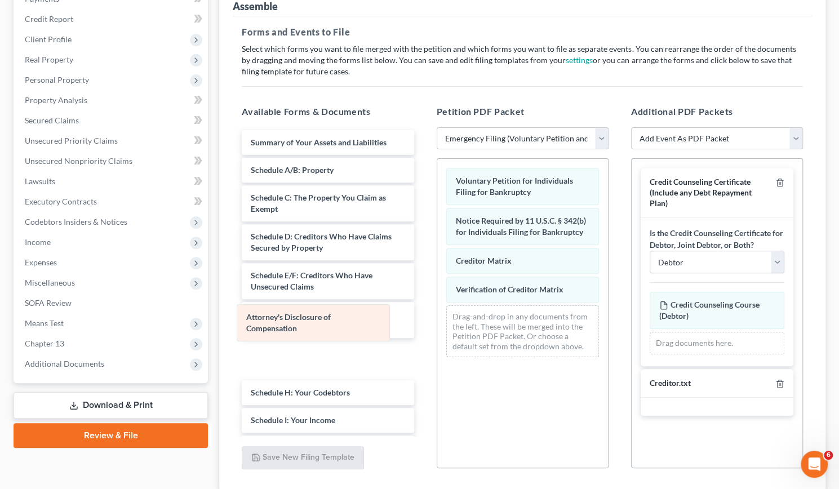
drag, startPoint x: 511, startPoint y: 321, endPoint x: 302, endPoint y: 323, distance: 209.0
click at [437, 323] on div "Attorney's Disclosure of Compensation Voluntary Petition for Individuals Filing…" at bounding box center [522, 262] width 171 height 207
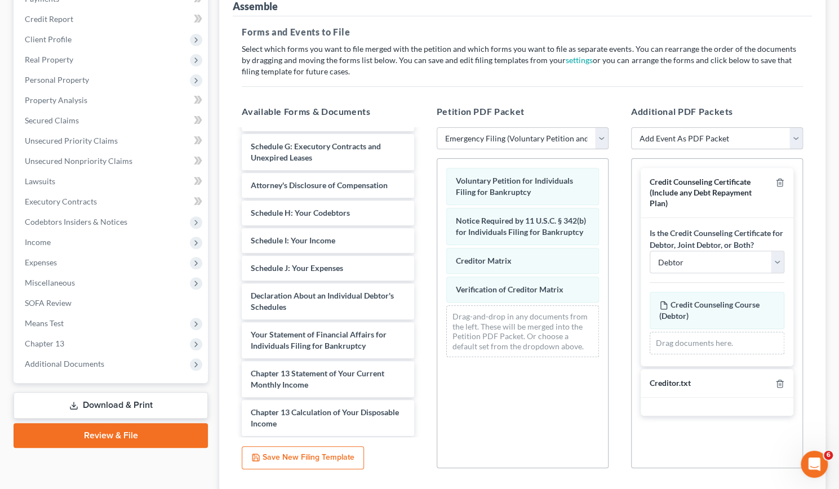
scroll to position [228, 0]
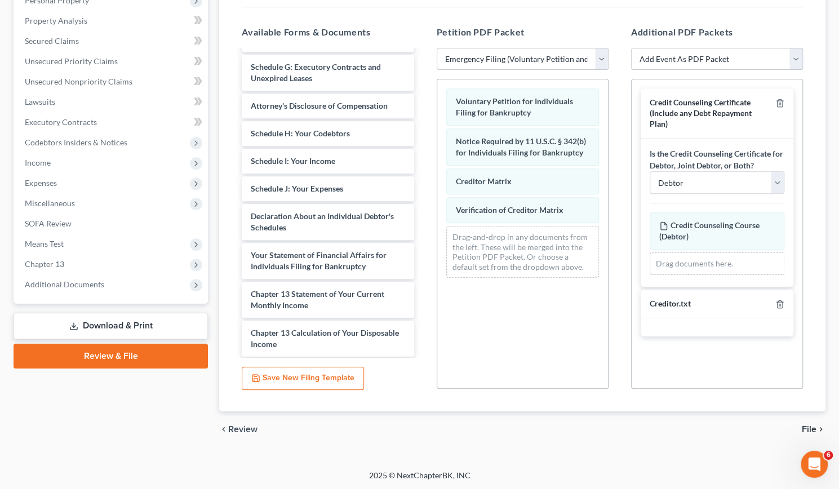
click at [808, 430] on span "File" at bounding box center [809, 429] width 15 height 9
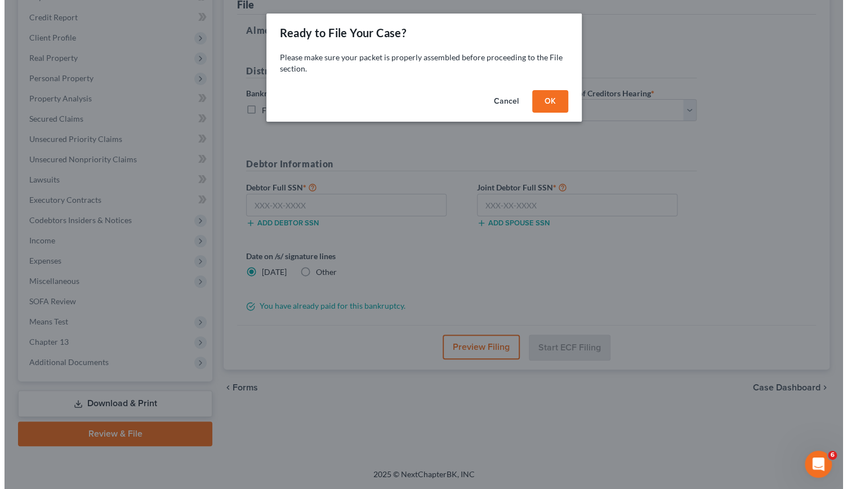
scroll to position [149, 0]
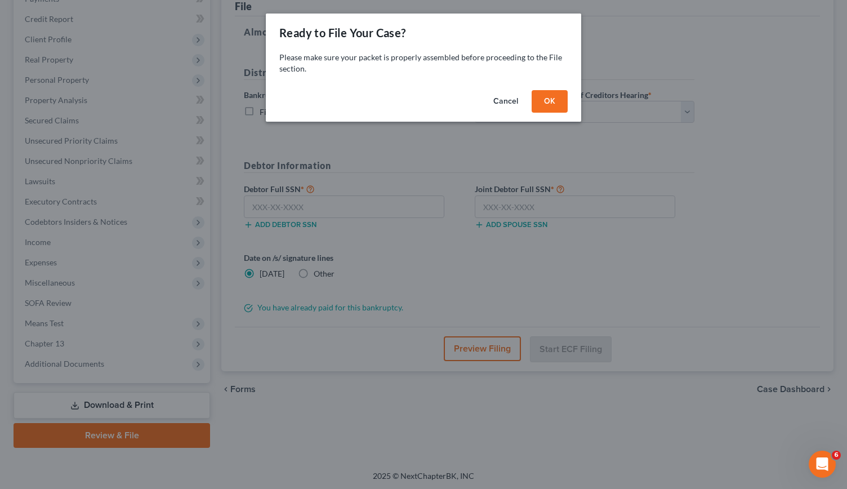
click at [548, 99] on button "OK" at bounding box center [550, 101] width 36 height 23
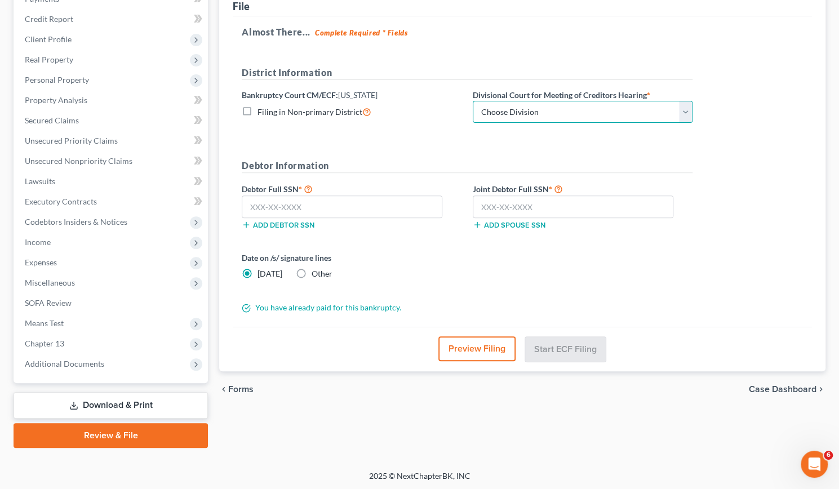
click at [685, 116] on select "Choose Division Phoenix [GEOGRAPHIC_DATA] [PERSON_NAME]" at bounding box center [583, 112] width 220 height 23
select select "1"
click at [473, 101] on select "Choose Division Phoenix [GEOGRAPHIC_DATA] [PERSON_NAME]" at bounding box center [583, 112] width 220 height 23
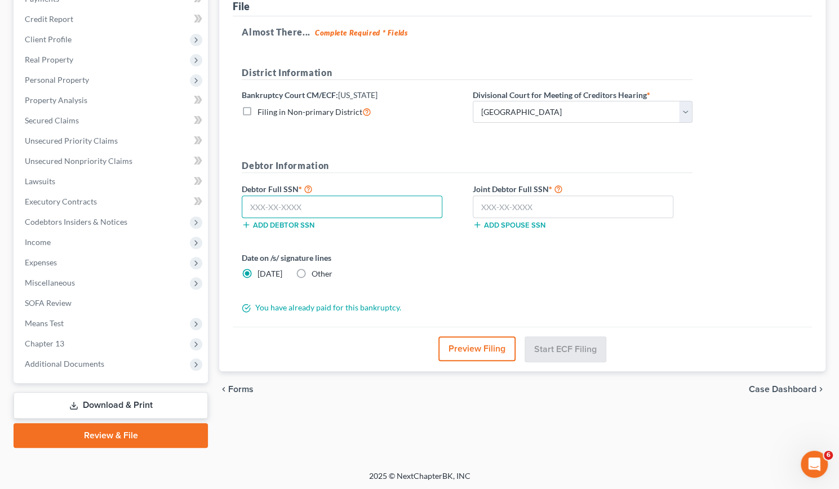
click at [257, 203] on input "text" at bounding box center [342, 206] width 201 height 23
type input "601-04-4596"
click at [554, 207] on input "text" at bounding box center [573, 206] width 201 height 23
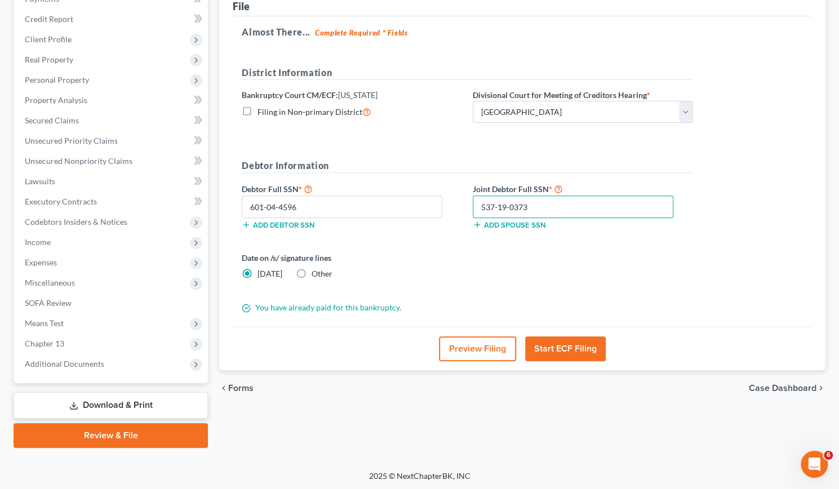
type input "537-19-0373"
click at [578, 344] on button "Start ECF Filing" at bounding box center [565, 348] width 81 height 25
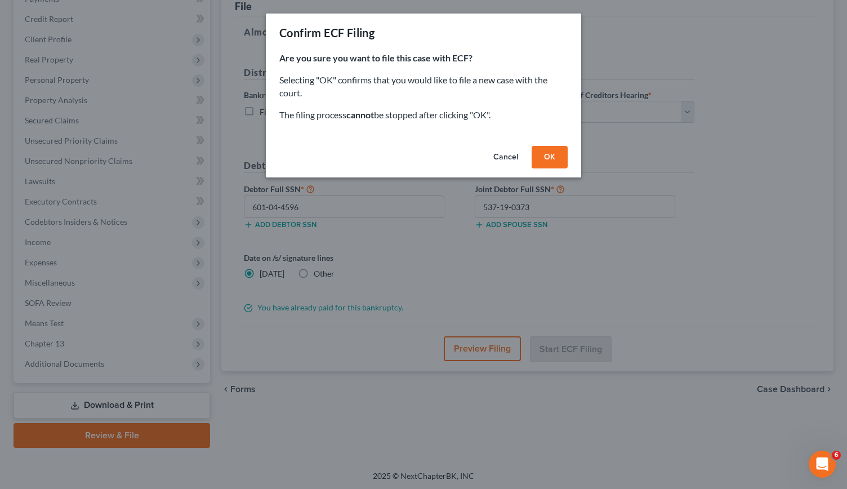
click at [539, 159] on button "OK" at bounding box center [550, 157] width 36 height 23
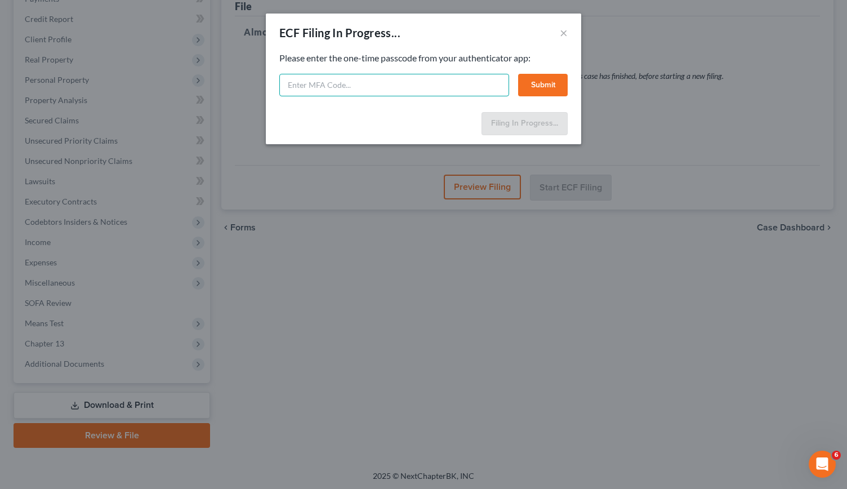
click at [329, 84] on input "text" at bounding box center [394, 85] width 230 height 23
type input "484251"
click at [528, 84] on button "Submit" at bounding box center [543, 85] width 50 height 23
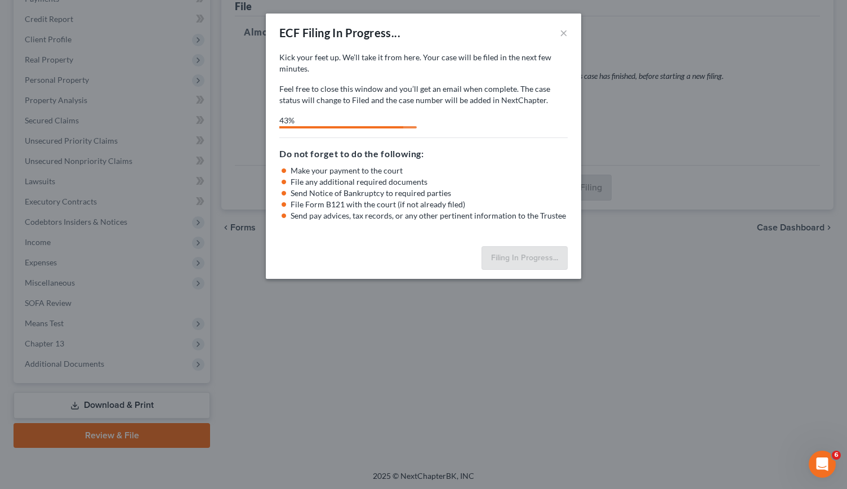
select select "1"
